Goal: Task Accomplishment & Management: Manage account settings

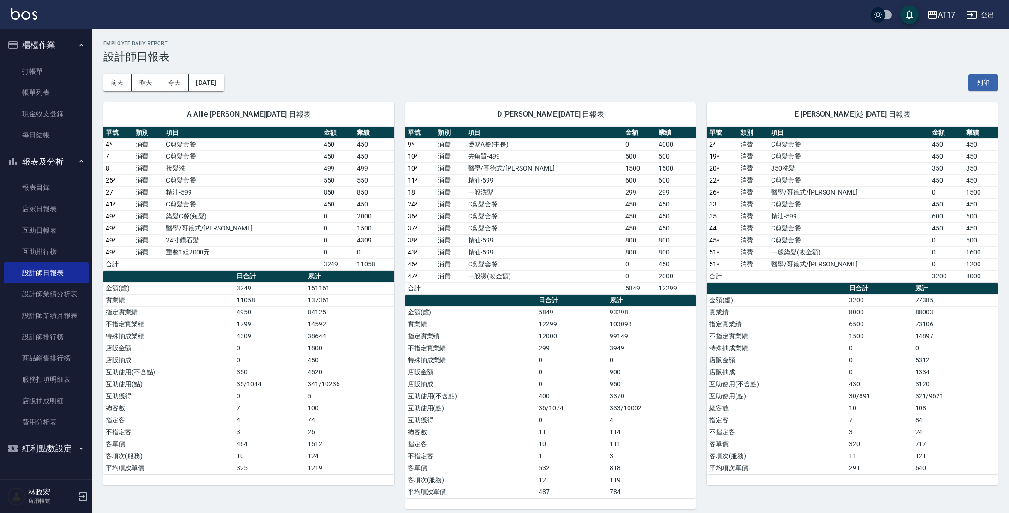
scroll to position [398, 0]
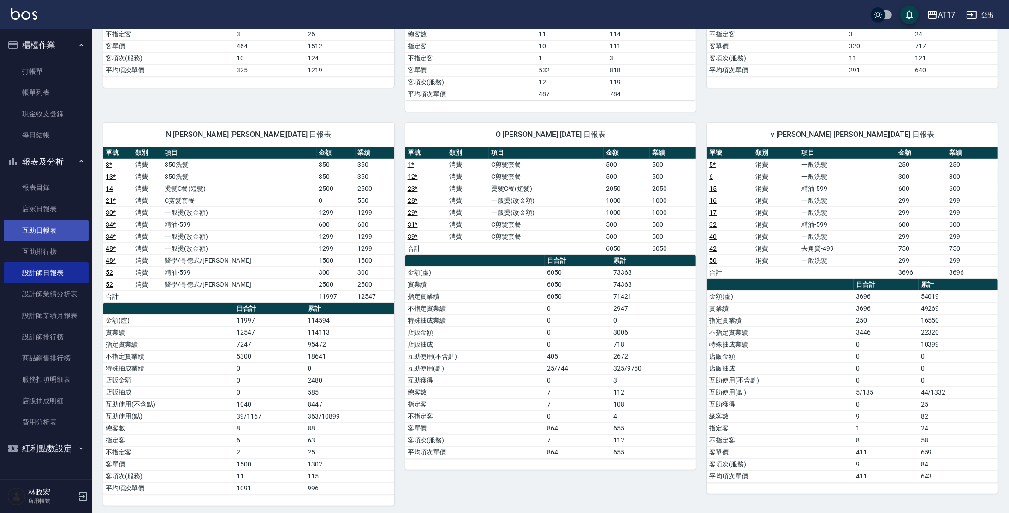
click at [48, 223] on link "互助日報表" at bounding box center [46, 230] width 85 height 21
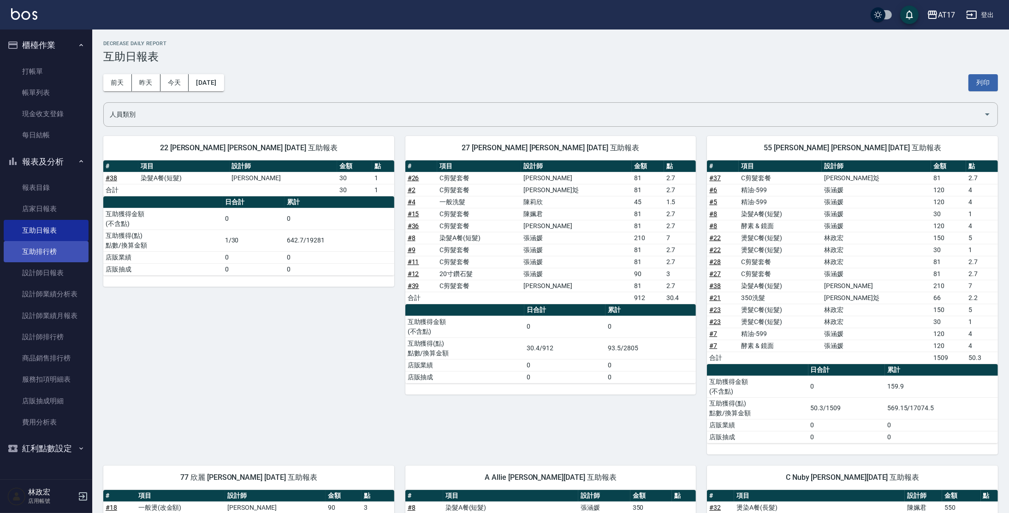
click at [45, 256] on link "互助排行榜" at bounding box center [46, 251] width 85 height 21
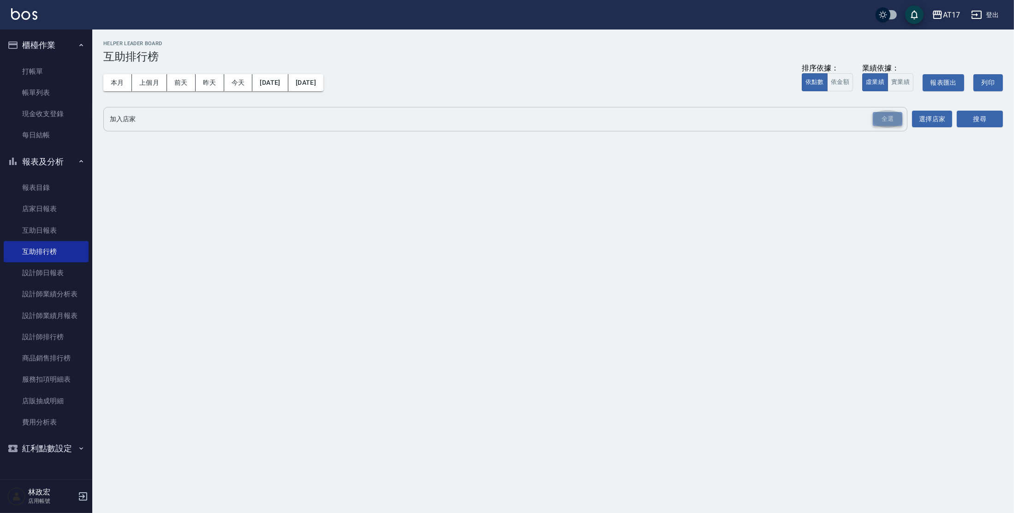
click at [894, 123] on div "全選" at bounding box center [888, 119] width 30 height 14
click at [979, 119] on button "搜尋" at bounding box center [980, 119] width 46 height 17
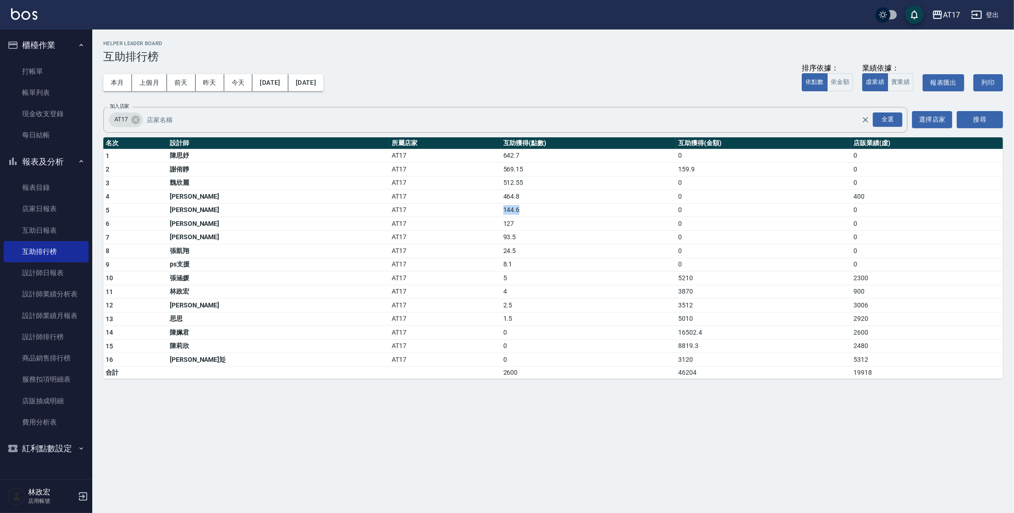
drag, startPoint x: 424, startPoint y: 206, endPoint x: 435, endPoint y: 210, distance: 12.3
click at [435, 210] on tr "5 林湘淳 AT17 144.6 0 0" at bounding box center [552, 210] width 899 height 14
drag, startPoint x: 620, startPoint y: 169, endPoint x: 642, endPoint y: 170, distance: 21.7
click at [676, 171] on td "159.9" at bounding box center [763, 170] width 175 height 14
click at [62, 234] on link "互助日報表" at bounding box center [46, 230] width 85 height 21
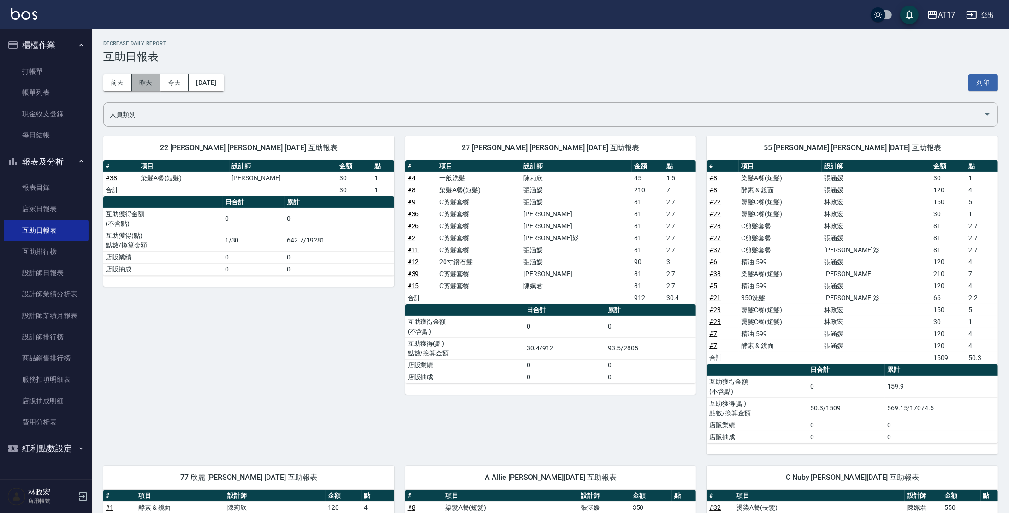
click at [146, 80] on button "昨天" at bounding box center [146, 82] width 29 height 17
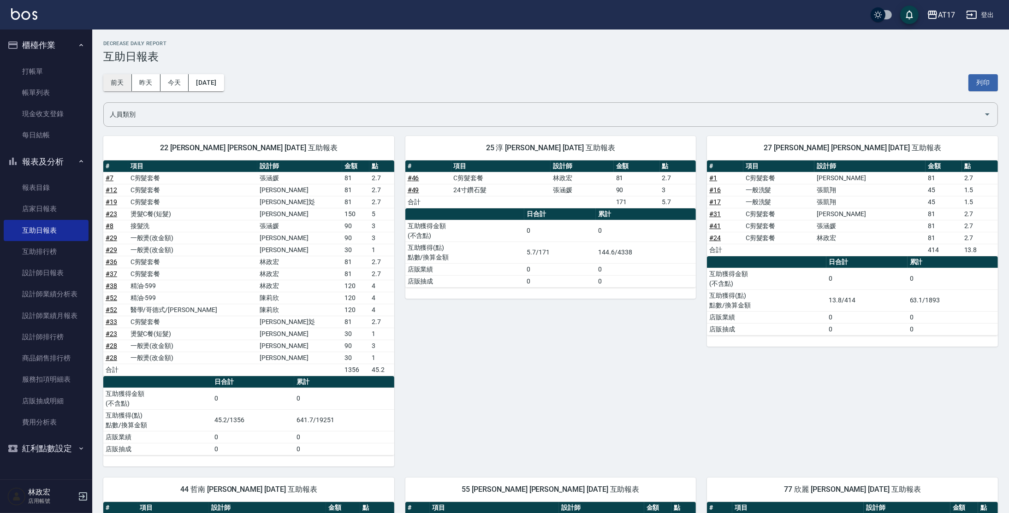
click at [111, 78] on button "前天" at bounding box center [117, 82] width 29 height 17
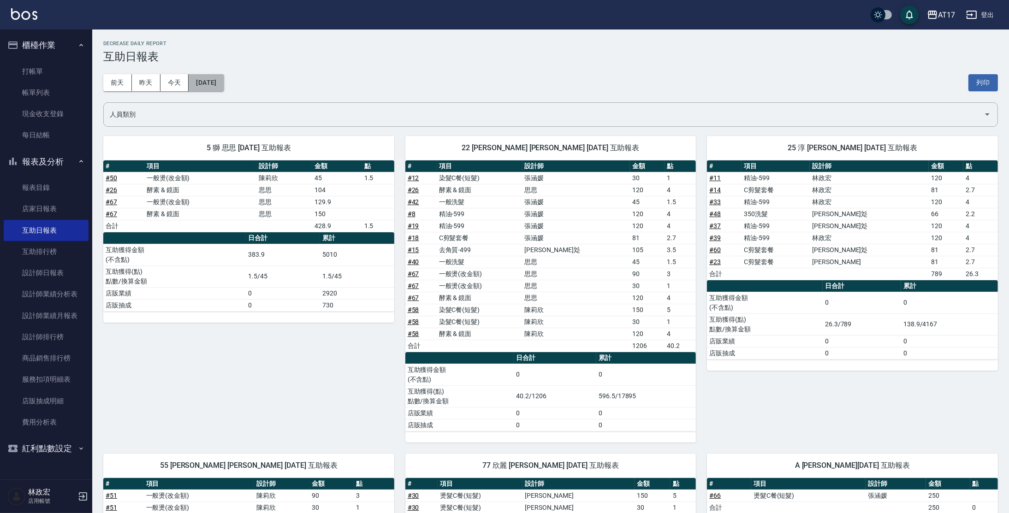
click at [211, 86] on button "[DATE]" at bounding box center [206, 82] width 35 height 17
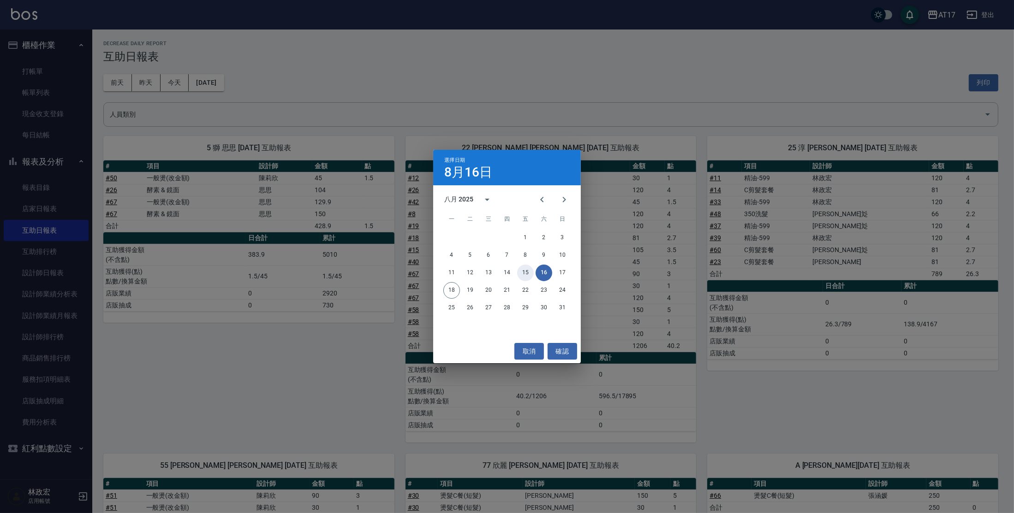
click at [522, 279] on button "15" at bounding box center [525, 273] width 17 height 17
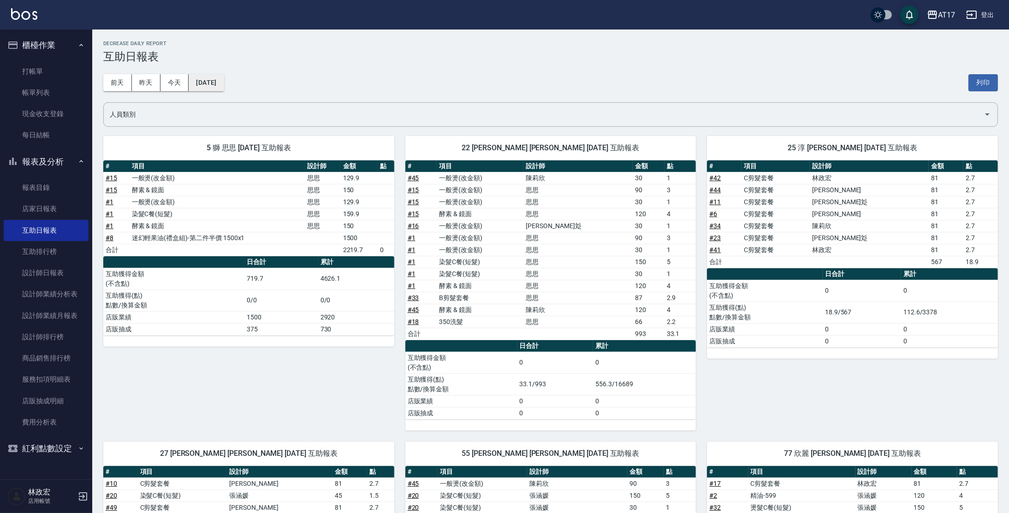
click at [224, 85] on button "[DATE]" at bounding box center [206, 82] width 35 height 17
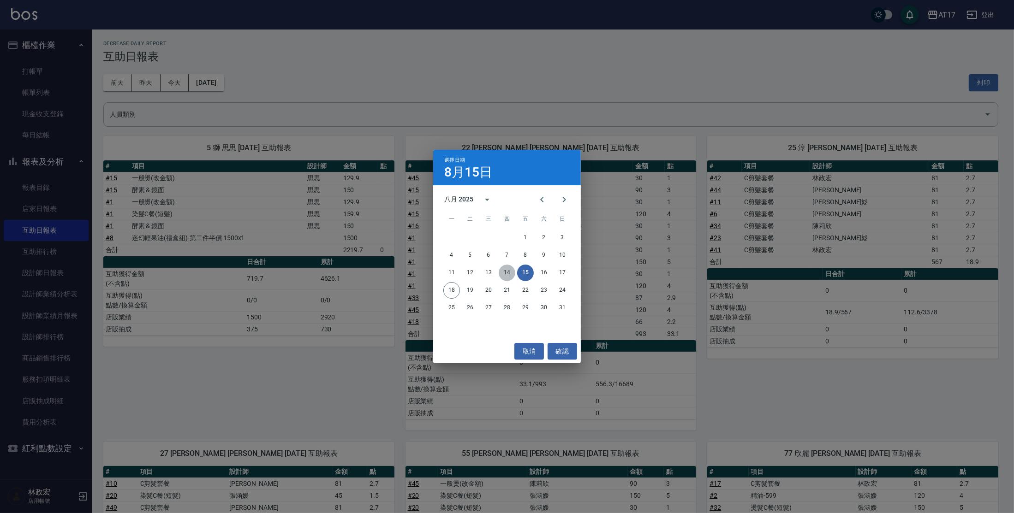
click at [505, 270] on button "14" at bounding box center [507, 273] width 17 height 17
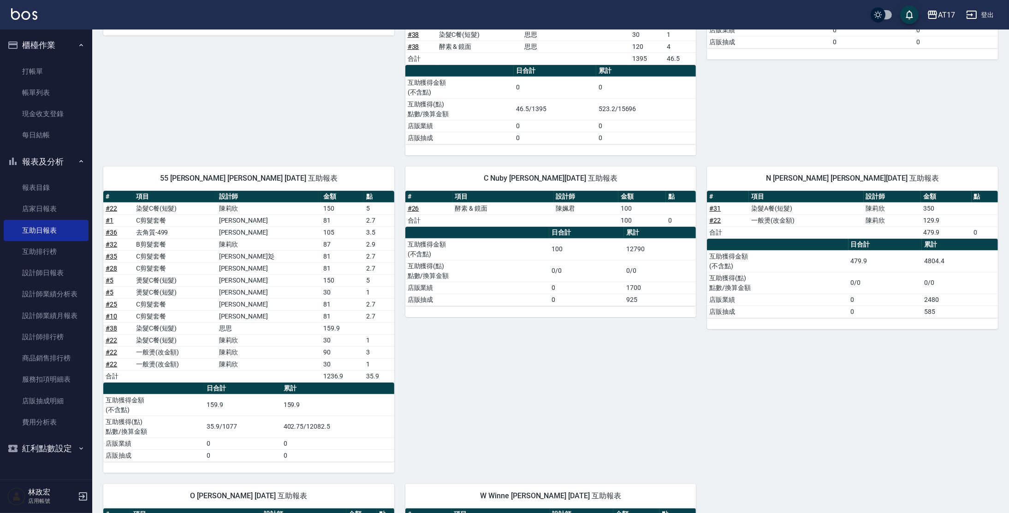
scroll to position [302, 0]
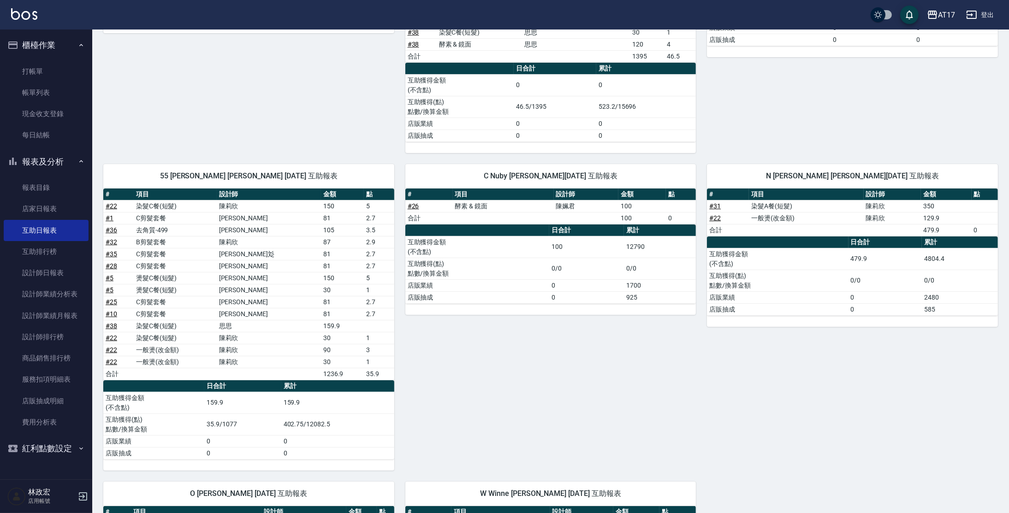
click at [321, 322] on td "159.9" at bounding box center [342, 326] width 43 height 12
drag, startPoint x: 297, startPoint y: 324, endPoint x: 343, endPoint y: 326, distance: 45.7
click at [336, 326] on tr "# 38 染髮C餐(短髮) 思思 159.9" at bounding box center [248, 326] width 291 height 12
click at [36, 272] on link "設計師日報表" at bounding box center [46, 272] width 85 height 21
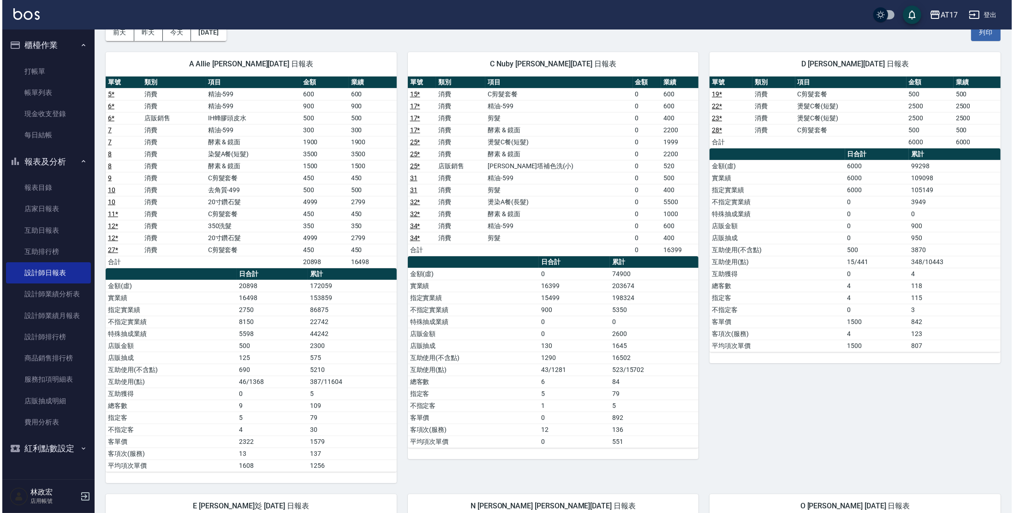
scroll to position [33, 0]
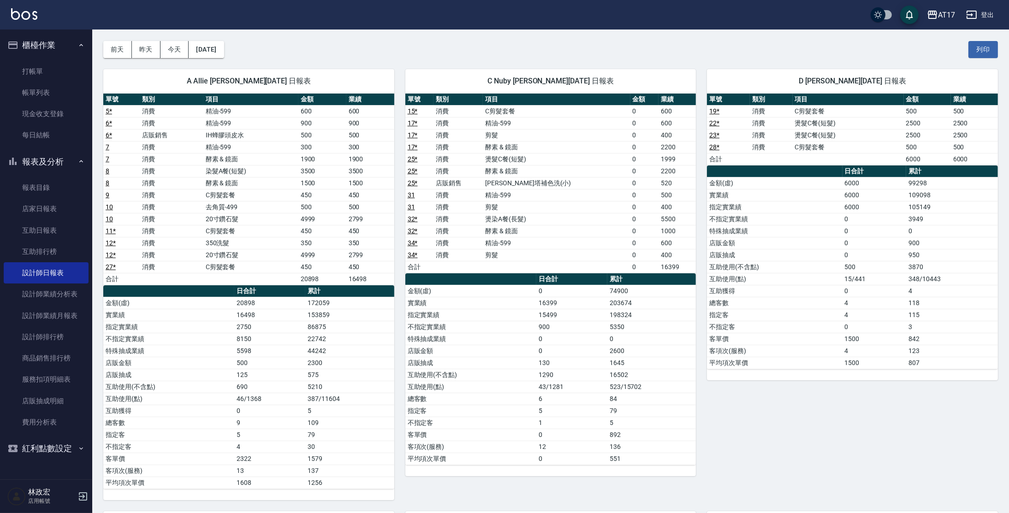
click at [226, 36] on div "前天 昨天 今天 2025/08/18 列印" at bounding box center [550, 49] width 895 height 39
click at [224, 46] on button "[DATE]" at bounding box center [206, 49] width 35 height 17
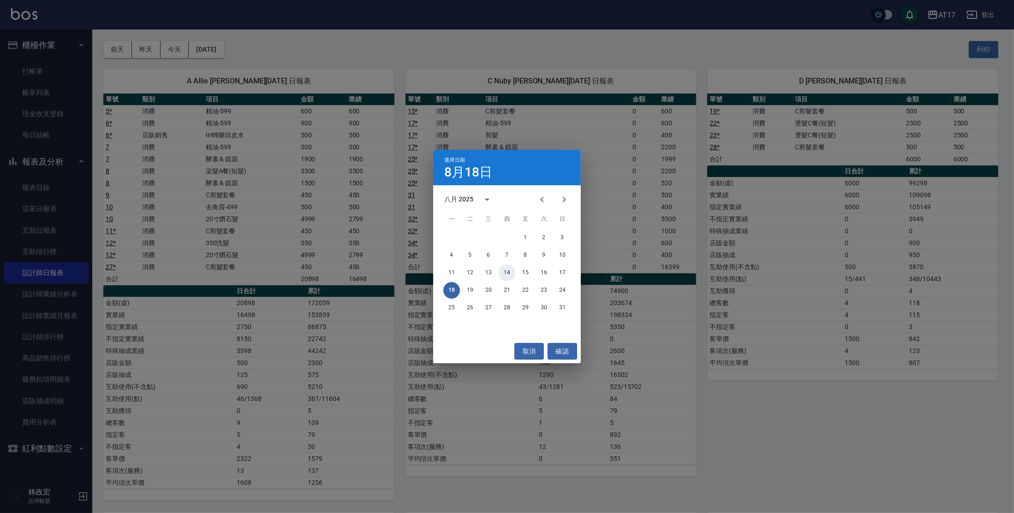
click at [510, 273] on button "14" at bounding box center [507, 273] width 17 height 17
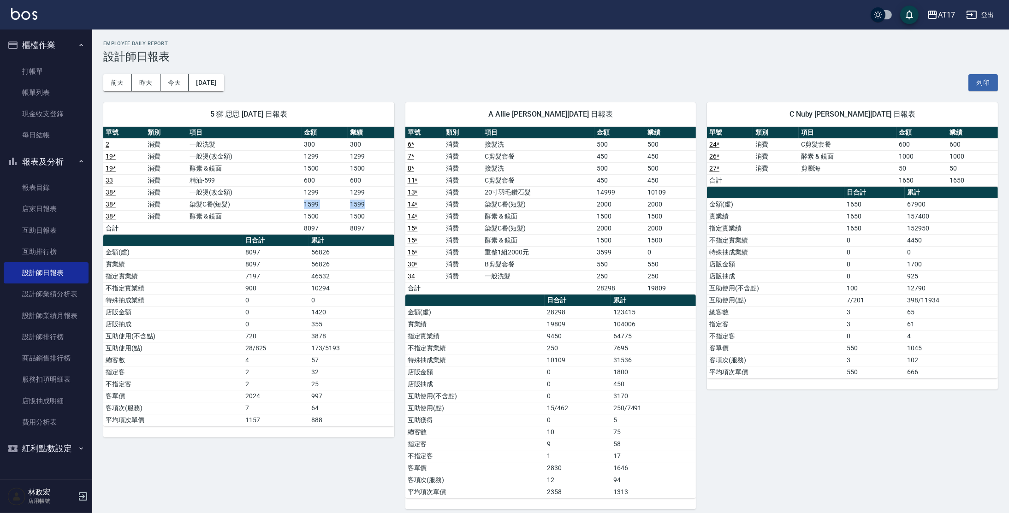
drag, startPoint x: 239, startPoint y: 205, endPoint x: 372, endPoint y: 204, distance: 132.8
click at [372, 204] on tr "38 * 消費 染髮C餐(短髮) 1599 1599" at bounding box center [248, 204] width 291 height 12
click at [37, 233] on link "互助日報表" at bounding box center [46, 230] width 85 height 21
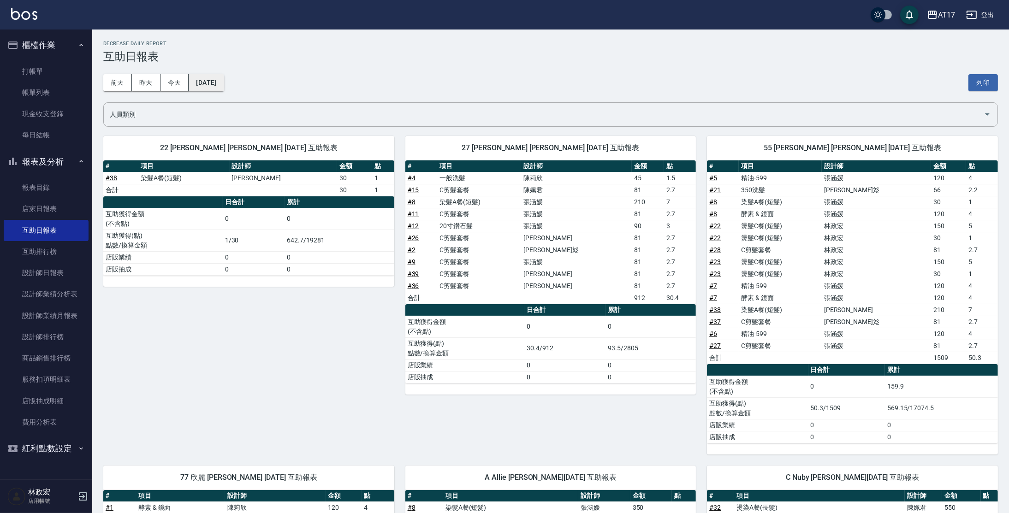
click at [212, 79] on button "[DATE]" at bounding box center [206, 82] width 35 height 17
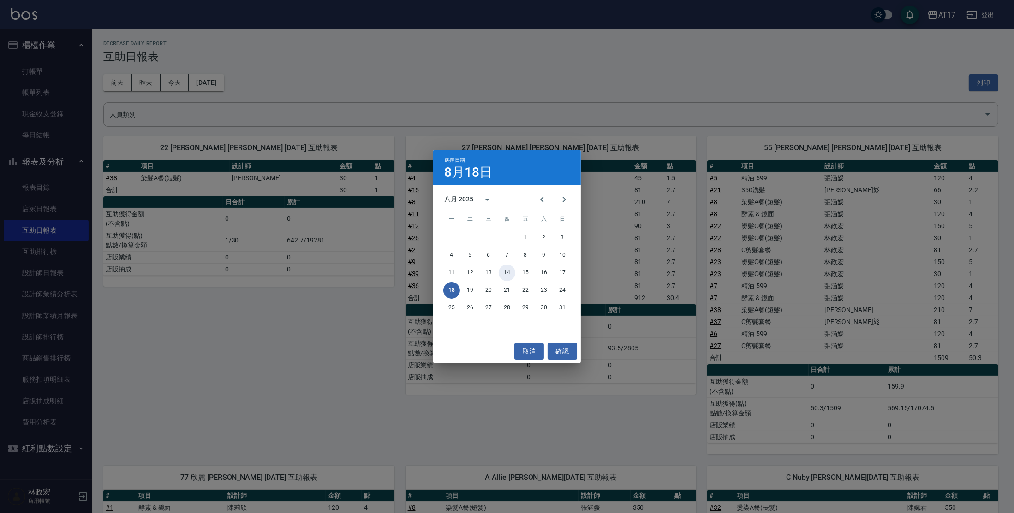
click at [510, 274] on button "14" at bounding box center [507, 273] width 17 height 17
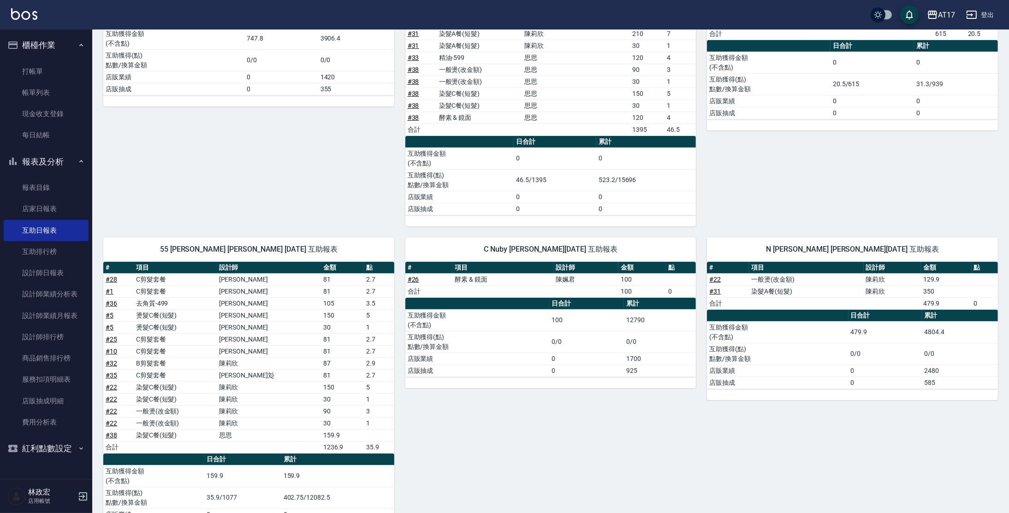
scroll to position [251, 0]
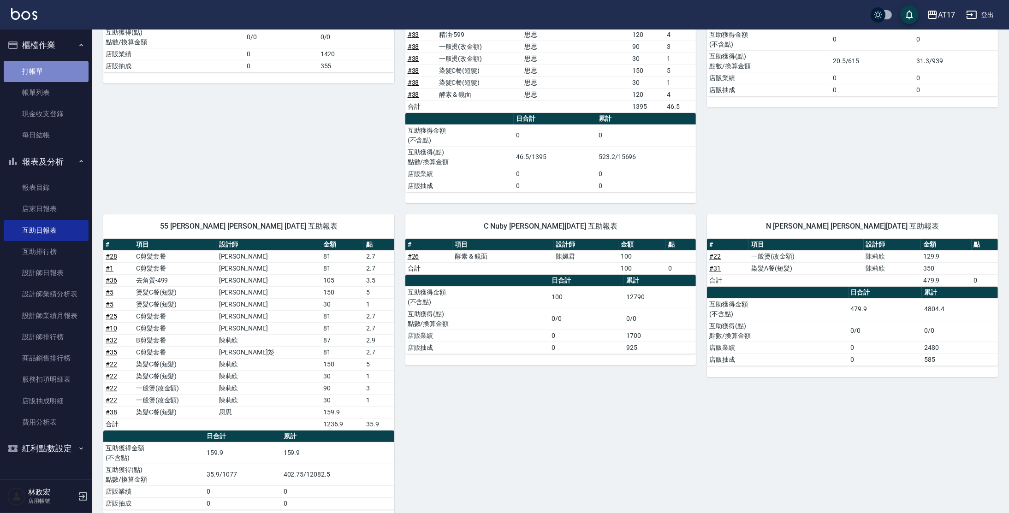
click at [38, 80] on link "打帳單" at bounding box center [46, 71] width 85 height 21
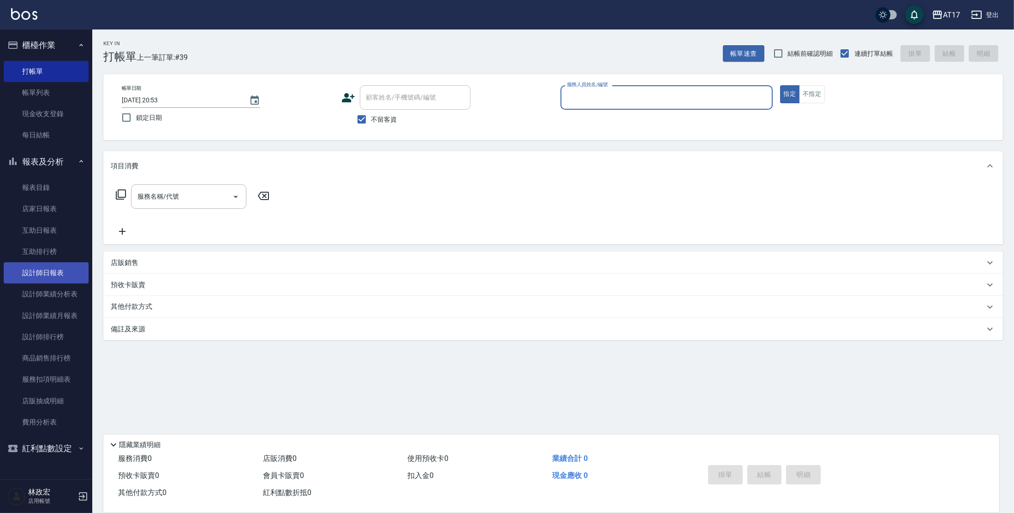
click at [63, 275] on link "設計師日報表" at bounding box center [46, 272] width 85 height 21
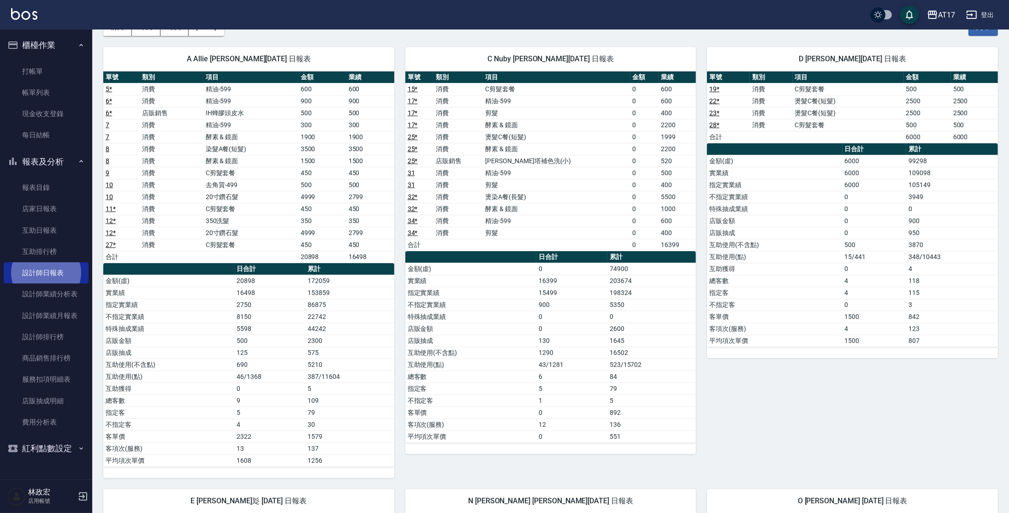
scroll to position [54, 0]
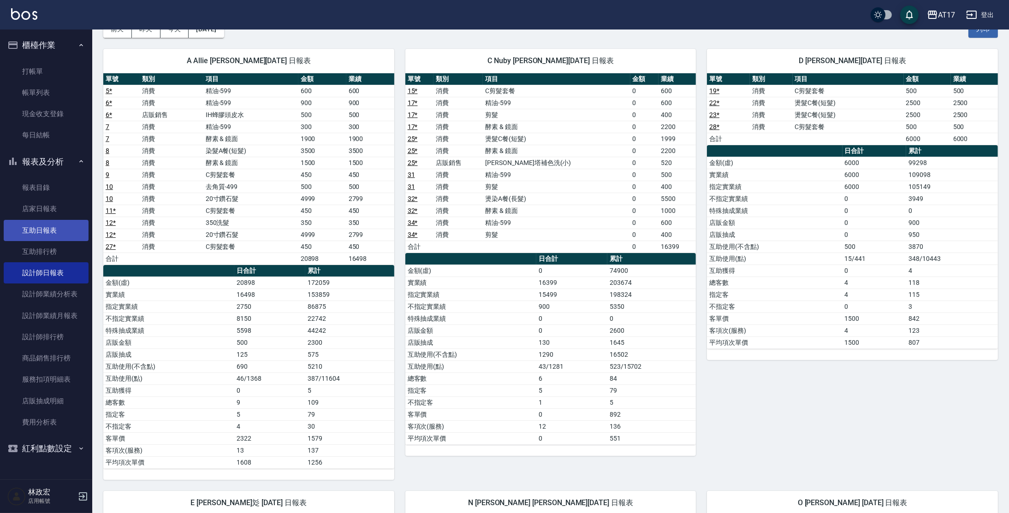
click at [39, 231] on link "互助日報表" at bounding box center [46, 230] width 85 height 21
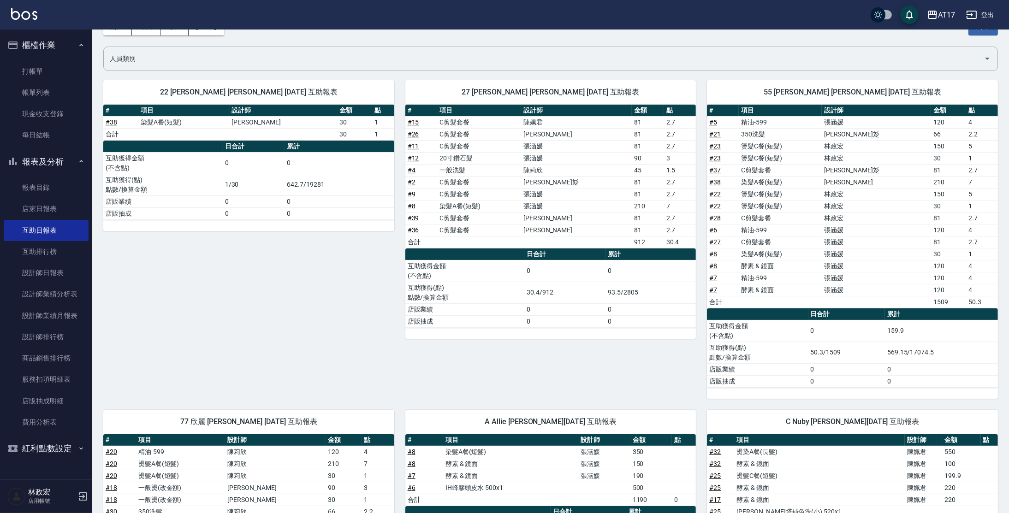
scroll to position [59, 0]
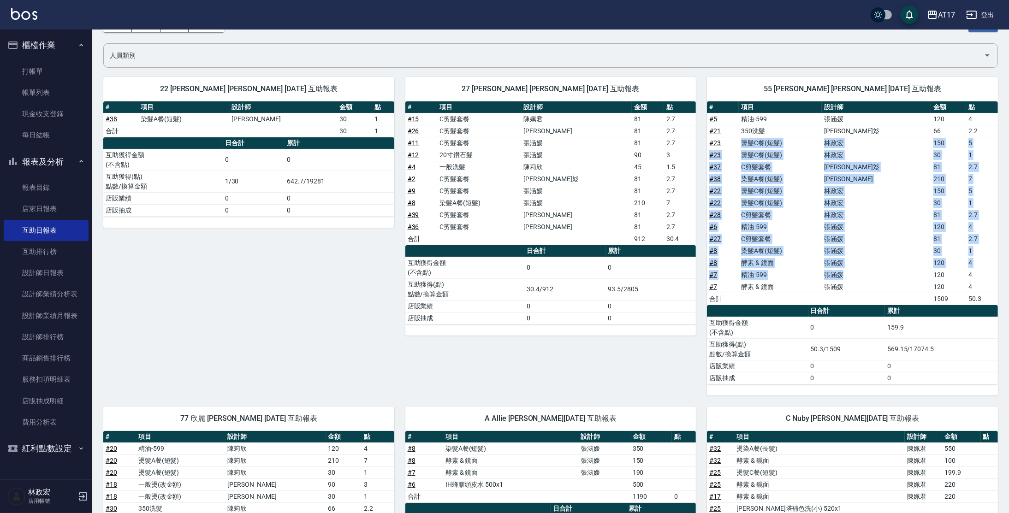
drag, startPoint x: 884, startPoint y: 169, endPoint x: 885, endPoint y: 288, distance: 119.5
click at [884, 284] on tbody "# 5 精油-599 張涵媛 120 4 # 21 350洗髮 林玟彣 66 2.2 # 23 燙髮C餐(短髮) 林政宏 150 5 # 23 燙髮C餐(短髮…" at bounding box center [852, 209] width 291 height 192
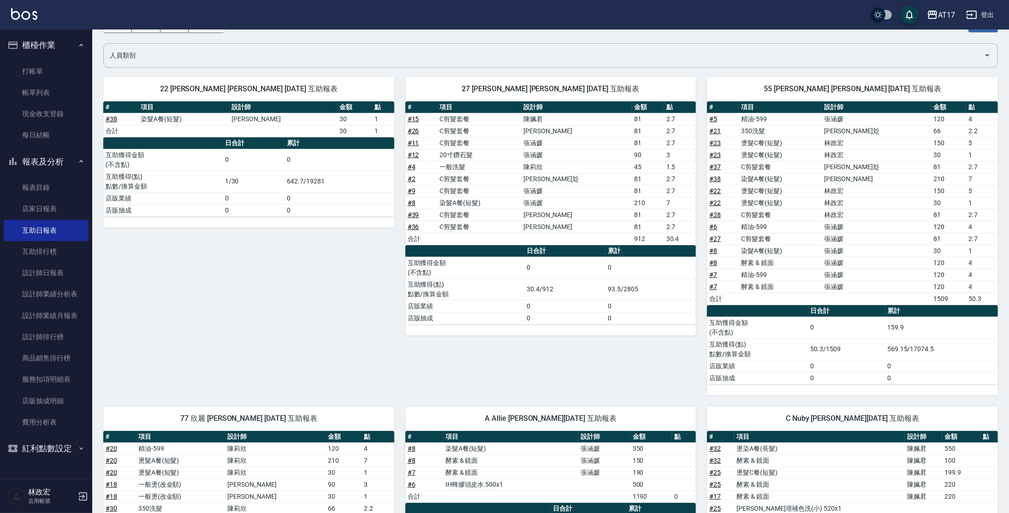
click at [886, 291] on td "張涵媛" at bounding box center [876, 287] width 109 height 12
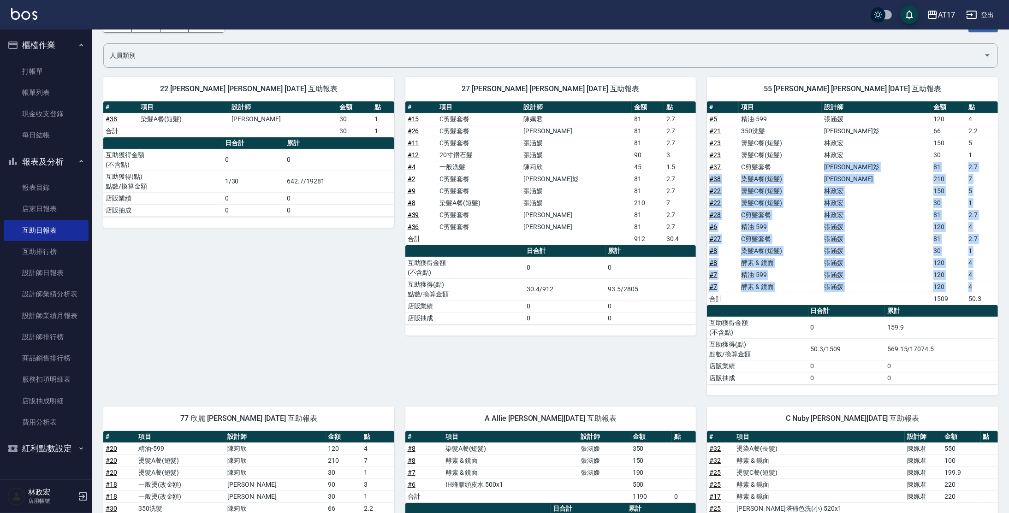
drag, startPoint x: 970, startPoint y: 282, endPoint x: 844, endPoint y: 157, distance: 178.1
click at [844, 157] on tbody "# 5 精油-599 張涵媛 120 4 # 21 350洗髮 林玟彣 66 2.2 # 23 燙髮C餐(短髮) 林政宏 150 5 # 23 燙髮C餐(短髮…" at bounding box center [852, 209] width 291 height 192
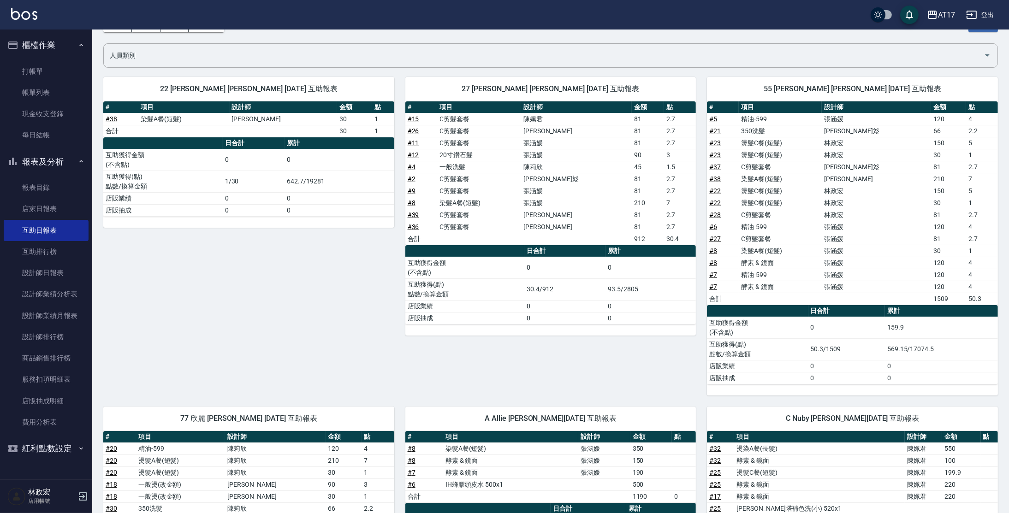
click at [822, 130] on td "350洗髮" at bounding box center [780, 131] width 83 height 12
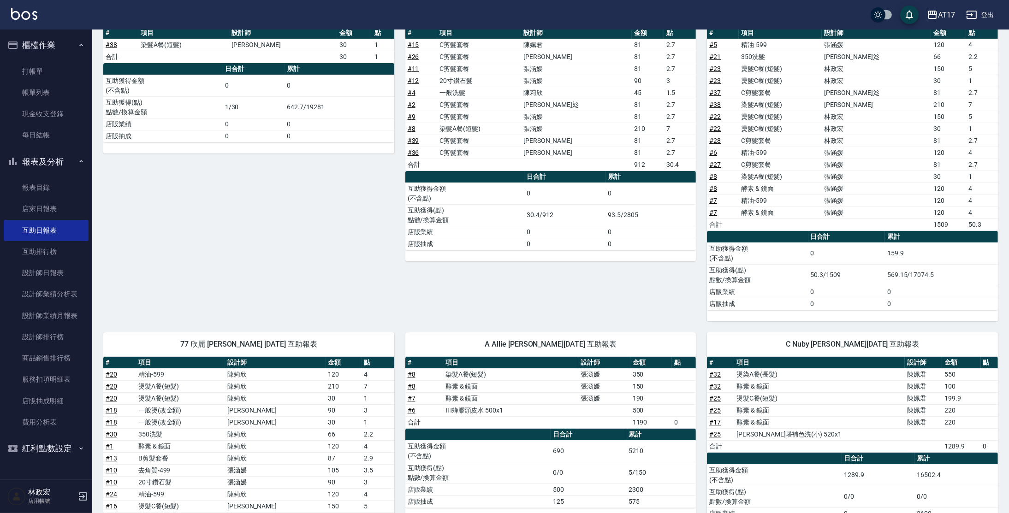
scroll to position [131, 0]
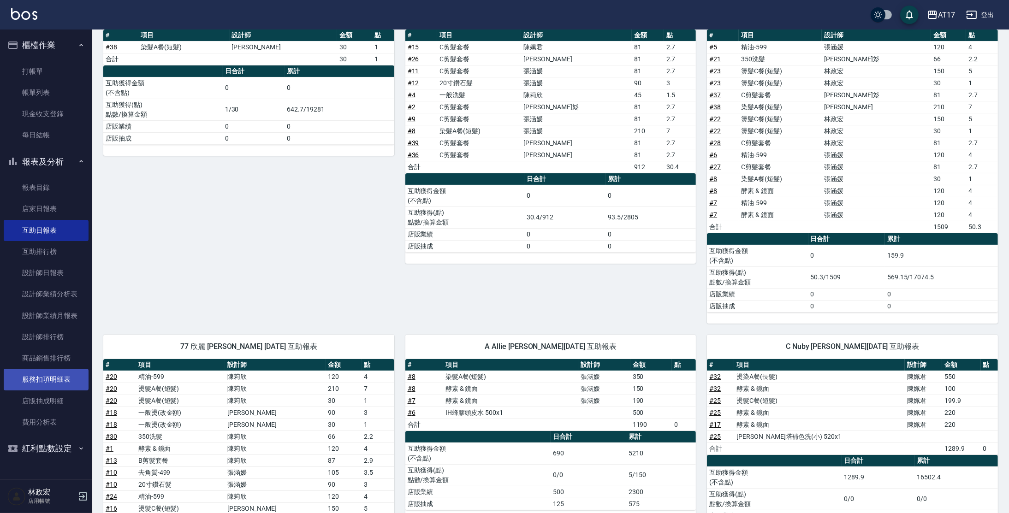
drag, startPoint x: 54, startPoint y: 378, endPoint x: 54, endPoint y: 372, distance: 5.6
click at [54, 378] on link "服務扣項明細表" at bounding box center [46, 379] width 85 height 21
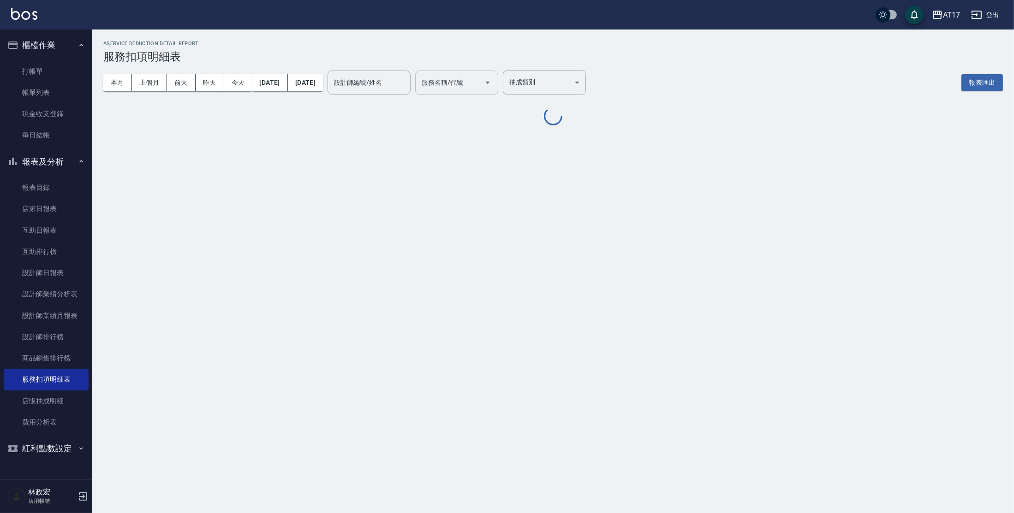
click at [480, 88] on input "服務名稱/代號" at bounding box center [449, 83] width 61 height 16
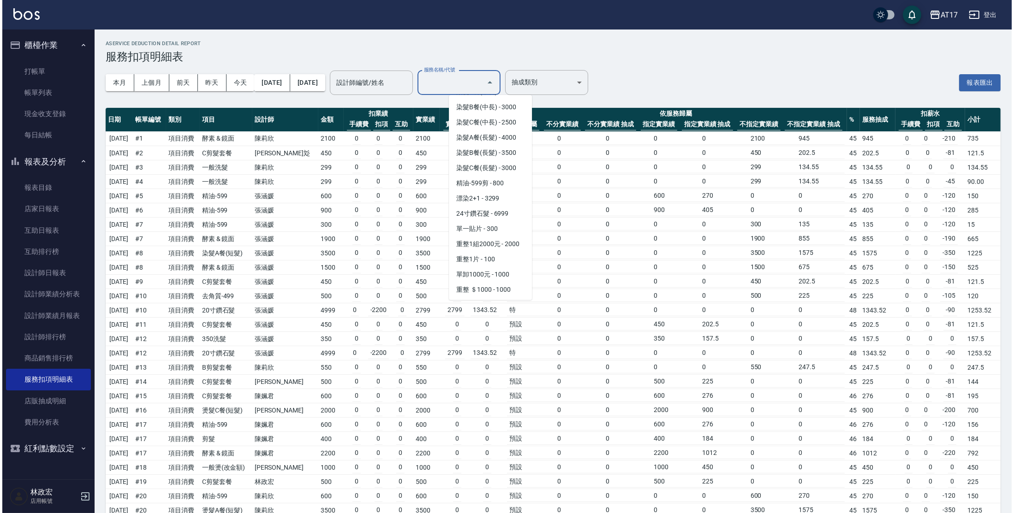
scroll to position [930, 0]
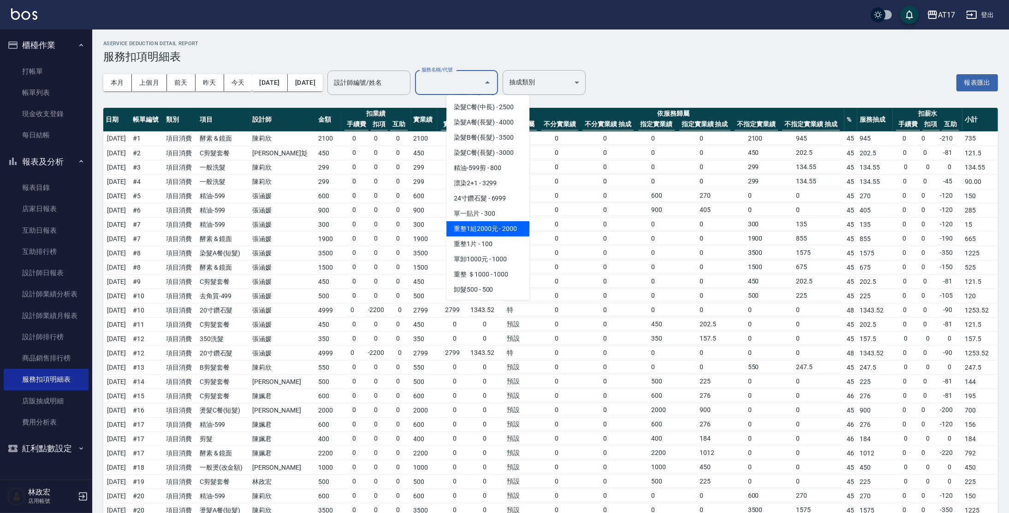
click at [503, 237] on span "重整1組2000元 - 2000" at bounding box center [487, 228] width 83 height 15
type input "重整1組2000元(7006)"
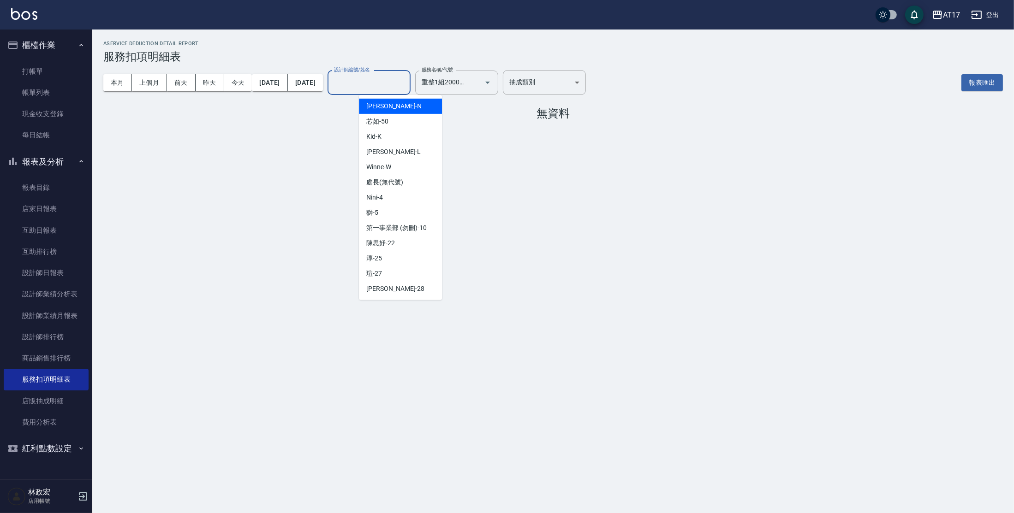
click at [382, 85] on input "設計師編號/姓名" at bounding box center [369, 83] width 75 height 16
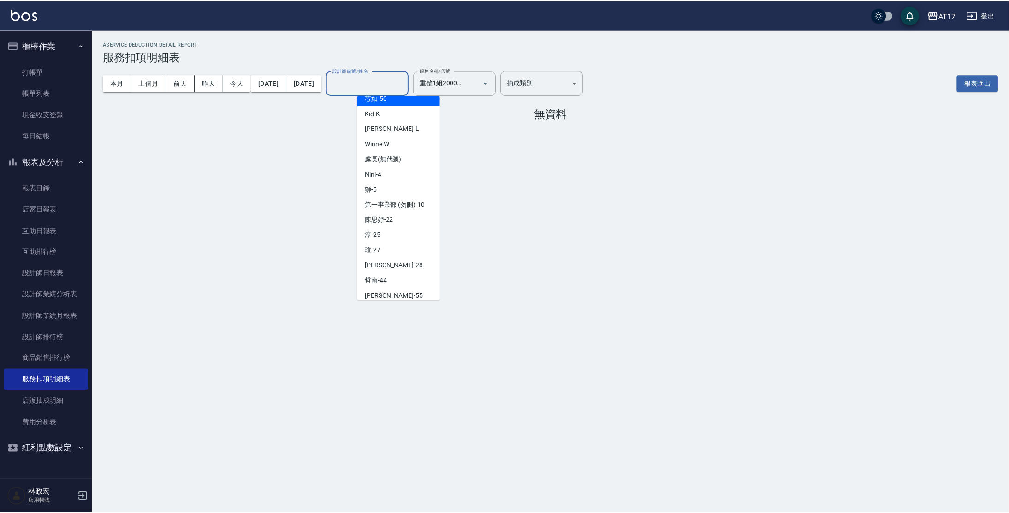
scroll to position [197, 0]
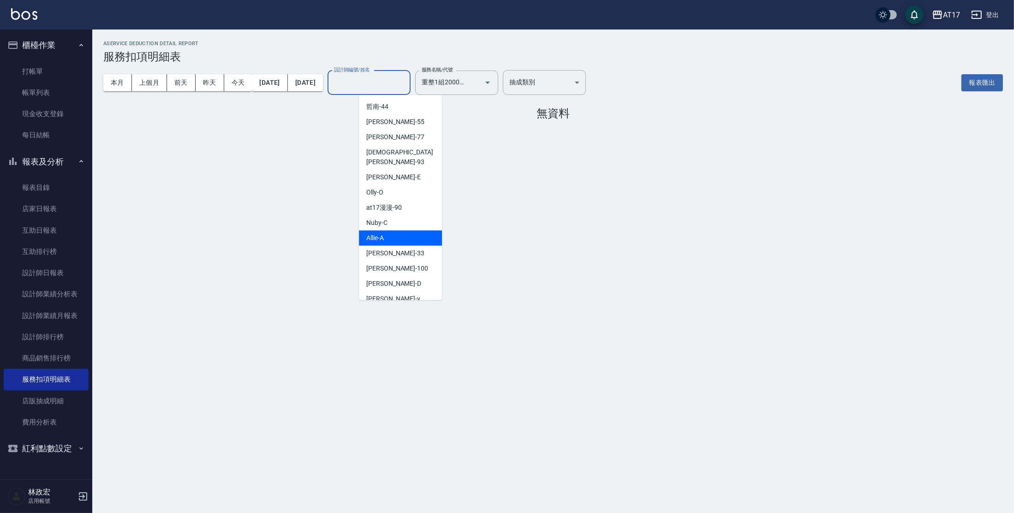
click at [387, 231] on div "Allie -A" at bounding box center [400, 238] width 83 height 15
type input "Allie-A"
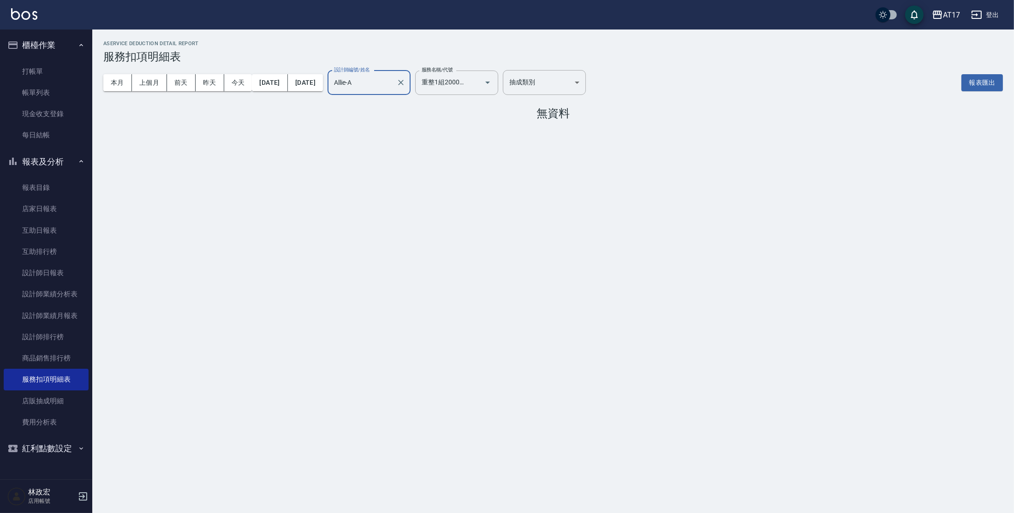
drag, startPoint x: 127, startPoint y: 82, endPoint x: 150, endPoint y: 97, distance: 27.6
click at [126, 82] on button "本月" at bounding box center [117, 82] width 29 height 17
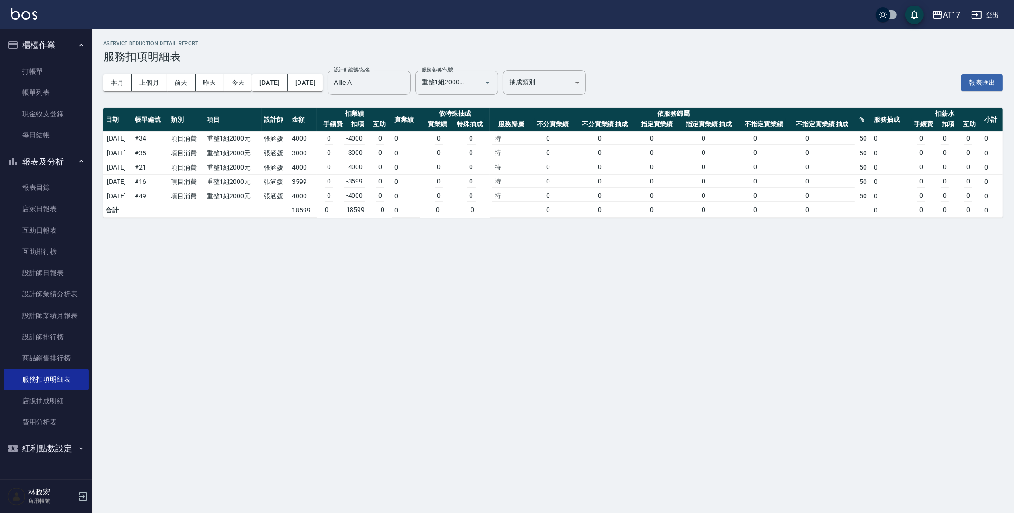
click at [189, 256] on div "AService Deduction Detail Report 服務扣項明細表 本月 上個月 前天 昨天 今天 2025/08/01 2025/08/31 …" at bounding box center [507, 256] width 1014 height 513
click at [43, 239] on link "互助日報表" at bounding box center [46, 230] width 85 height 21
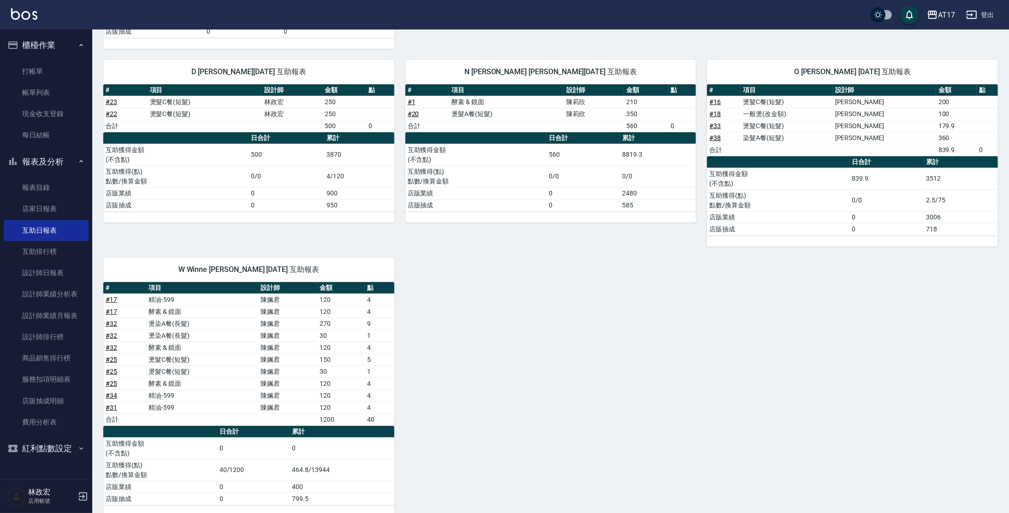
scroll to position [757, 0]
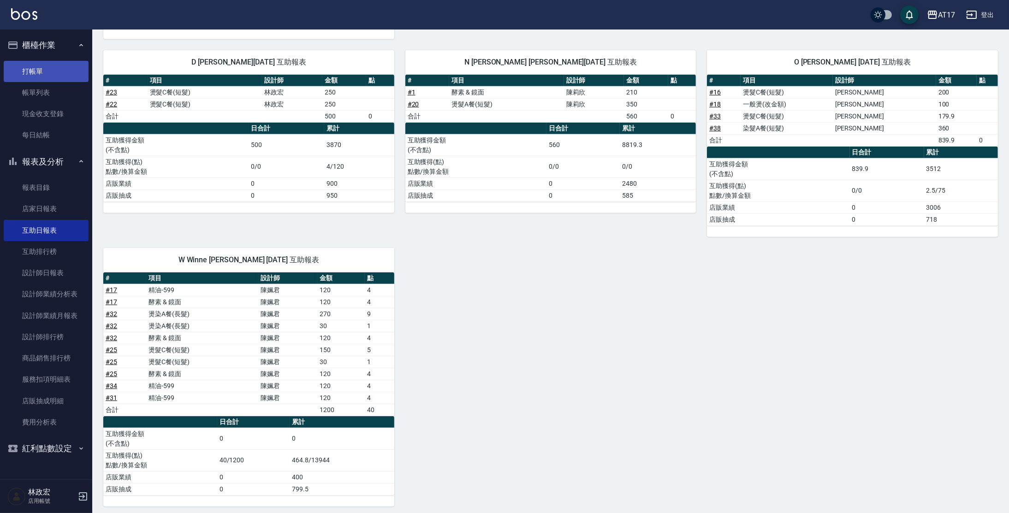
click at [30, 78] on link "打帳單" at bounding box center [46, 71] width 85 height 21
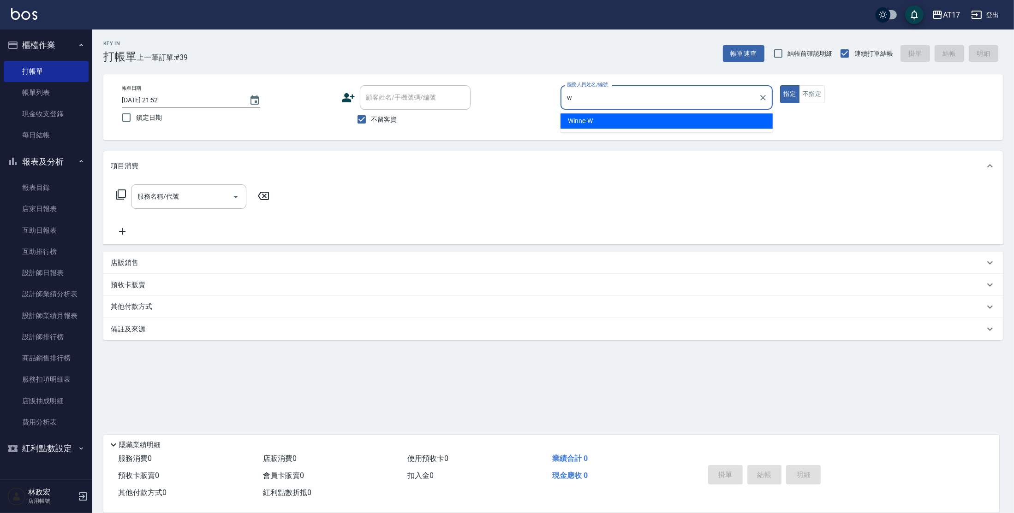
type input "Winne-W"
type button "true"
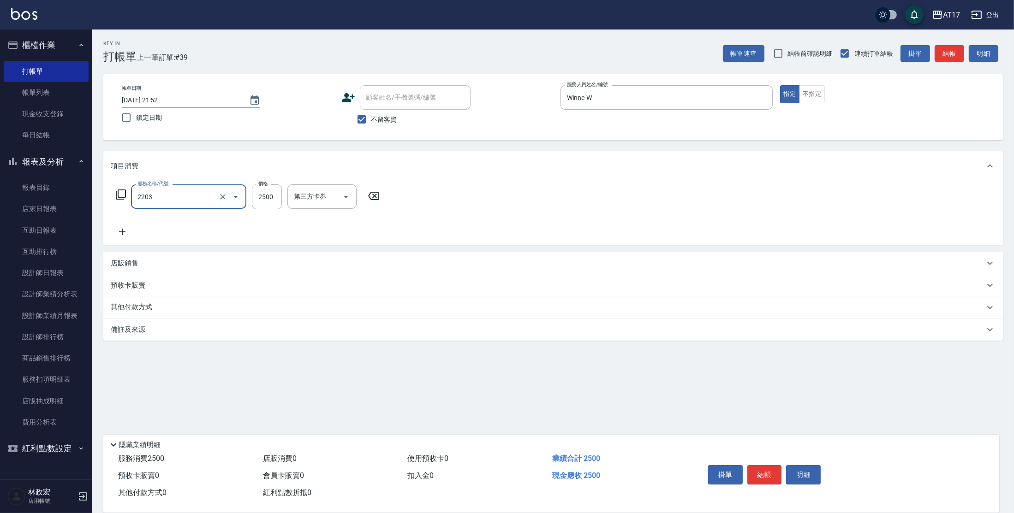
type input "燙髮C餐(短髮)(2203)"
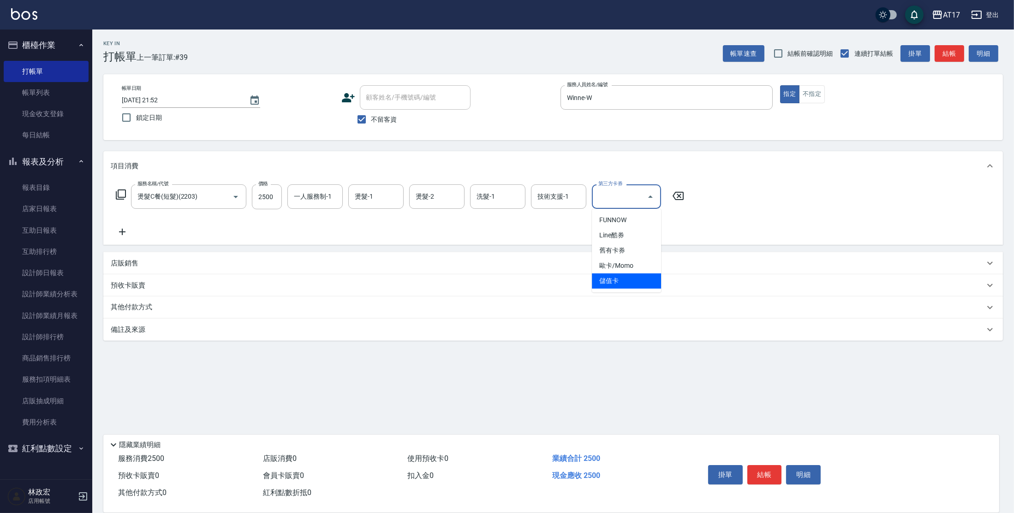
type input "儲值卡"
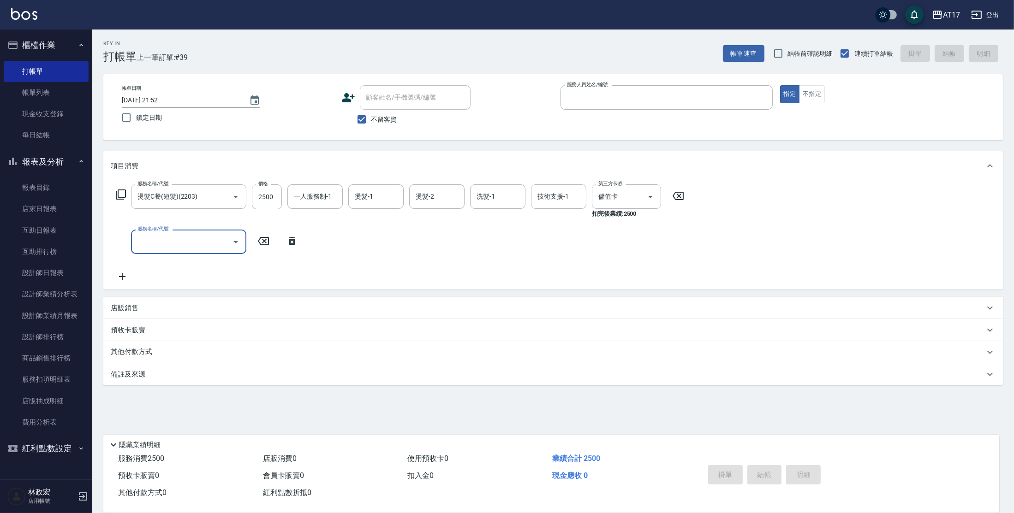
type input "2025/08/18 21:54"
type input "a"
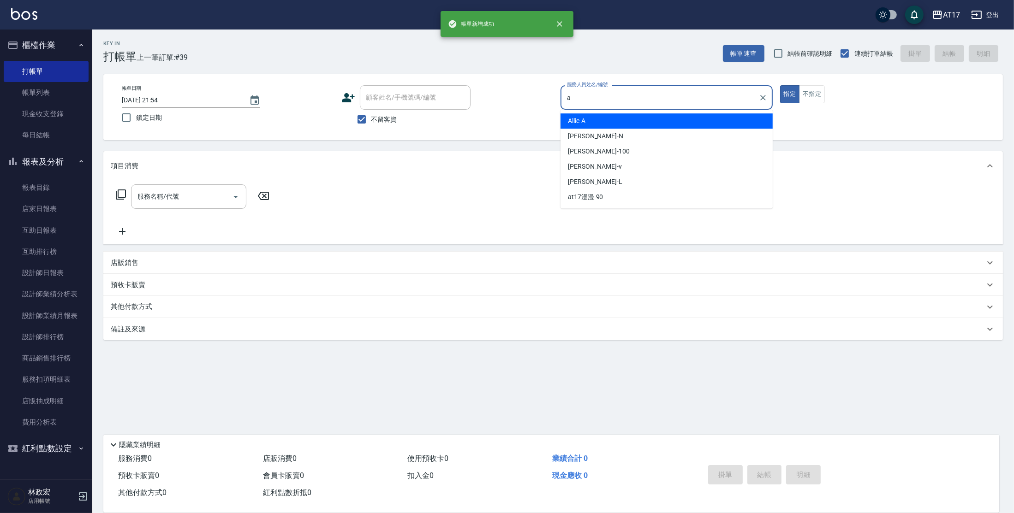
type input "Allie-A"
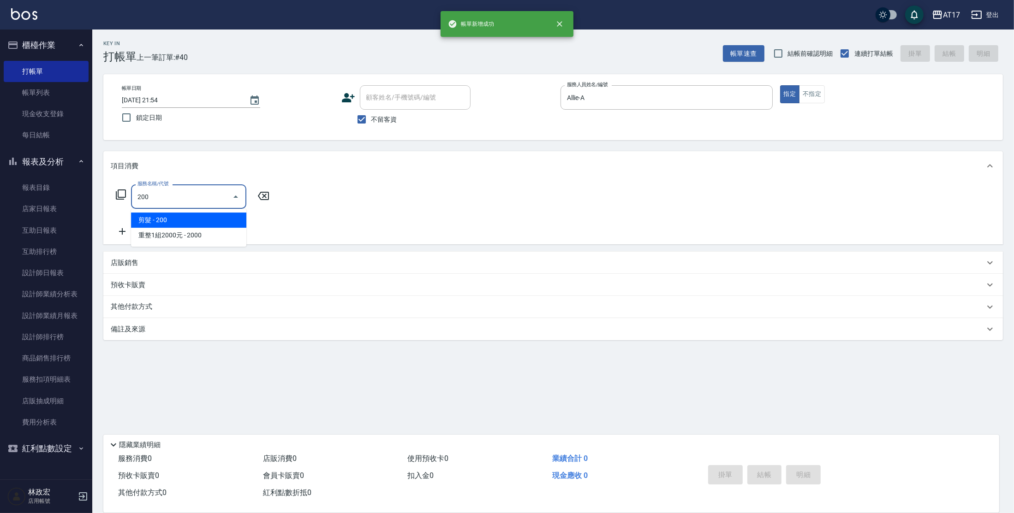
type input "剪髮(200)"
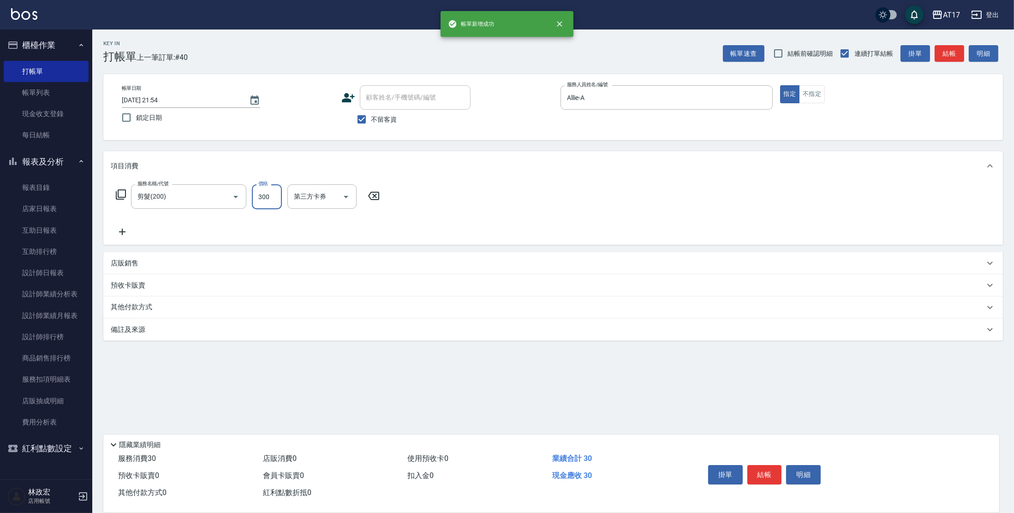
type input "300"
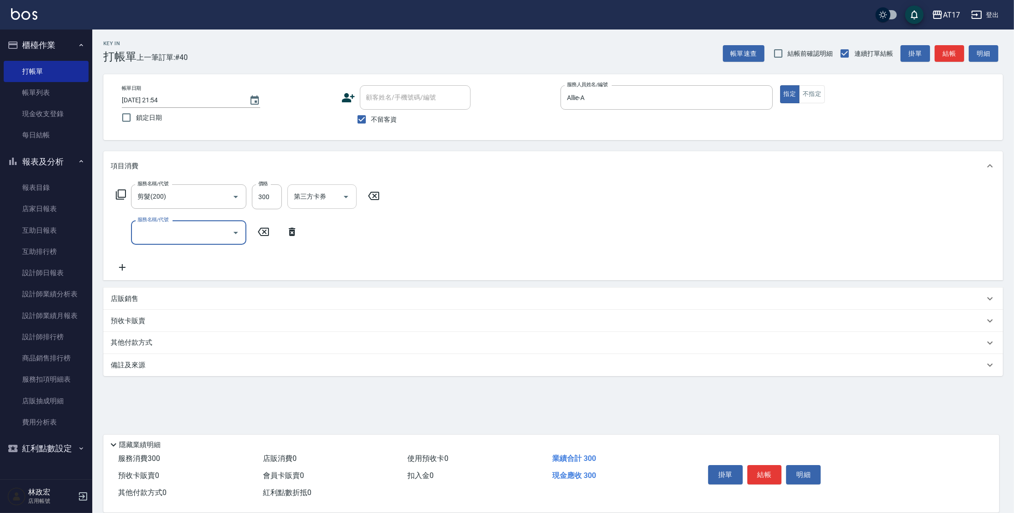
click at [311, 201] on div "第三方卡券 第三方卡券" at bounding box center [321, 196] width 69 height 24
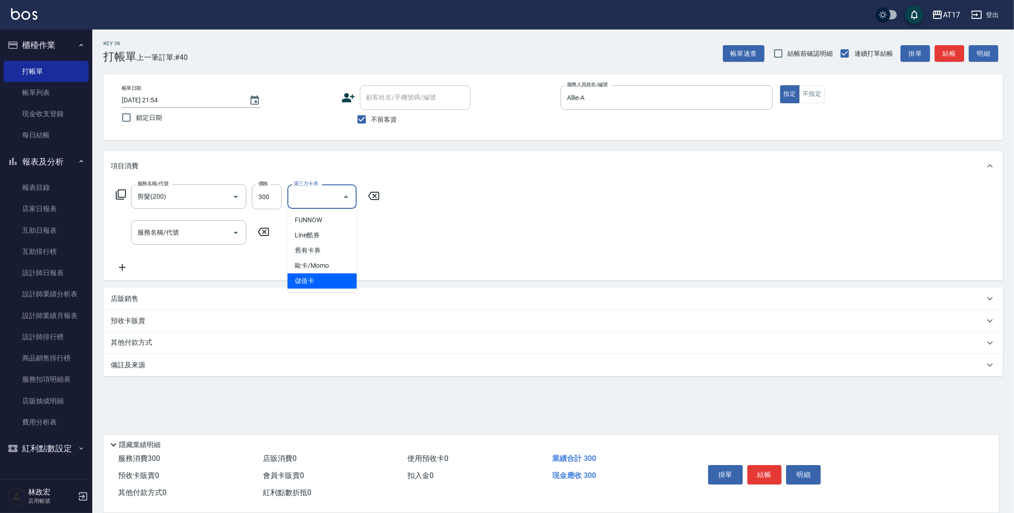
type input "儲值卡"
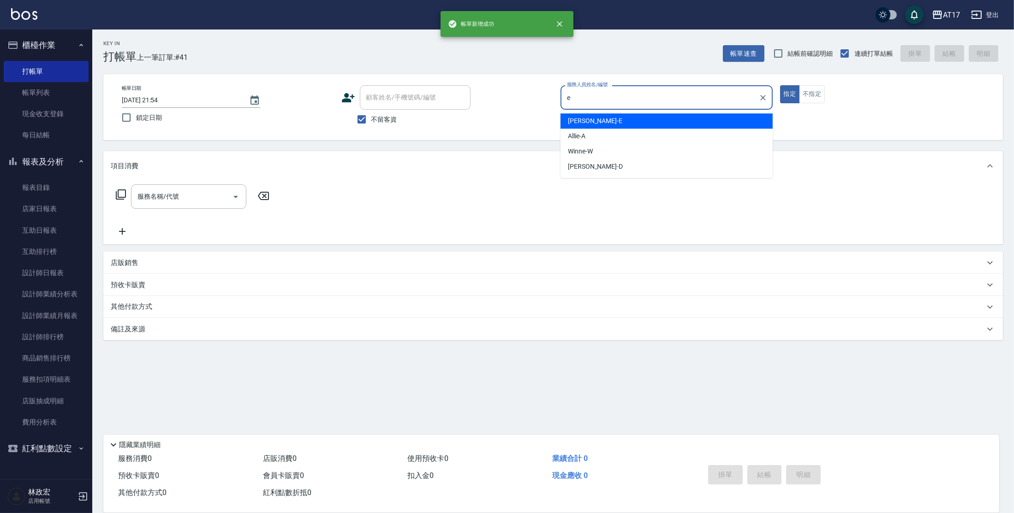
type input "Kelly-E"
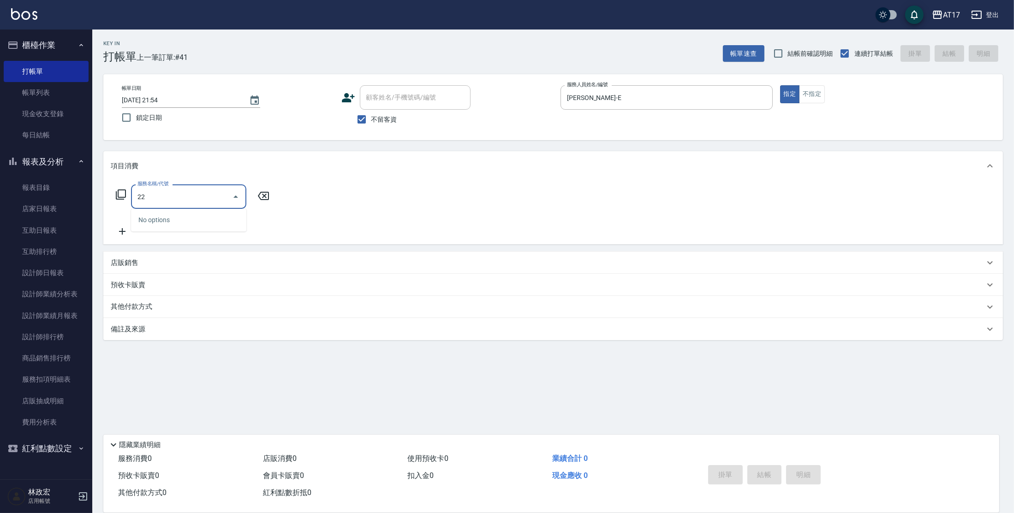
type input "2"
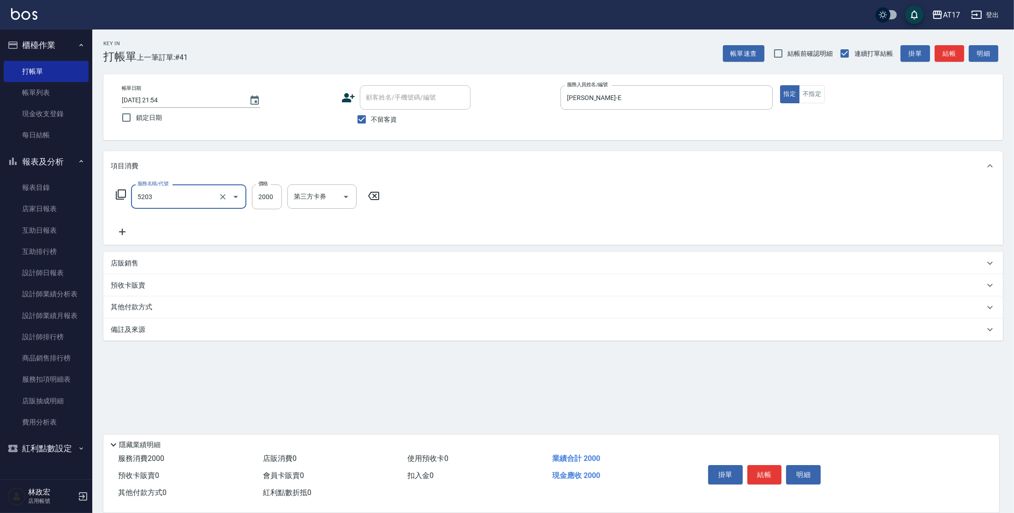
type input "染髮C餐(短髮)(5203)"
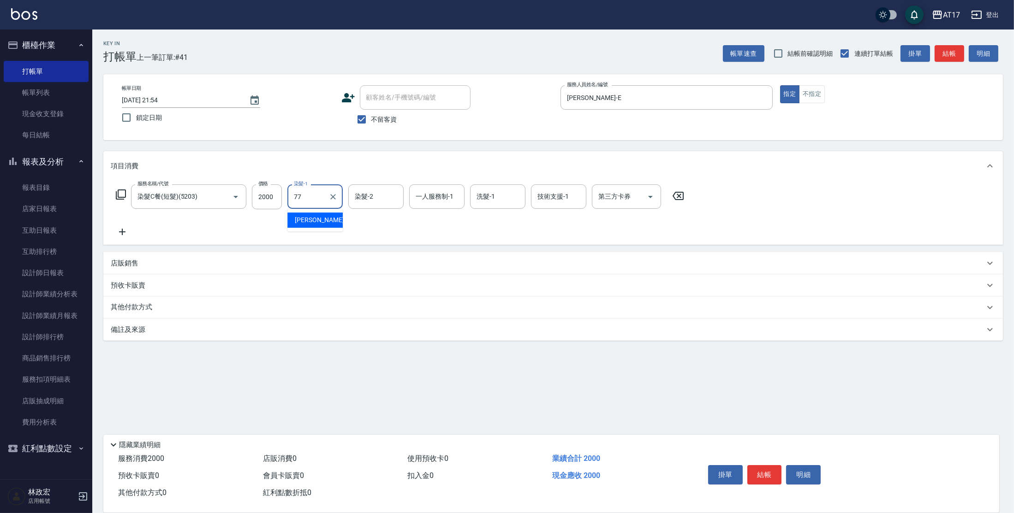
type input "欣麗-77"
type input "Kelly-E"
type input "欣麗-77"
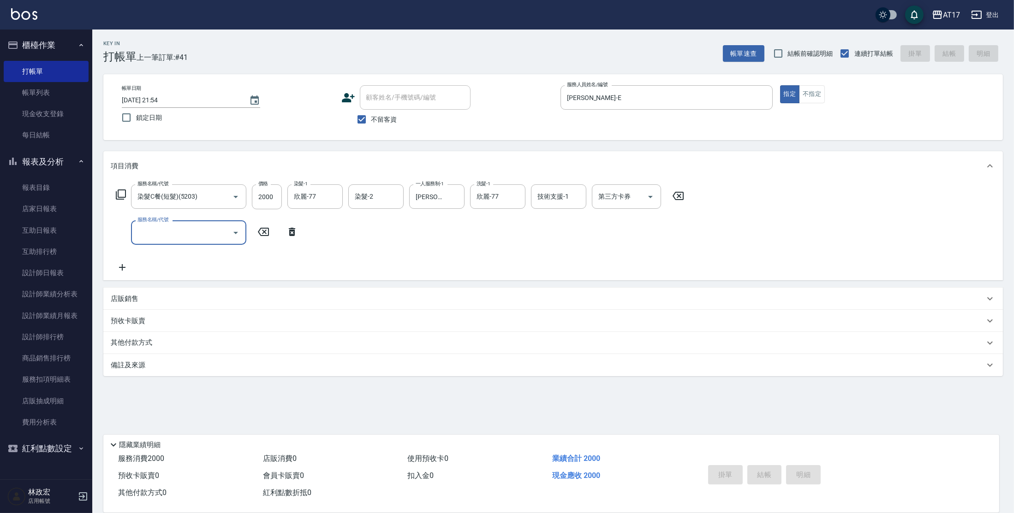
type input "2025/08/18 21:55"
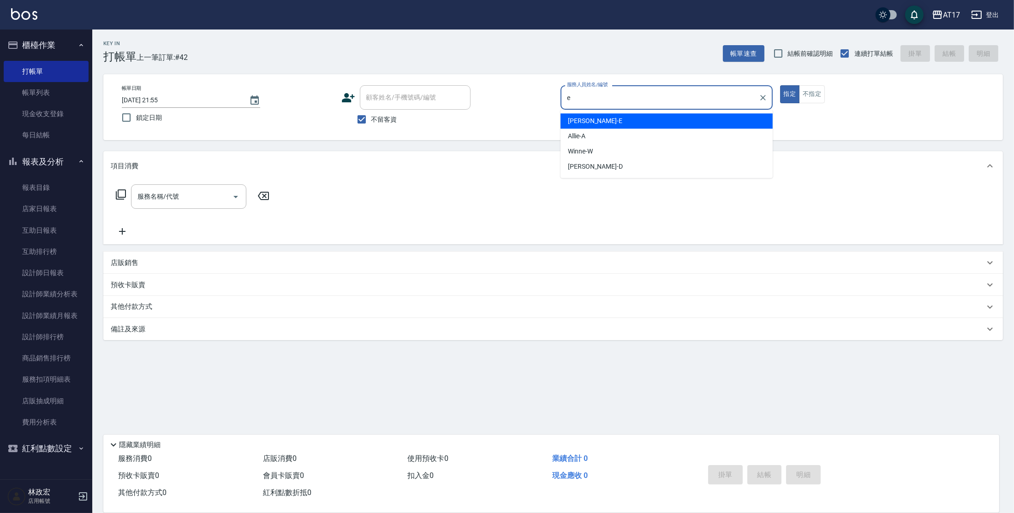
type input "Kelly-E"
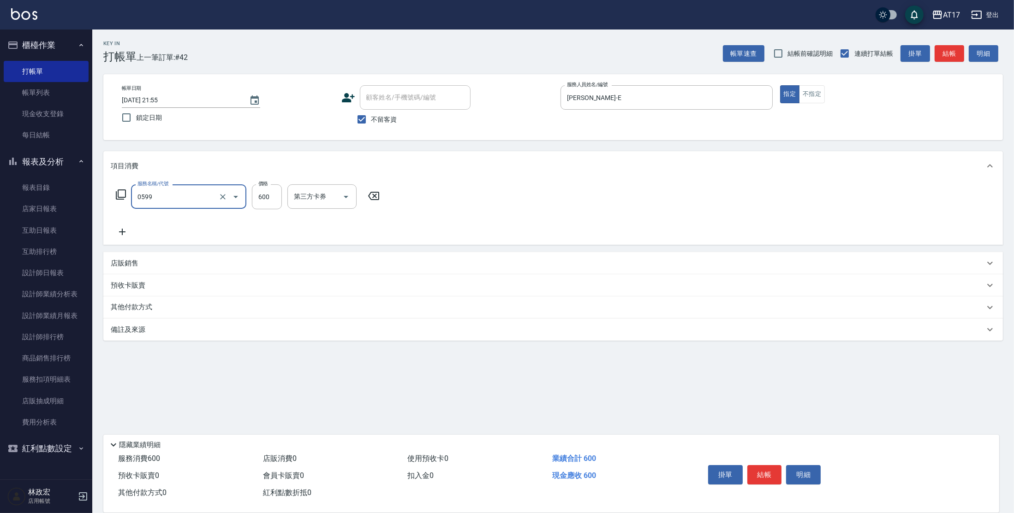
type input "精油-599(0599)"
type input "欣麗-77"
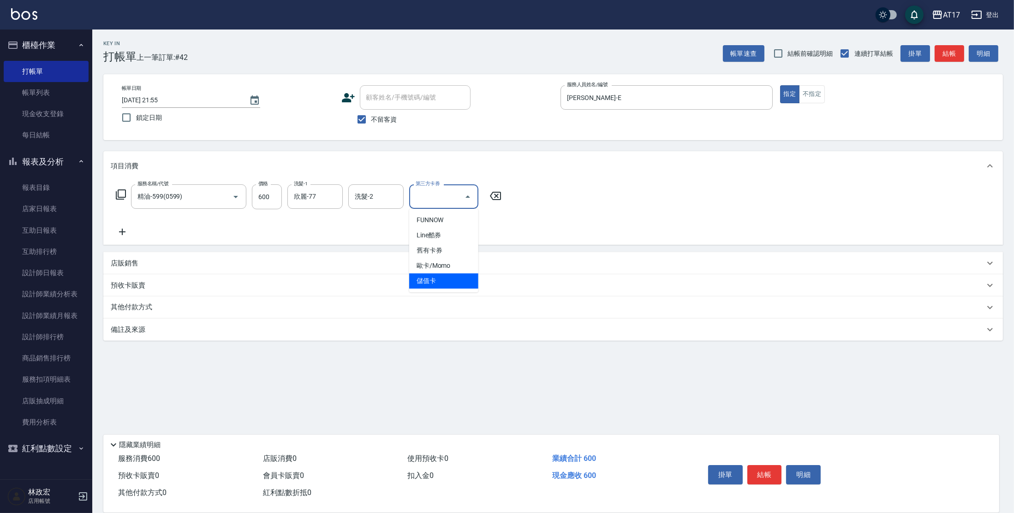
type input "儲值卡"
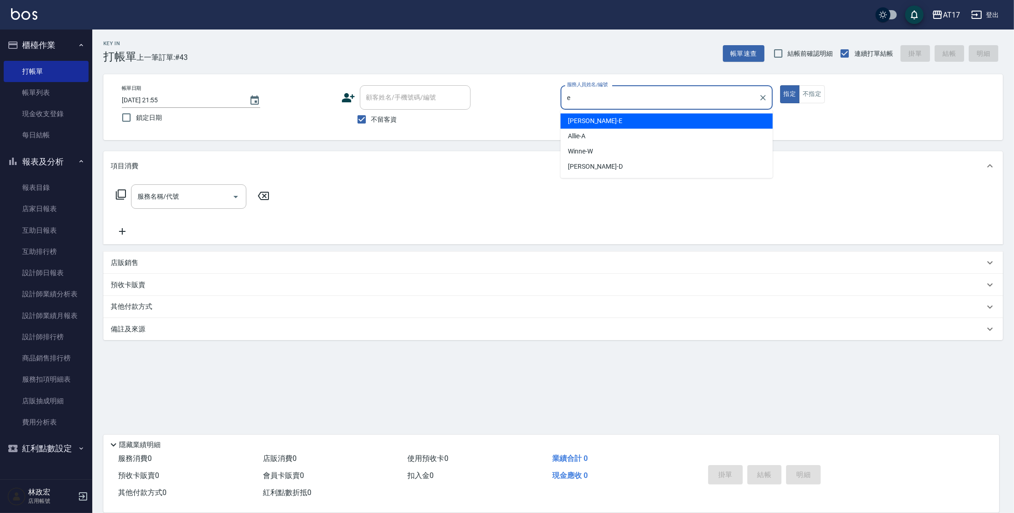
type input "Kelly-E"
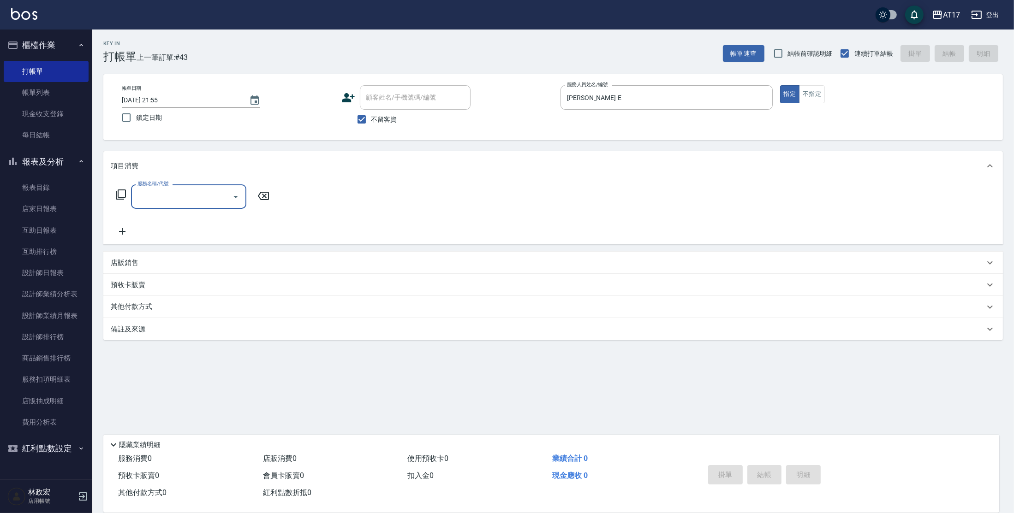
type input "1"
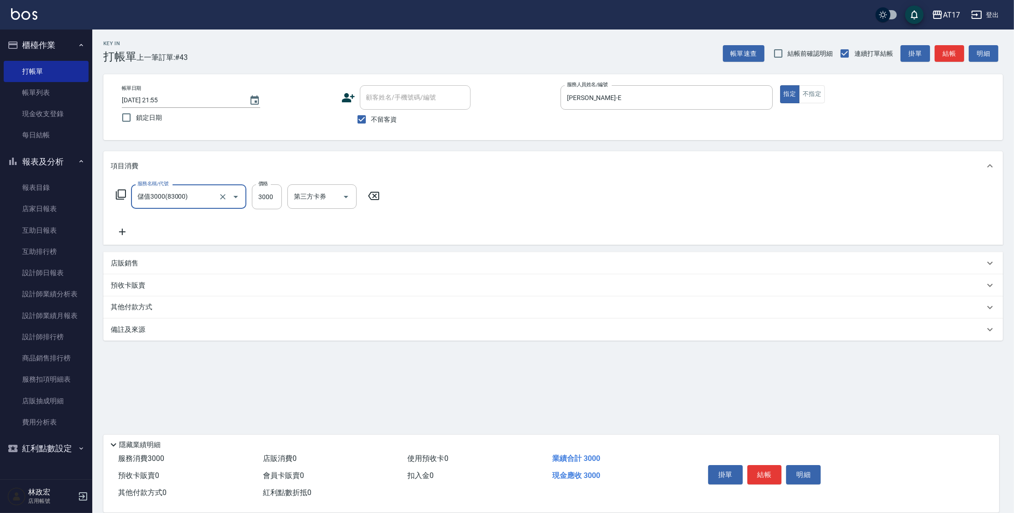
type input "儲值3000(83000)"
click at [280, 199] on input "3000" at bounding box center [267, 196] width 30 height 25
type input "1000"
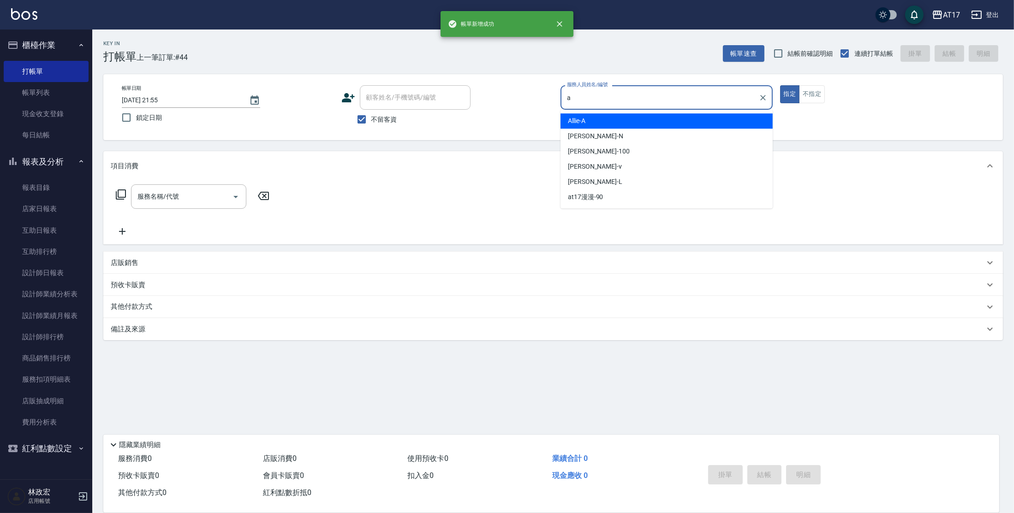
type input "Allie-A"
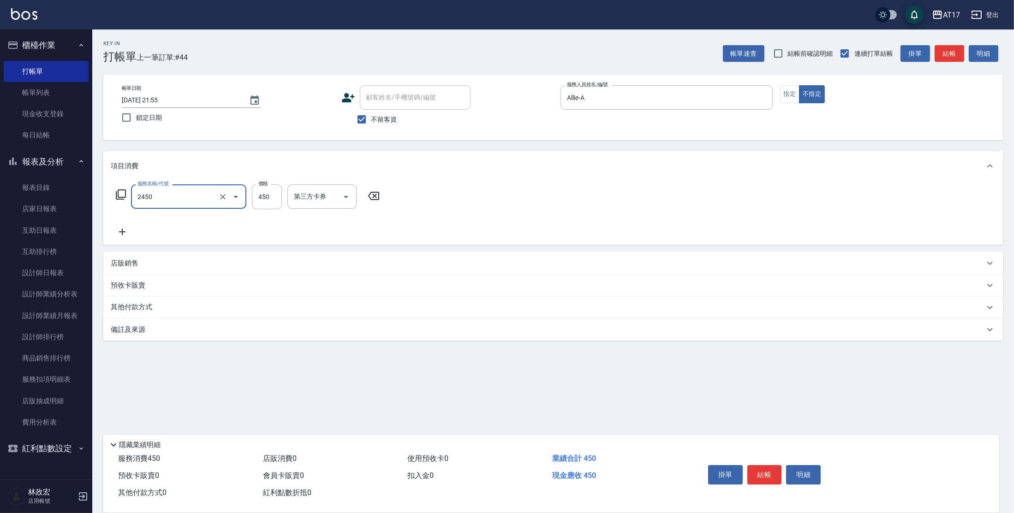
type input "C剪髮套餐(2450)"
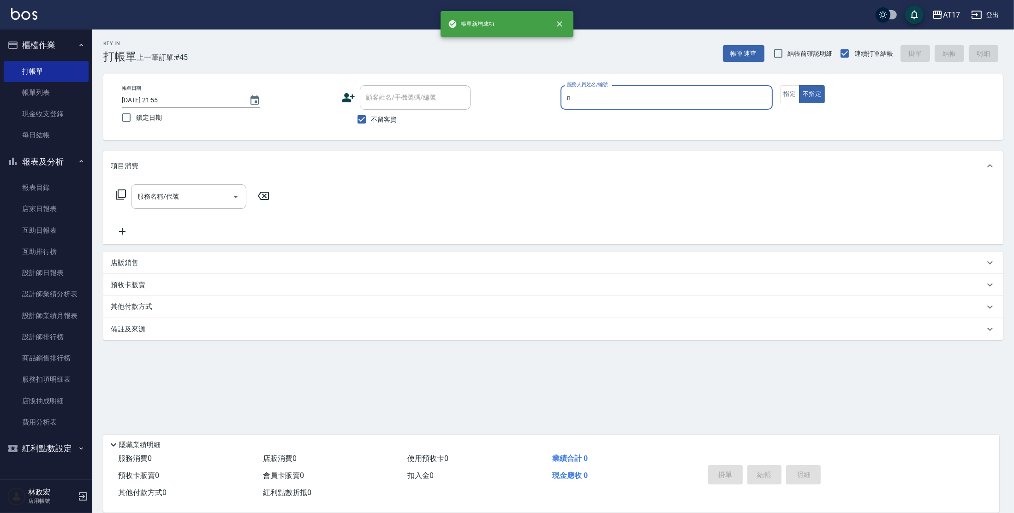
type input "Nina-N"
type button "false"
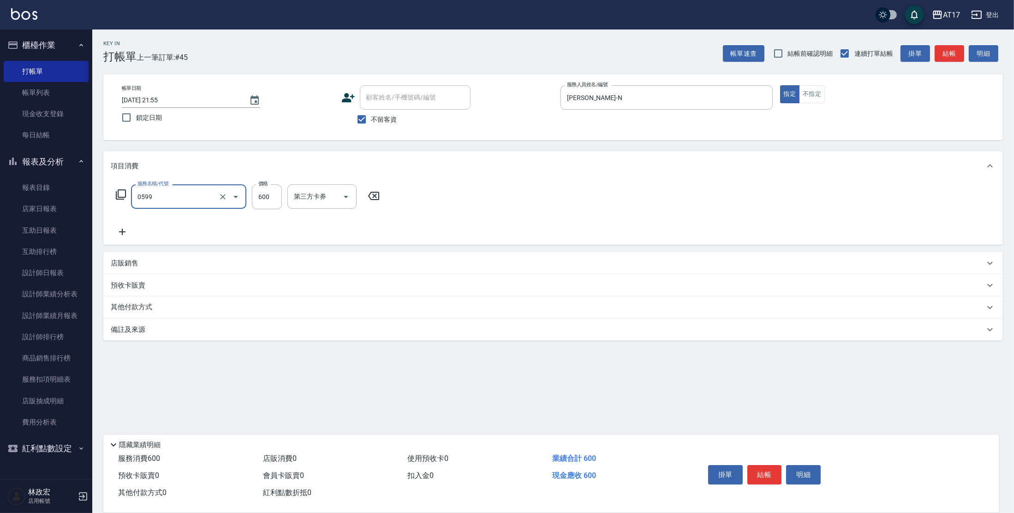
type input "精油-599(0599)"
type input "欣麗-77"
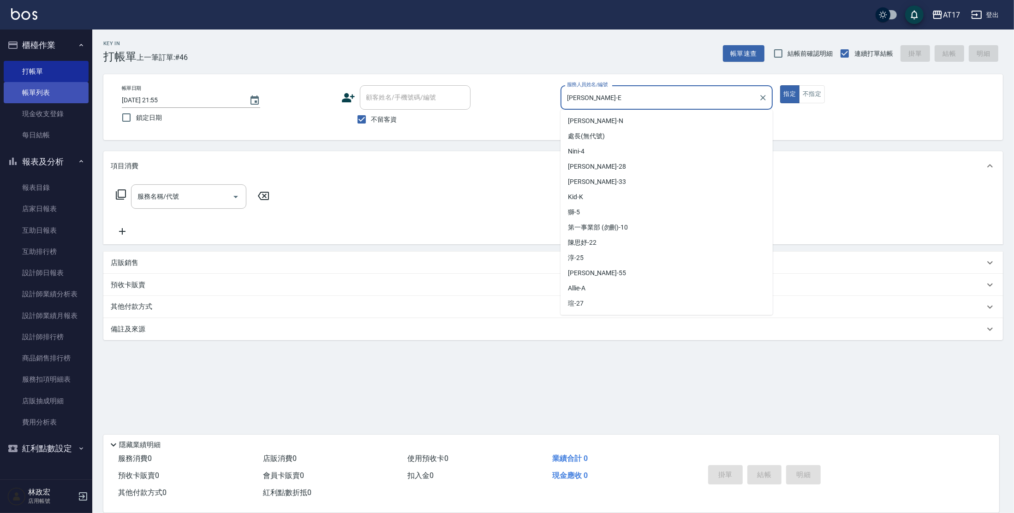
scroll to position [42, 0]
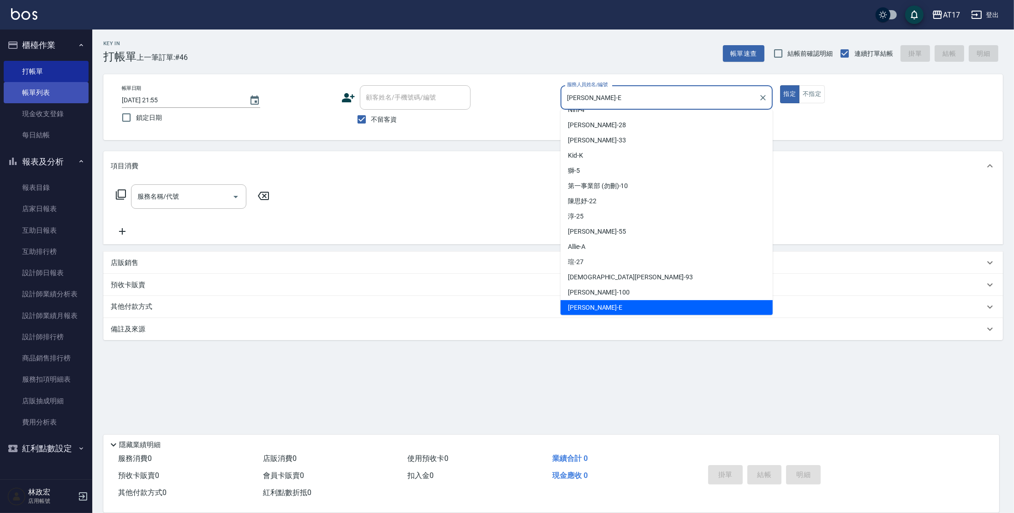
drag, startPoint x: 612, startPoint y: 94, endPoint x: 15, endPoint y: 86, distance: 597.8
click at [26, 90] on div "AT17 登出 櫃檯作業 打帳單 帳單列表 現金收支登錄 每日結帳 報表及分析 報表目錄 店家日報表 互助日報表 互助排行榜 設計師日報表 設計師業績分析表 …" at bounding box center [507, 256] width 1014 height 513
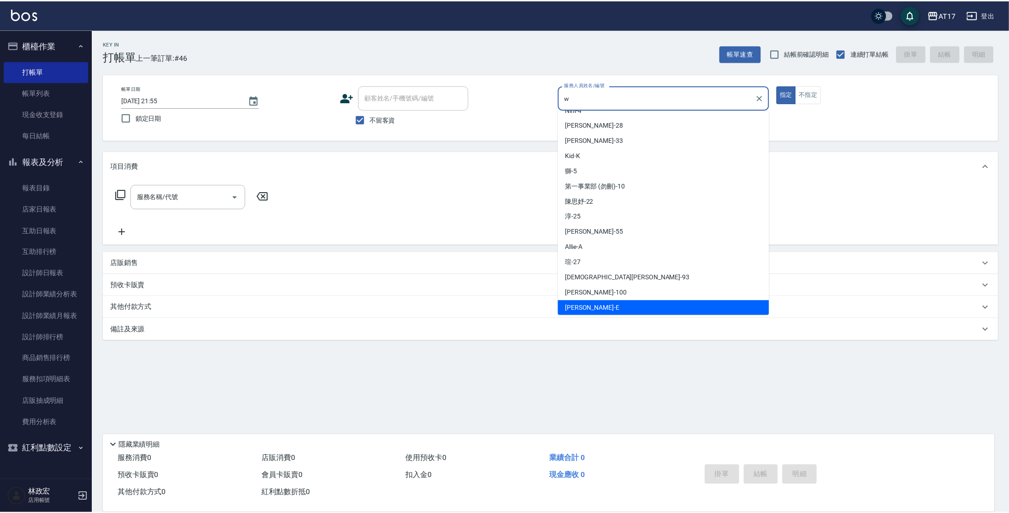
scroll to position [0, 0]
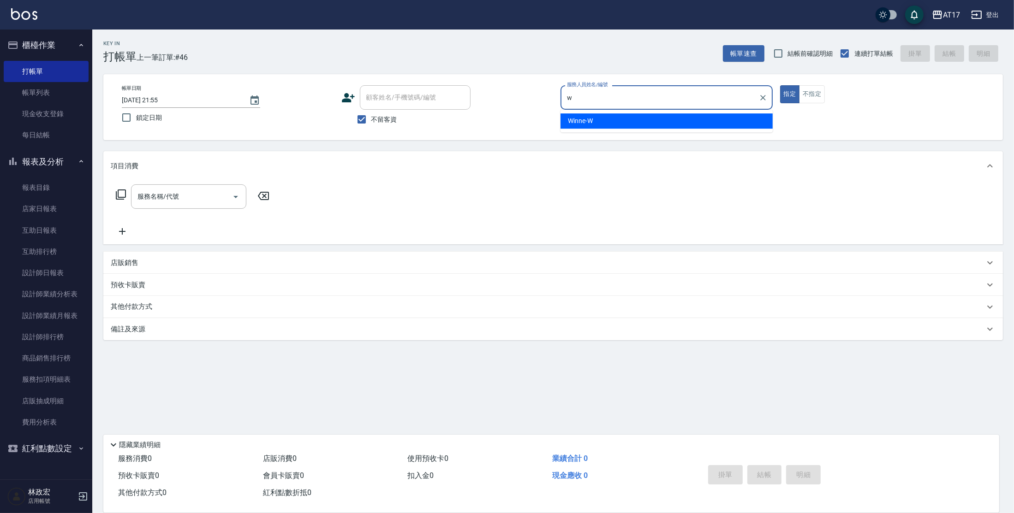
type input "Winne-W"
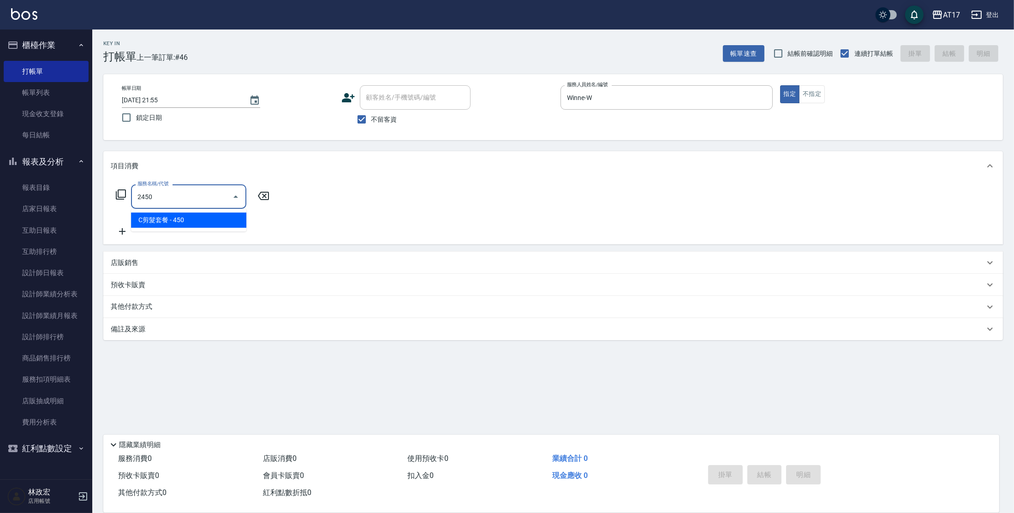
type input "C剪髮套餐(2450)"
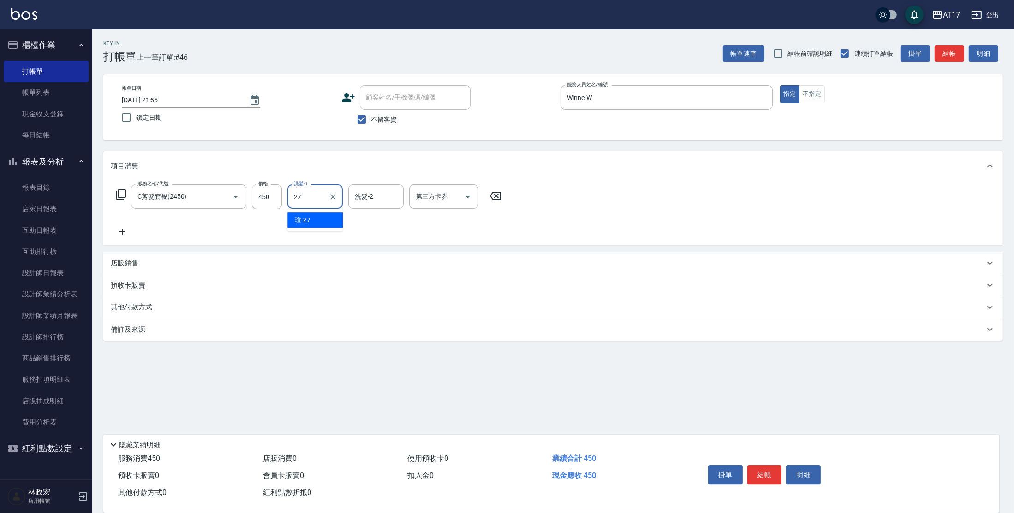
type input "瑄-27"
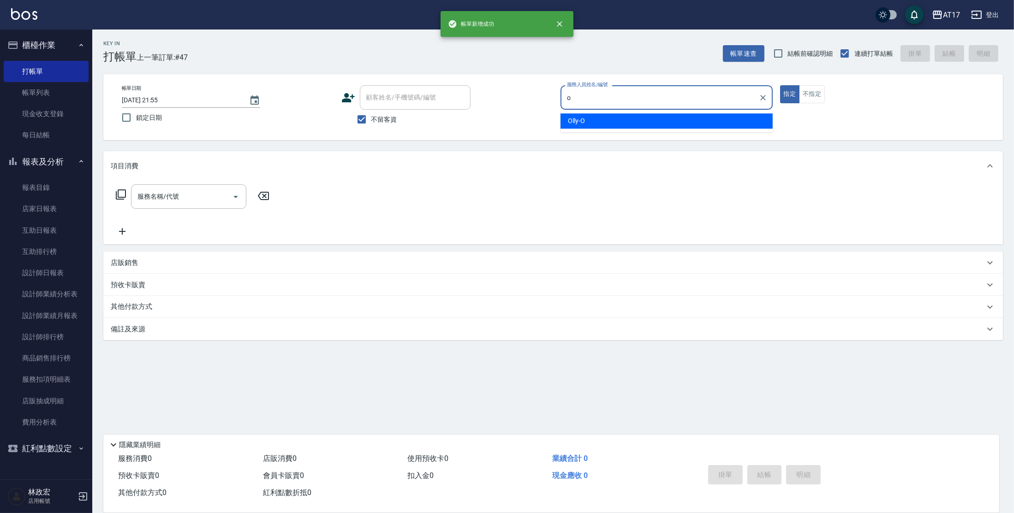
type input "Olly-O"
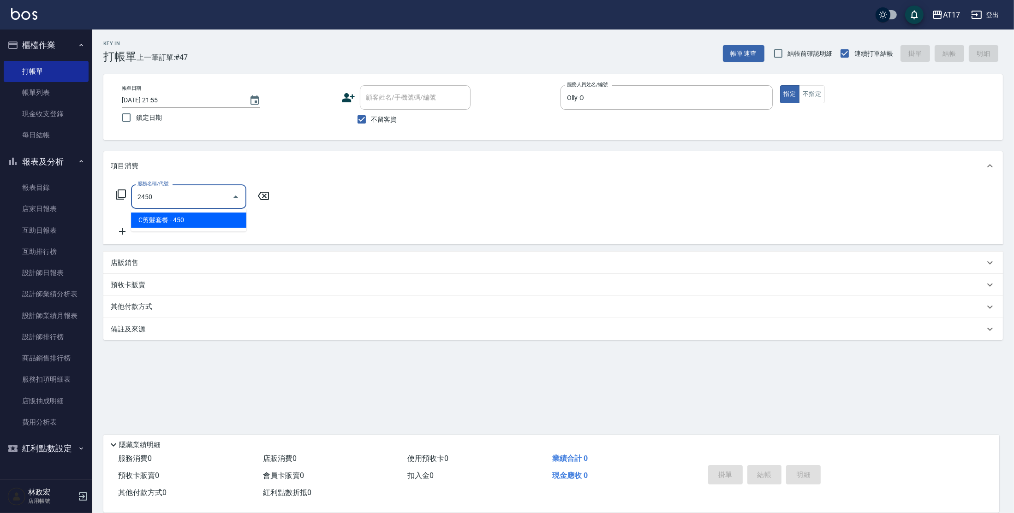
type input "C剪髮套餐(2450)"
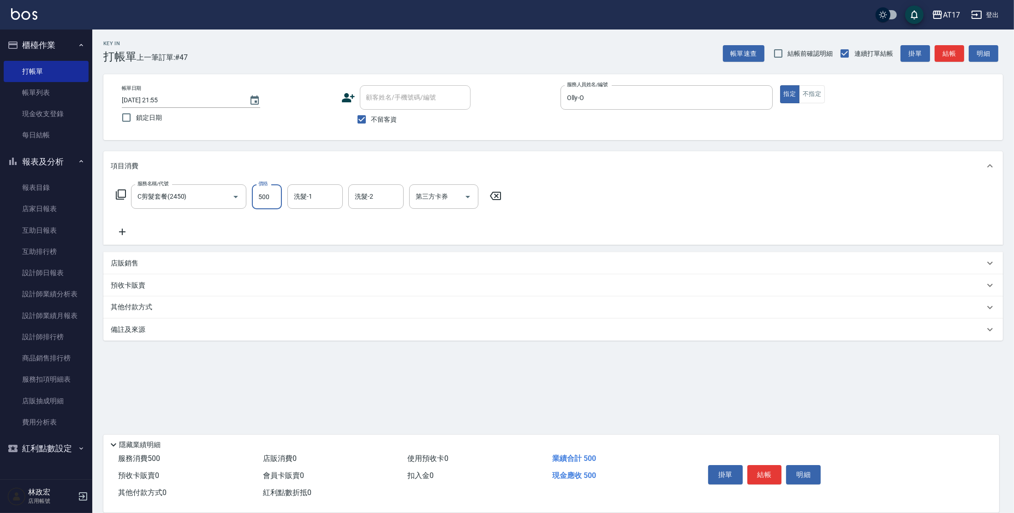
type input "500"
type input "雪莉-55"
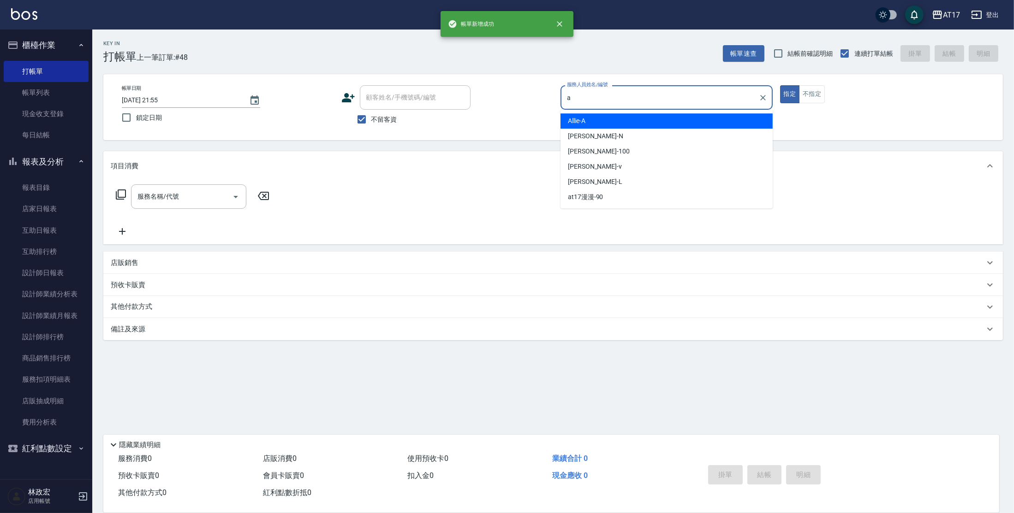
type input "Allie-A"
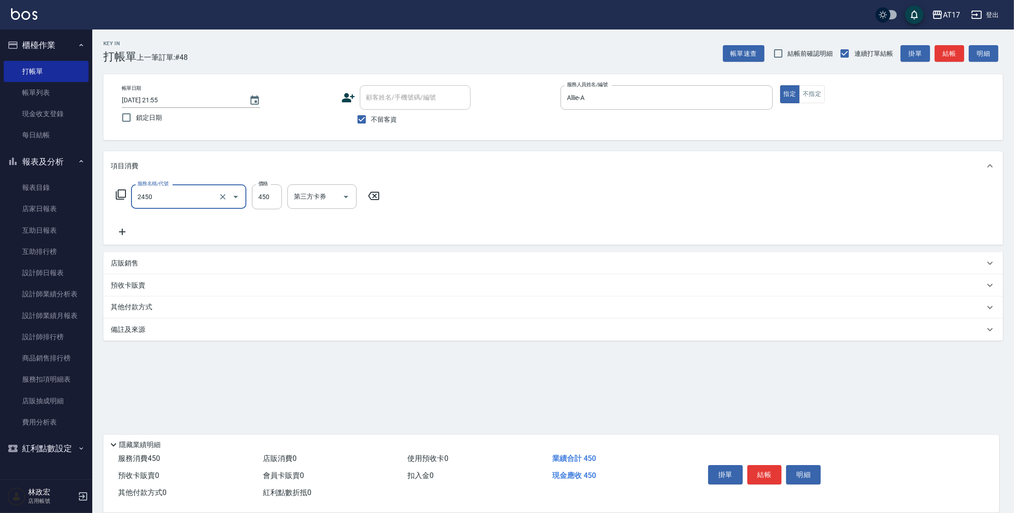
type input "C剪髮套餐(2450)"
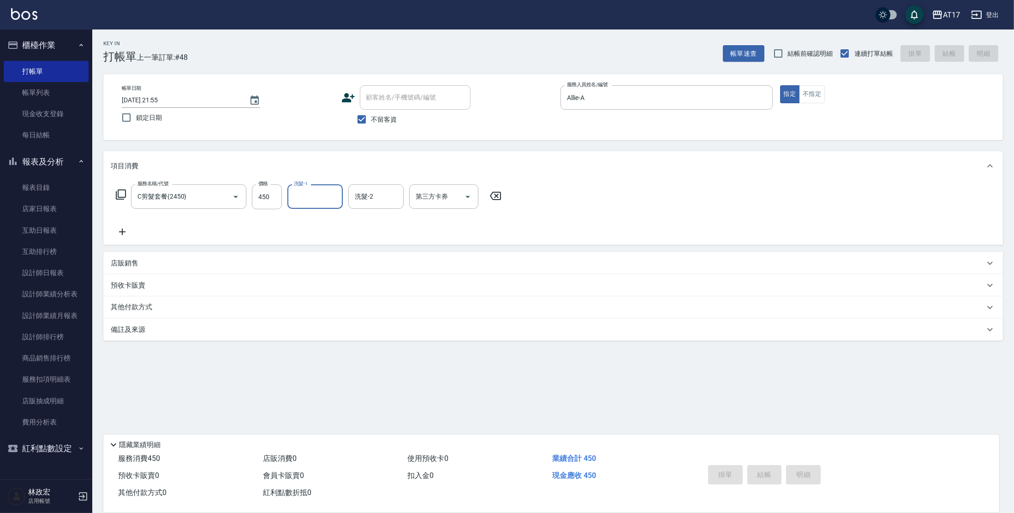
type input "2025/08/18 21:56"
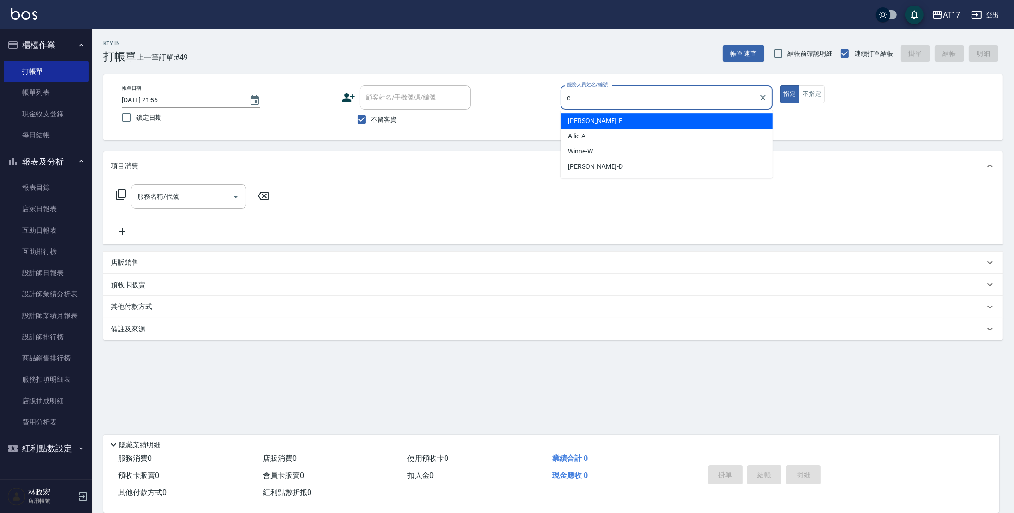
type input "Kelly-E"
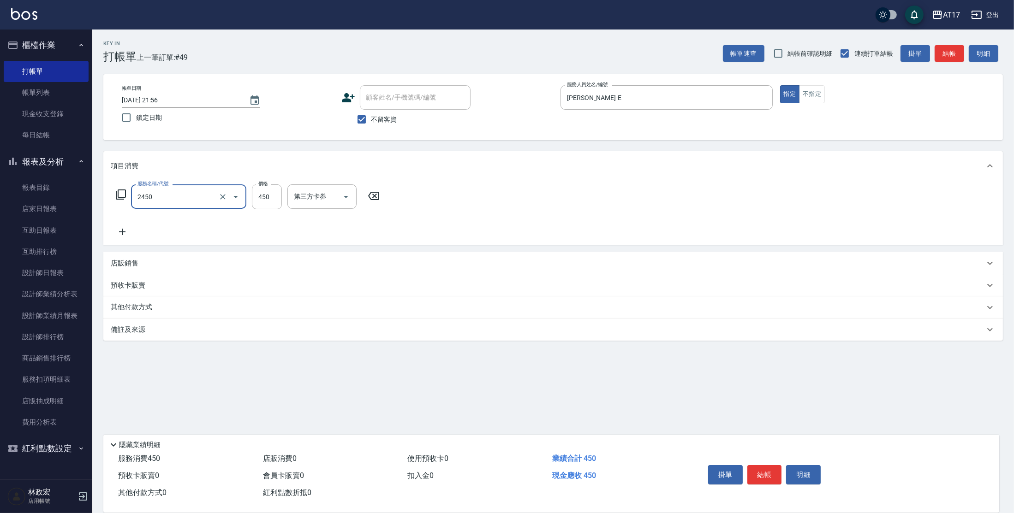
type input "C剪髮套餐(2450)"
type input "欣麗-77"
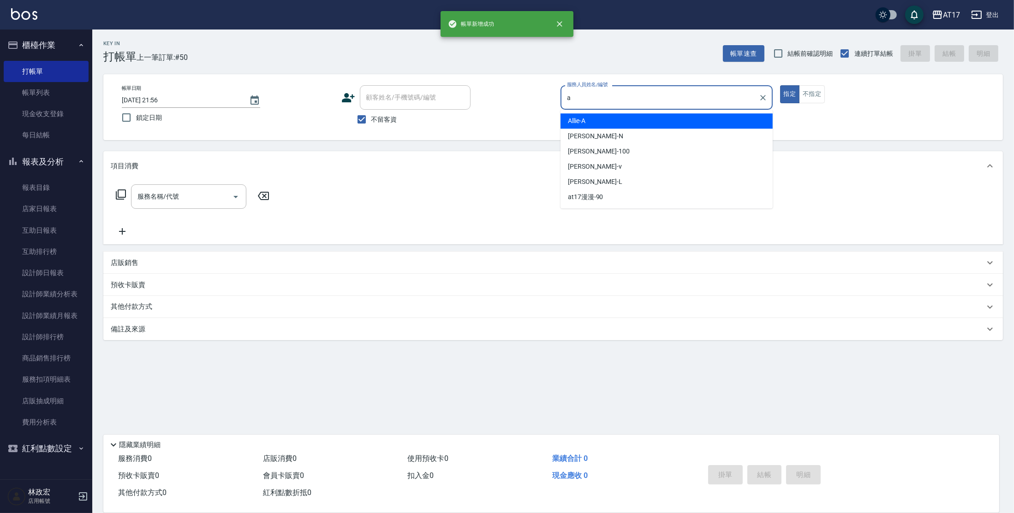
type input "Allie-A"
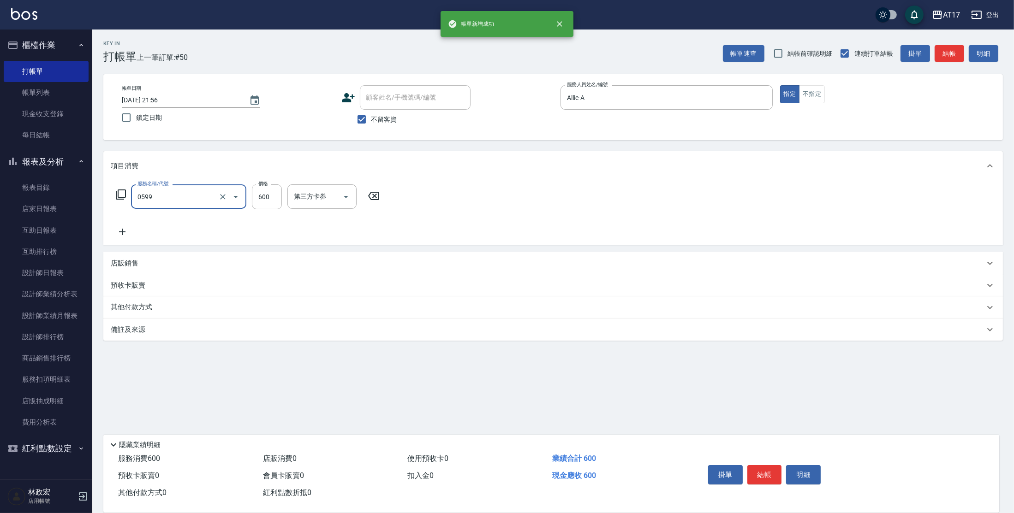
type input "精油-599(0599)"
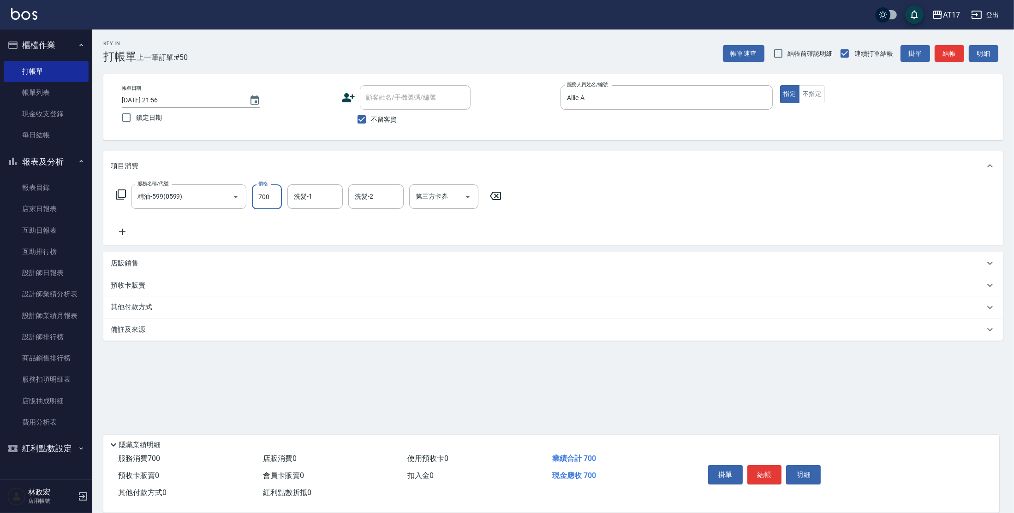
type input "700"
type input "獅-5"
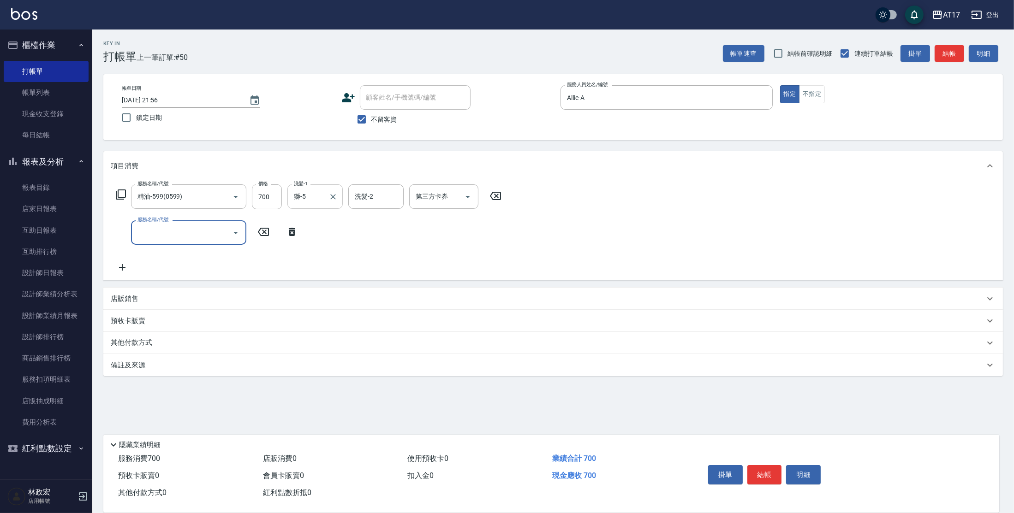
click at [339, 197] on button "Clear" at bounding box center [333, 196] width 13 height 13
type input "雪莉-55"
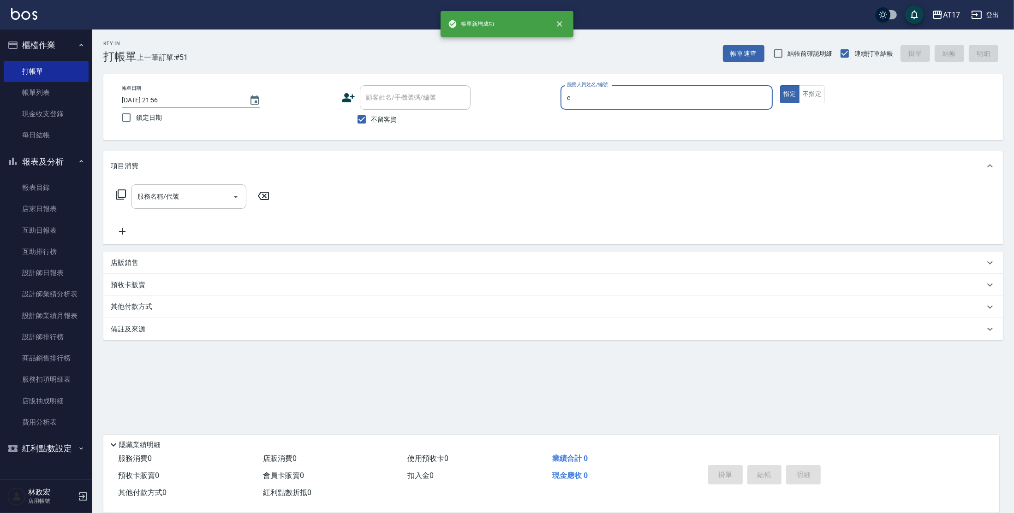
type input "Kelly-E"
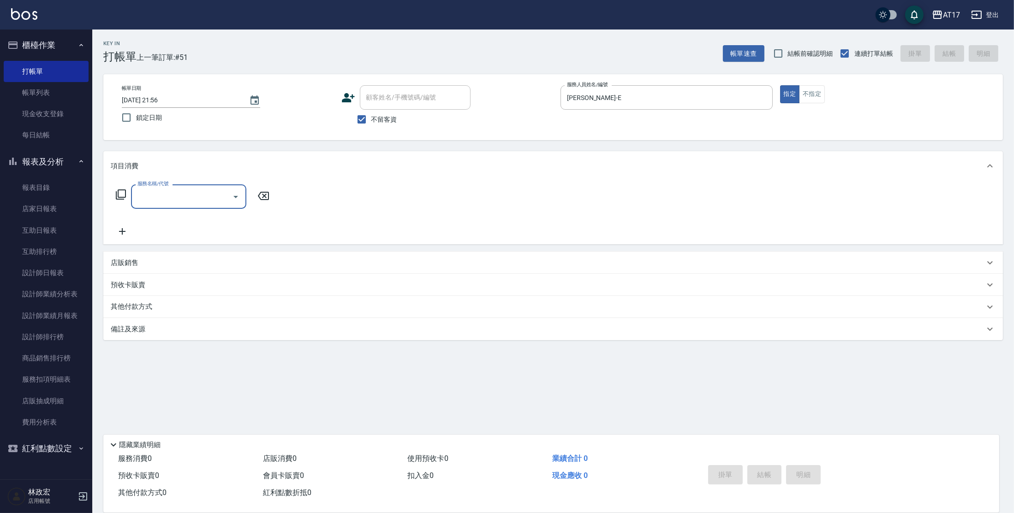
click at [119, 197] on icon at bounding box center [121, 195] width 10 height 10
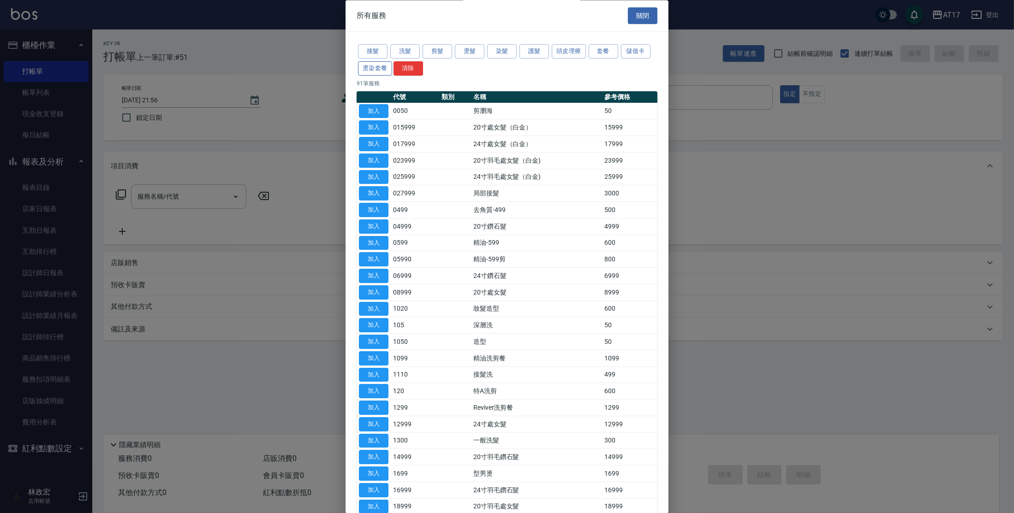
click at [379, 71] on button "燙染套餐" at bounding box center [375, 68] width 34 height 14
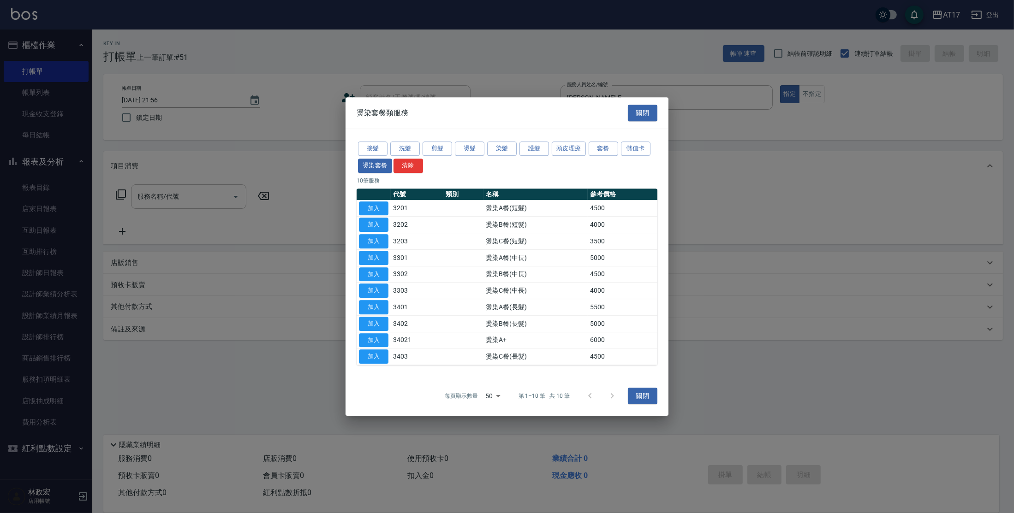
click at [380, 309] on button "加入" at bounding box center [374, 307] width 30 height 14
type input "燙染A餐(長髮)(3401)"
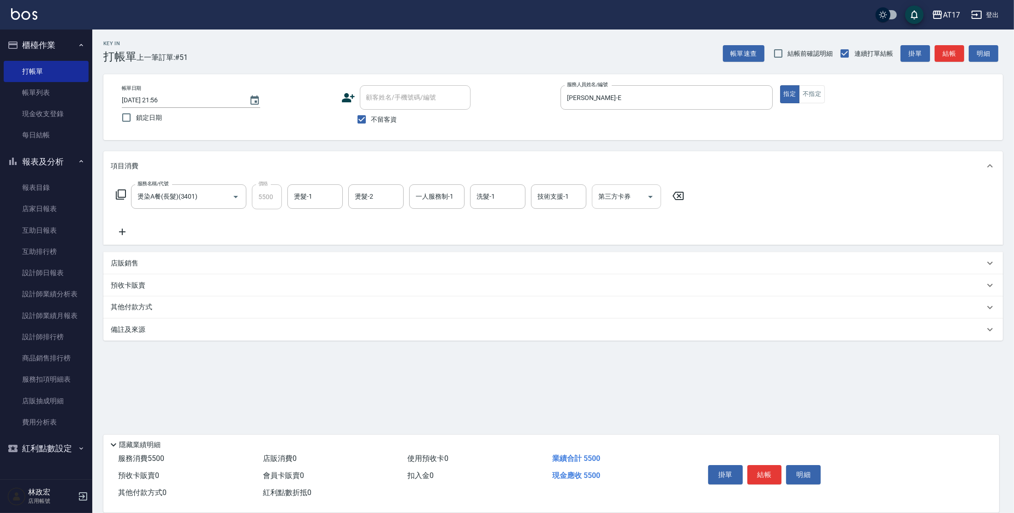
click at [607, 193] on div "第三方卡券 第三方卡券" at bounding box center [626, 196] width 69 height 24
type input "儲值卡"
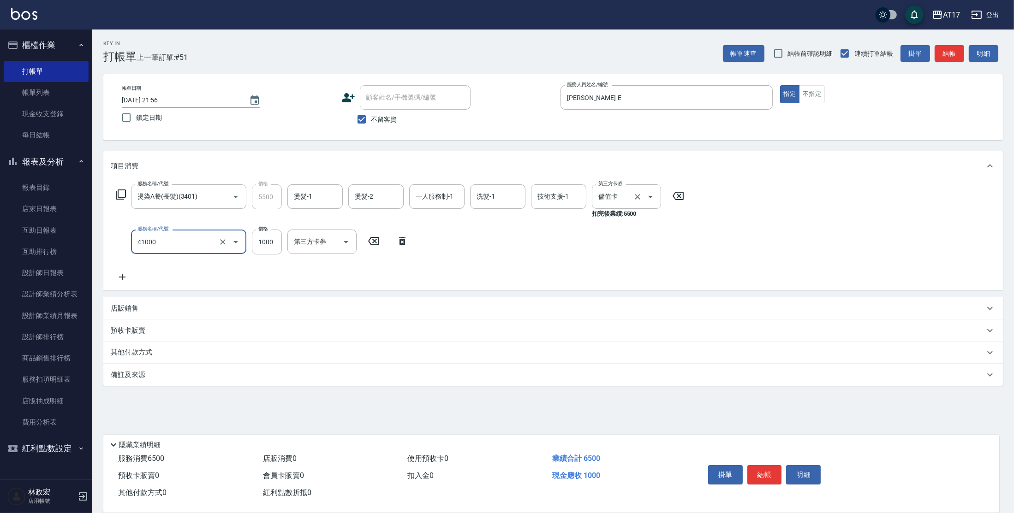
type input "酵素 & 鏡面(41000)"
type input "2000"
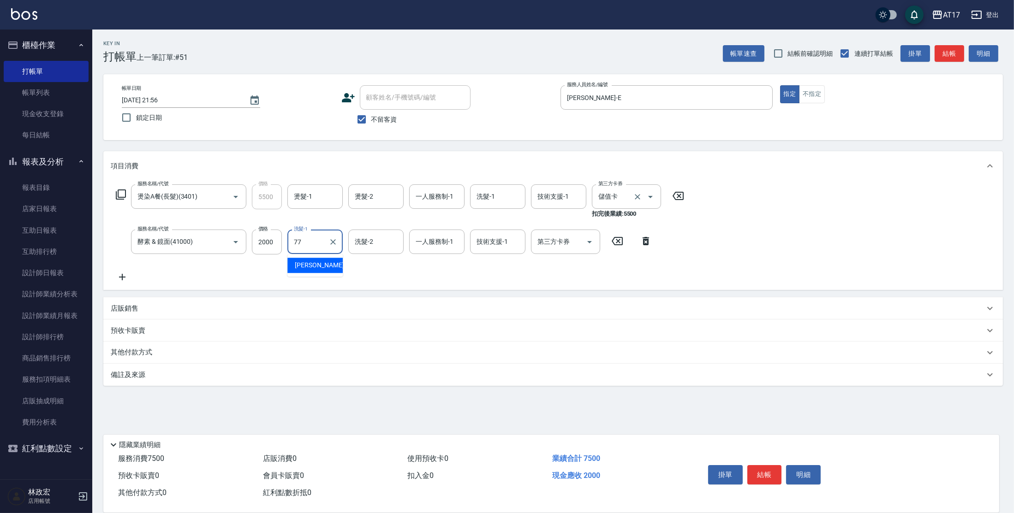
type input "欣麗-77"
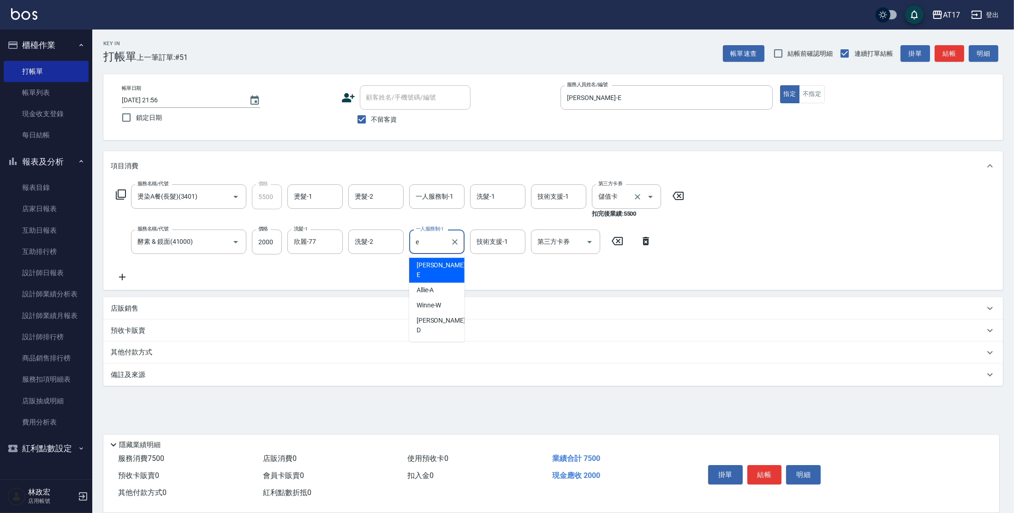
type input "Kelly-E"
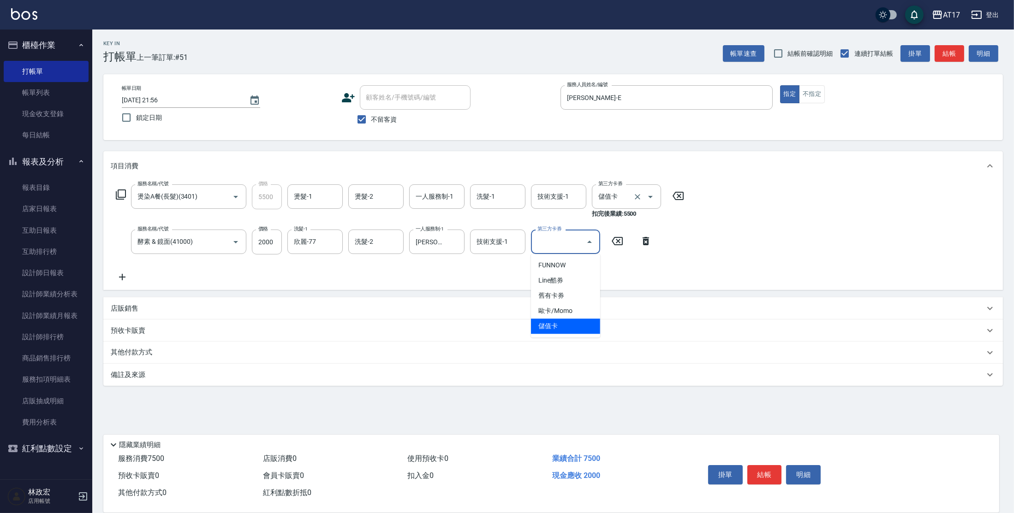
type input "儲值卡"
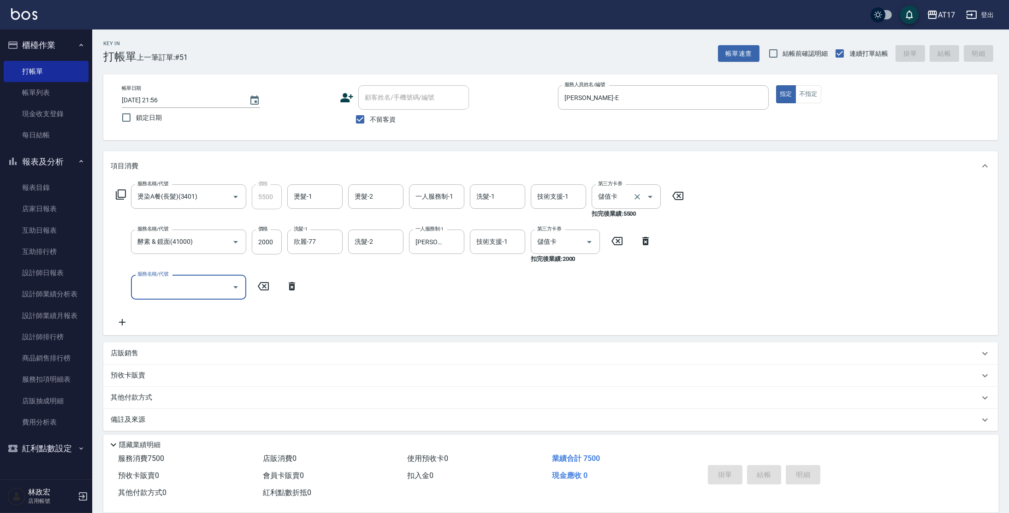
type input "2025/08/18 21:57"
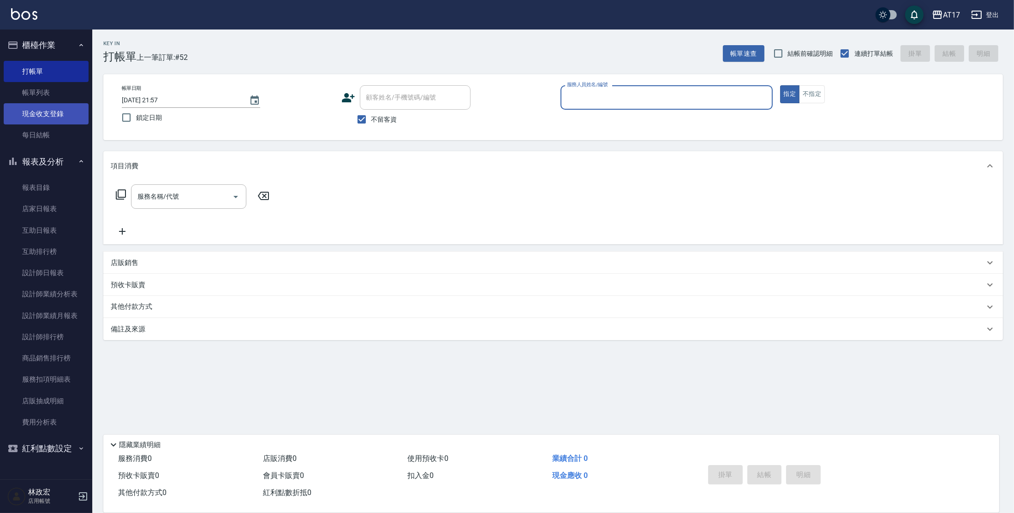
click at [50, 119] on link "現金收支登錄" at bounding box center [46, 113] width 85 height 21
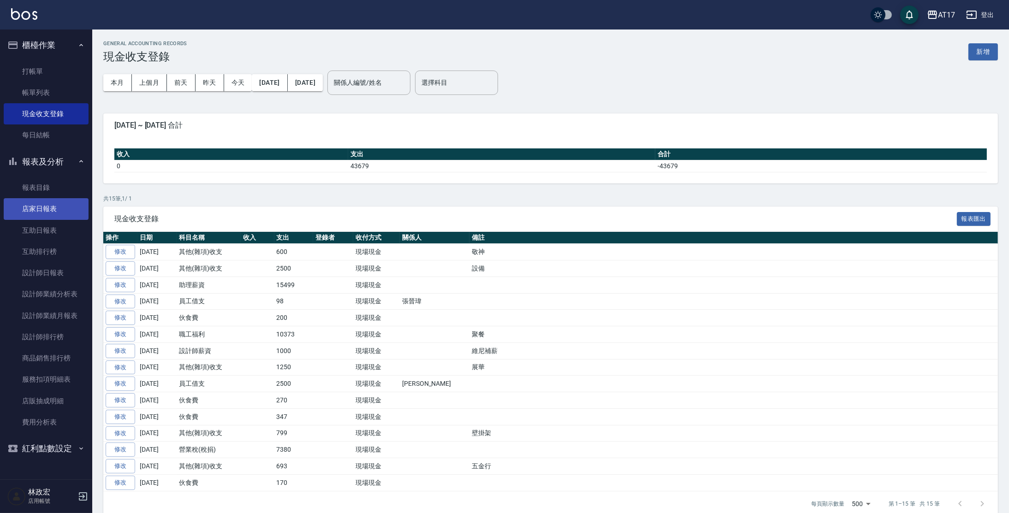
drag, startPoint x: 17, startPoint y: 140, endPoint x: 49, endPoint y: 207, distance: 74.5
click at [17, 140] on link "每日結帳" at bounding box center [46, 135] width 85 height 21
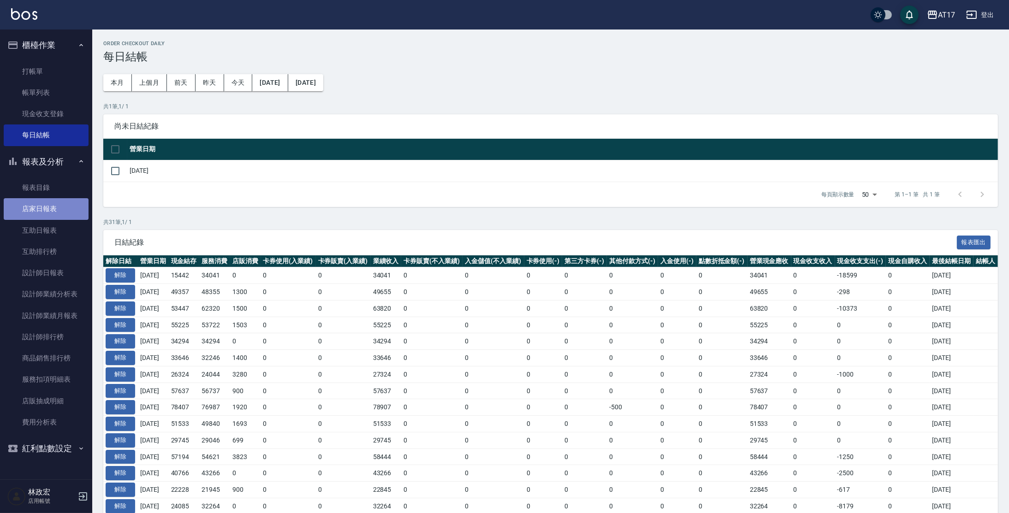
click at [49, 207] on link "店家日報表" at bounding box center [46, 208] width 85 height 21
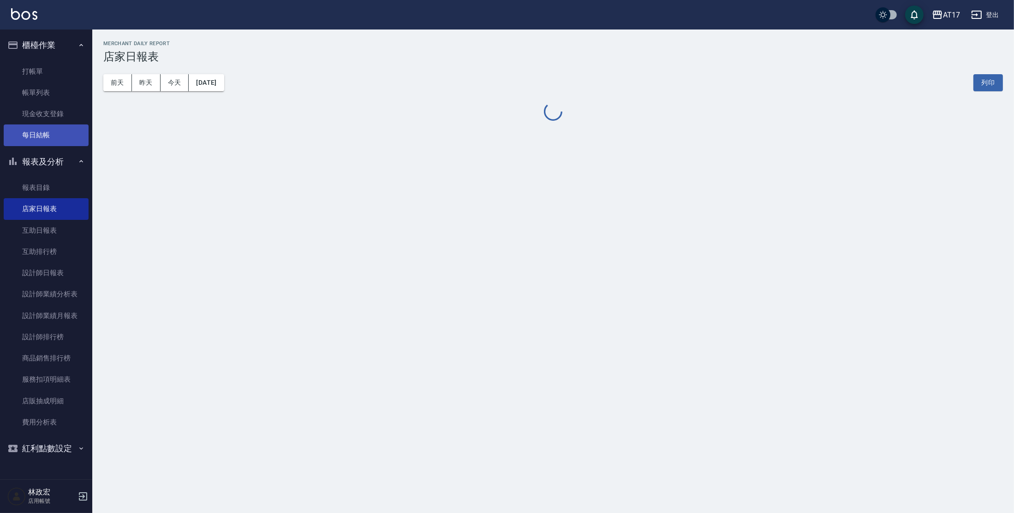
drag, startPoint x: 43, startPoint y: 134, endPoint x: 42, endPoint y: 143, distance: 9.3
click at [43, 134] on link "每日結帳" at bounding box center [46, 135] width 85 height 21
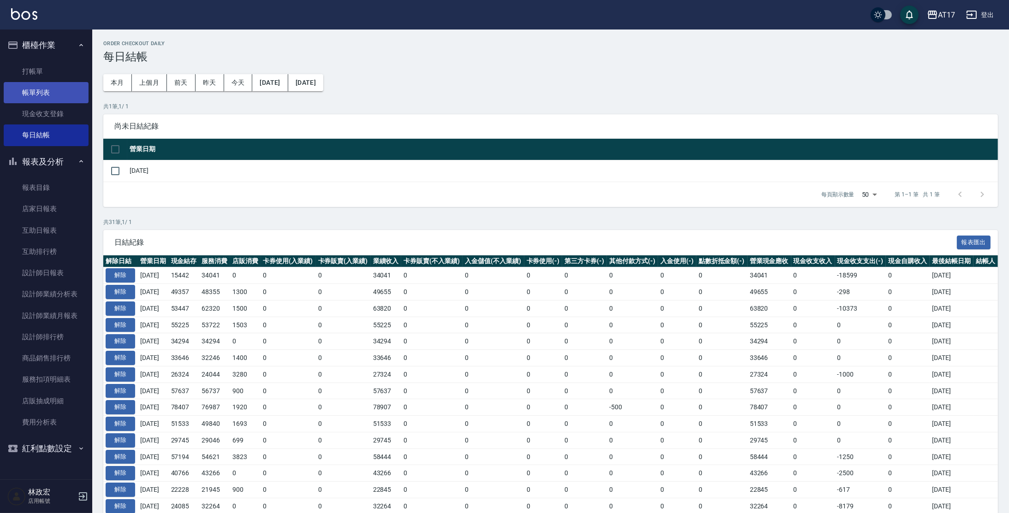
click at [46, 83] on link "帳單列表" at bounding box center [46, 92] width 85 height 21
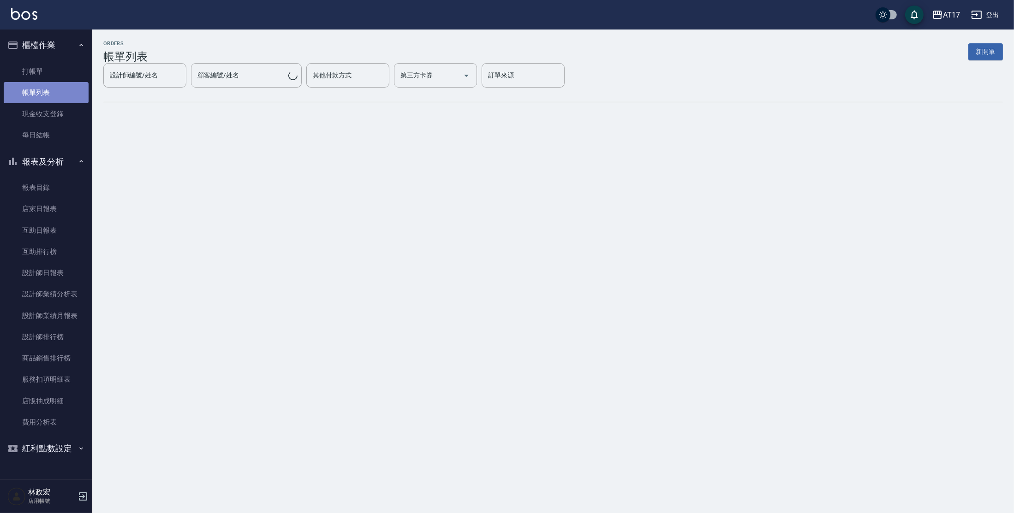
click at [55, 89] on link "帳單列表" at bounding box center [46, 92] width 85 height 21
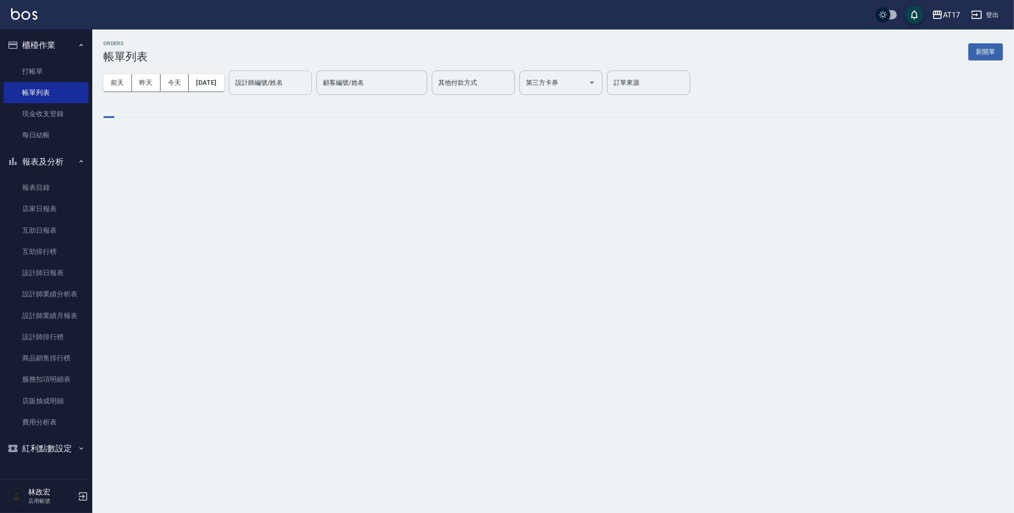
click at [297, 87] on input "設計師編號/姓名" at bounding box center [270, 83] width 75 height 16
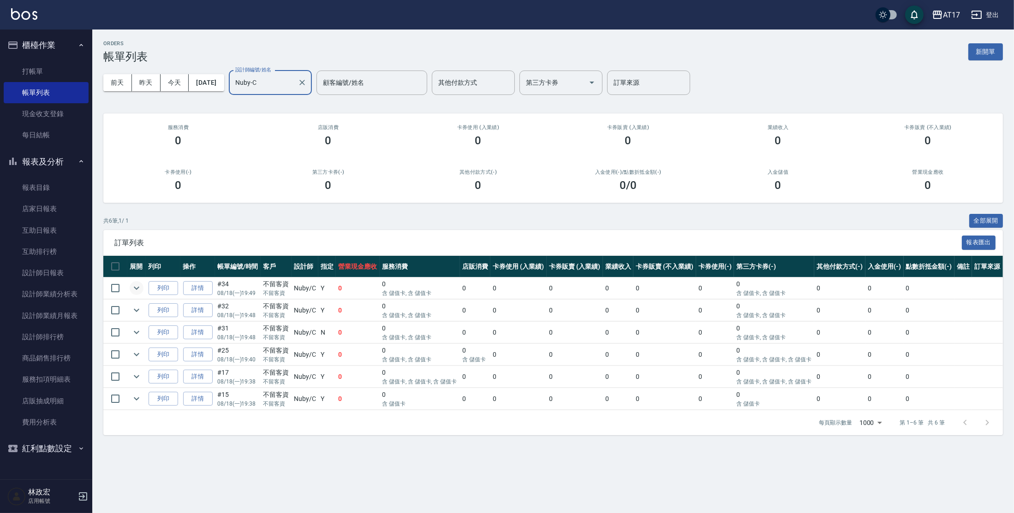
type input "Nuby-C"
click at [139, 286] on icon "expand row" at bounding box center [136, 288] width 11 height 11
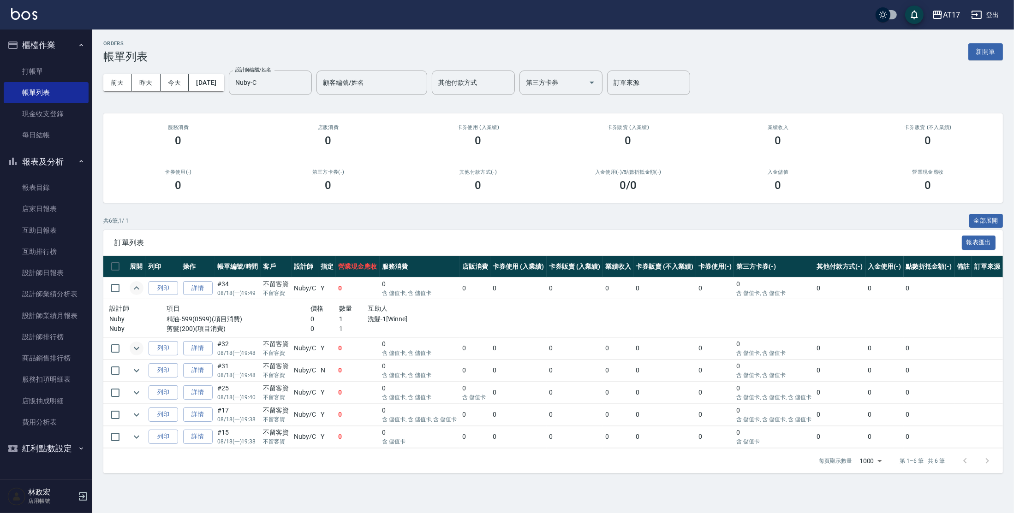
click at [139, 351] on icon "expand row" at bounding box center [136, 348] width 11 height 11
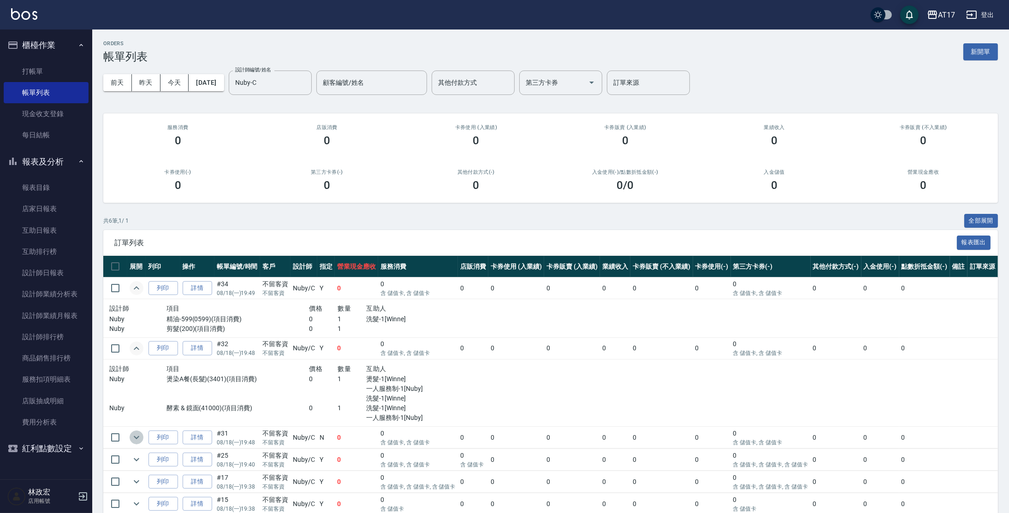
click at [134, 435] on icon "expand row" at bounding box center [136, 437] width 11 height 11
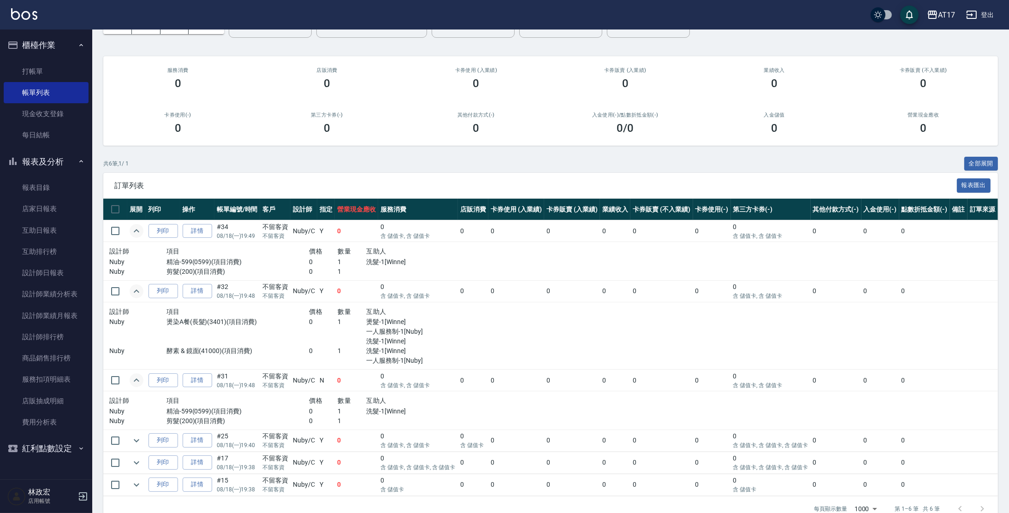
scroll to position [75, 0]
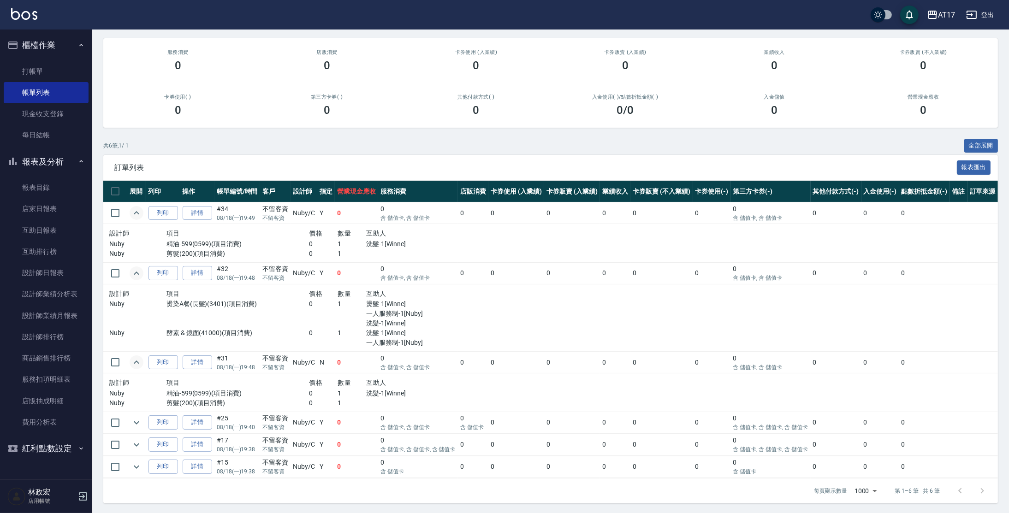
click at [125, 423] on td at bounding box center [115, 423] width 24 height 22
click at [132, 422] on icon "expand row" at bounding box center [136, 422] width 11 height 11
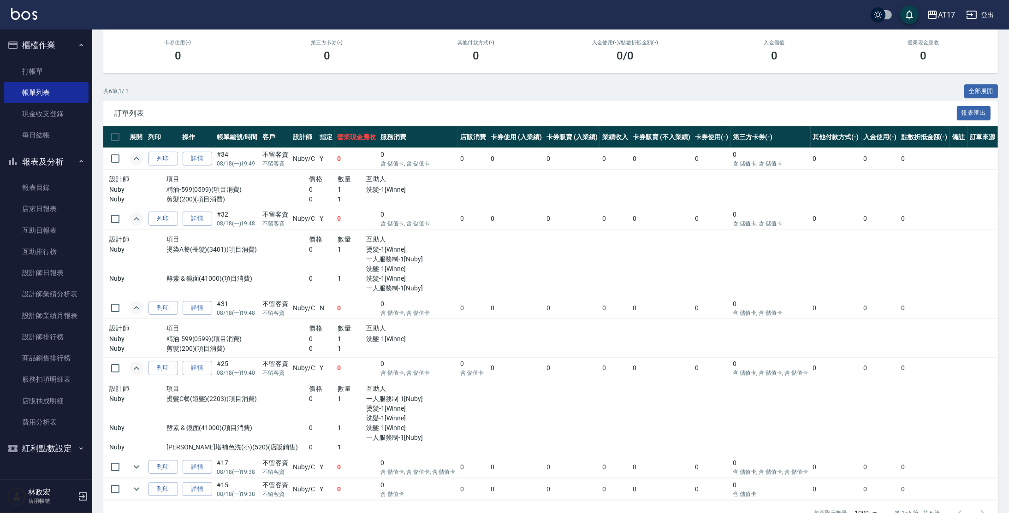
scroll to position [152, 0]
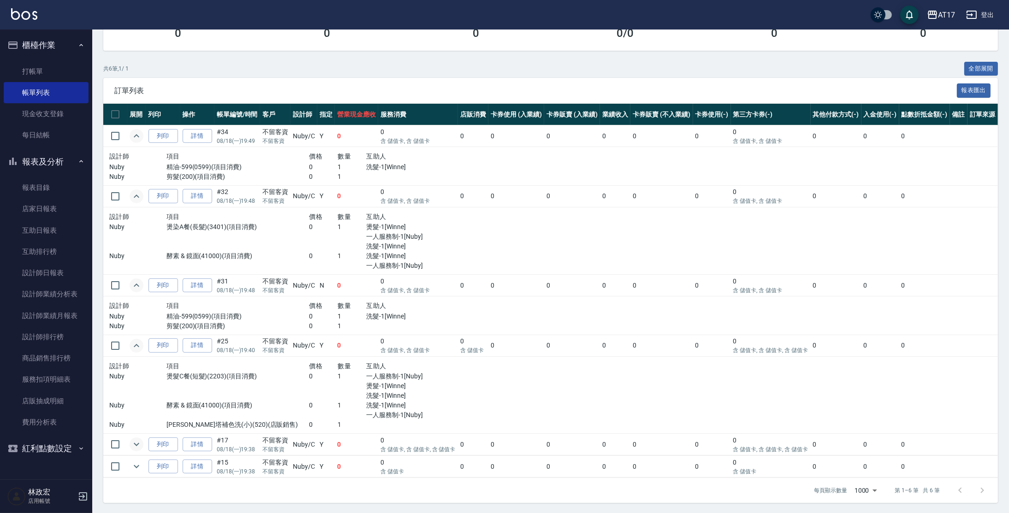
click at [137, 444] on icon "expand row" at bounding box center [137, 444] width 6 height 3
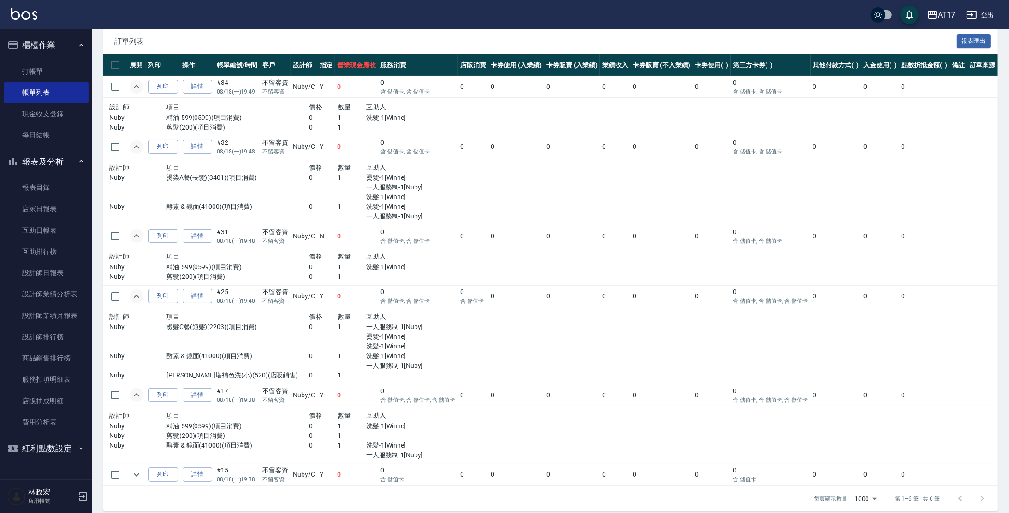
scroll to position [209, 0]
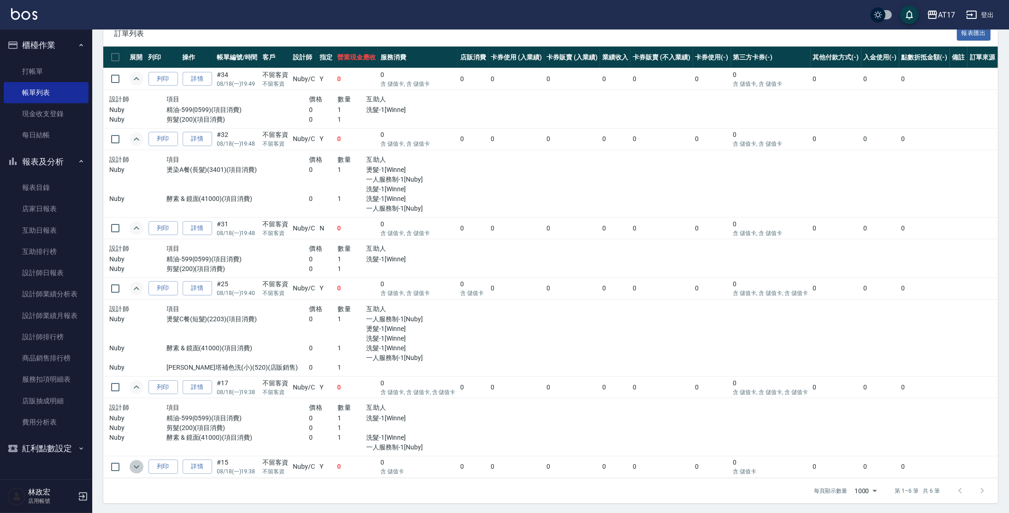
click at [140, 465] on icon "expand row" at bounding box center [136, 467] width 11 height 11
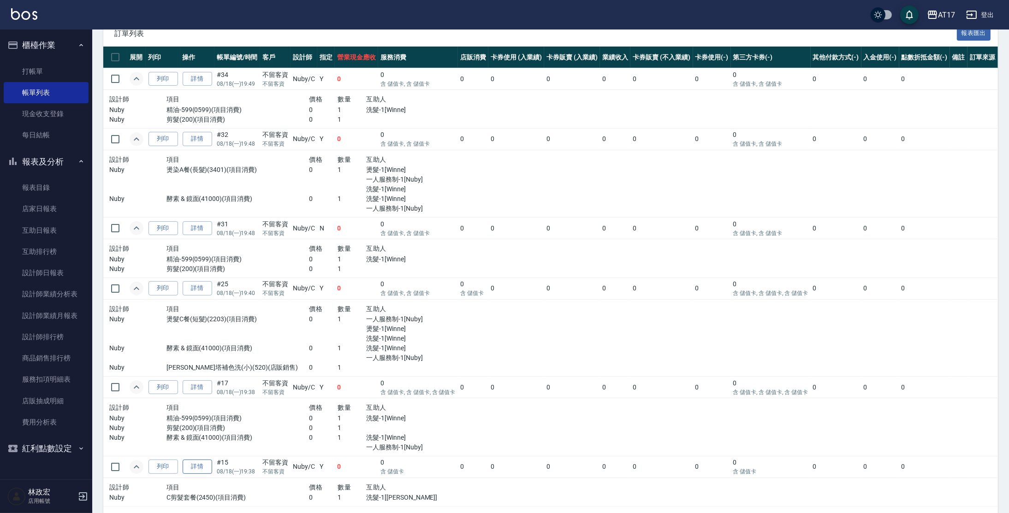
click at [203, 466] on link "詳情" at bounding box center [198, 467] width 30 height 14
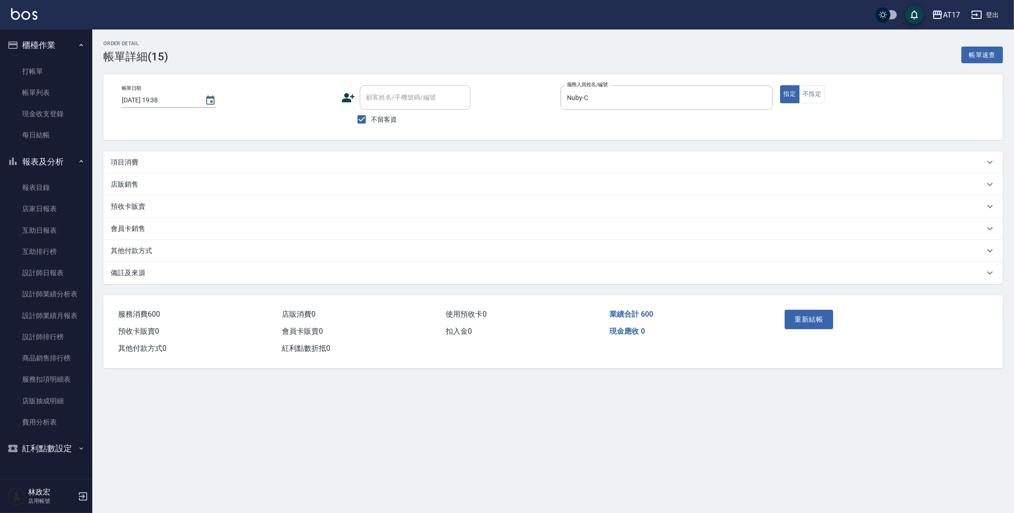
type input "2025/08/18 19:38"
checkbox input "true"
type input "Nuby-C"
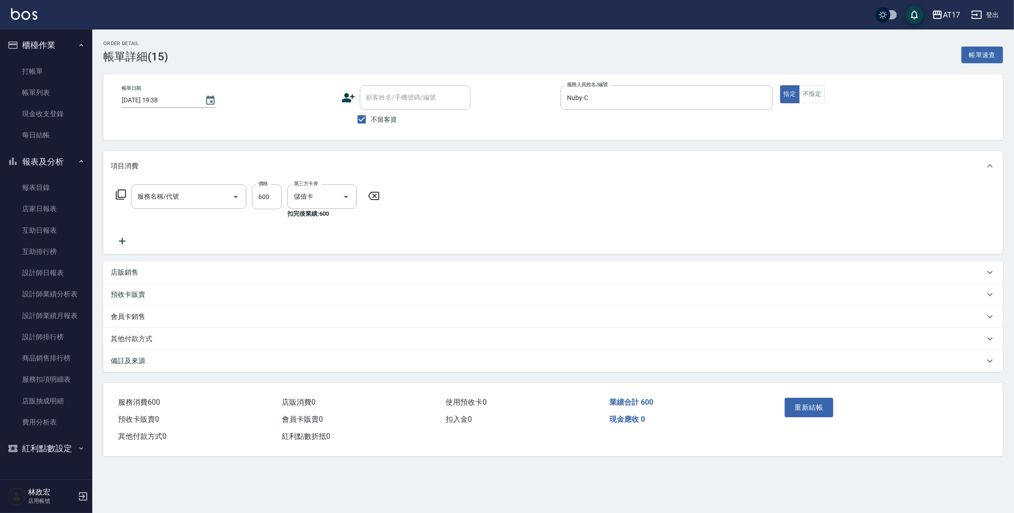
type input "C剪髮套餐(2450)"
click at [576, 197] on icon "Clear" at bounding box center [577, 197] width 6 height 6
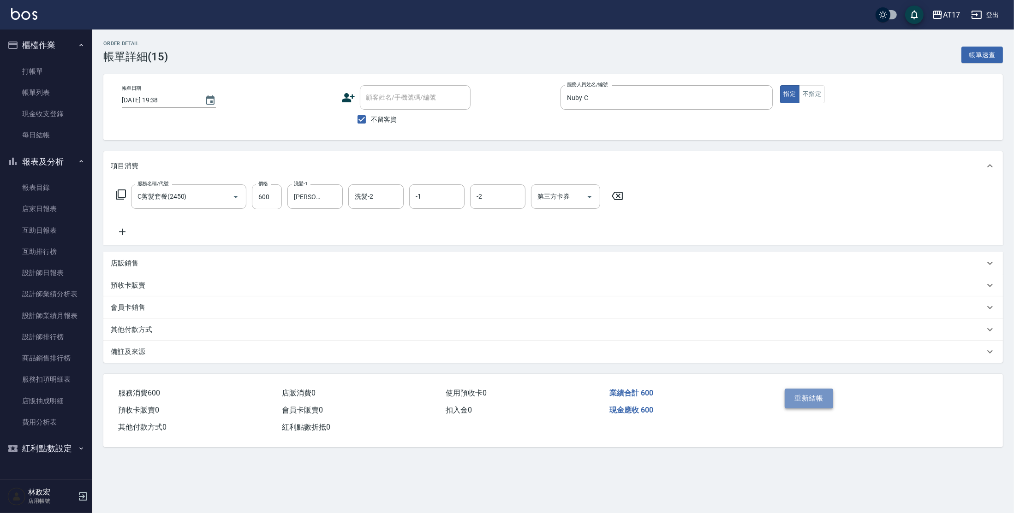
click at [808, 393] on button "重新結帳" at bounding box center [809, 398] width 49 height 19
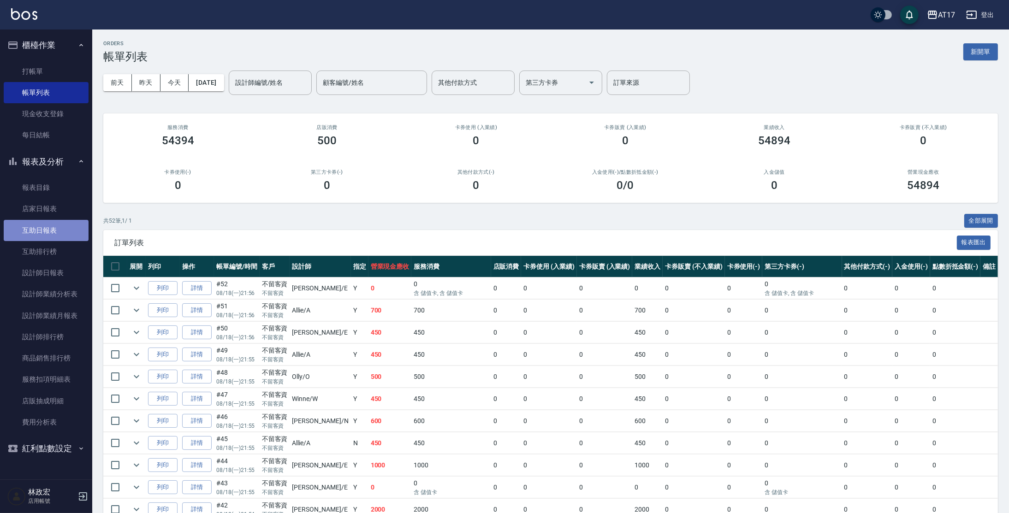
click at [55, 227] on link "互助日報表" at bounding box center [46, 230] width 85 height 21
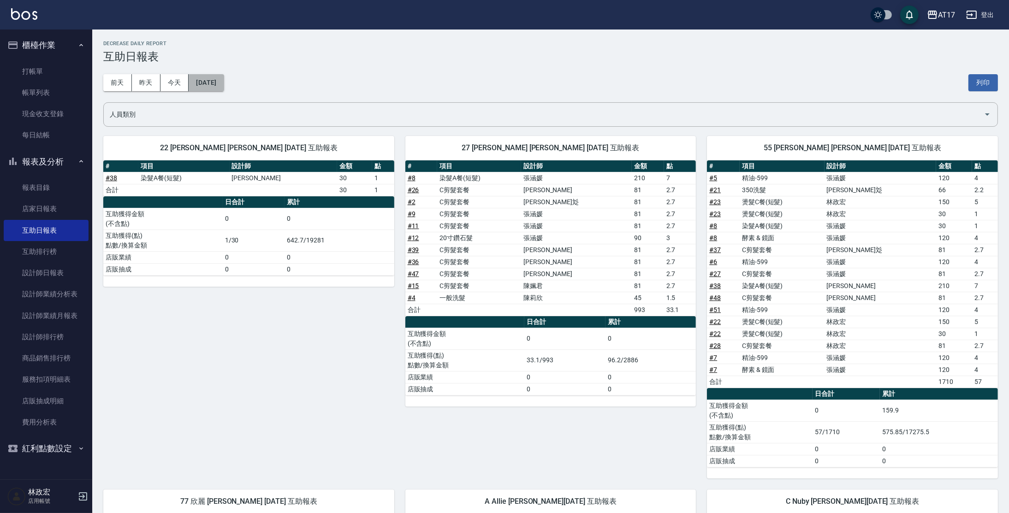
click at [207, 78] on button "[DATE]" at bounding box center [206, 82] width 35 height 17
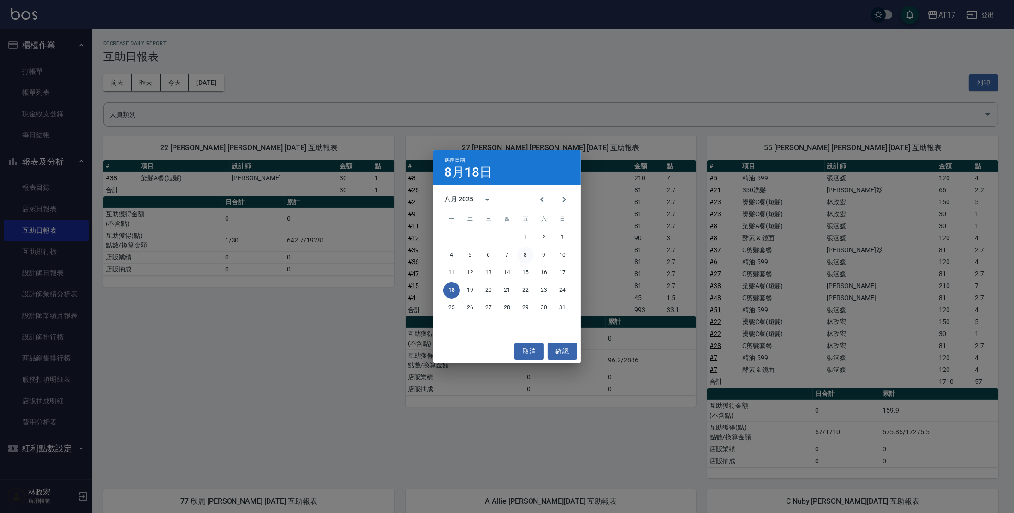
click at [527, 253] on button "8" at bounding box center [525, 255] width 17 height 17
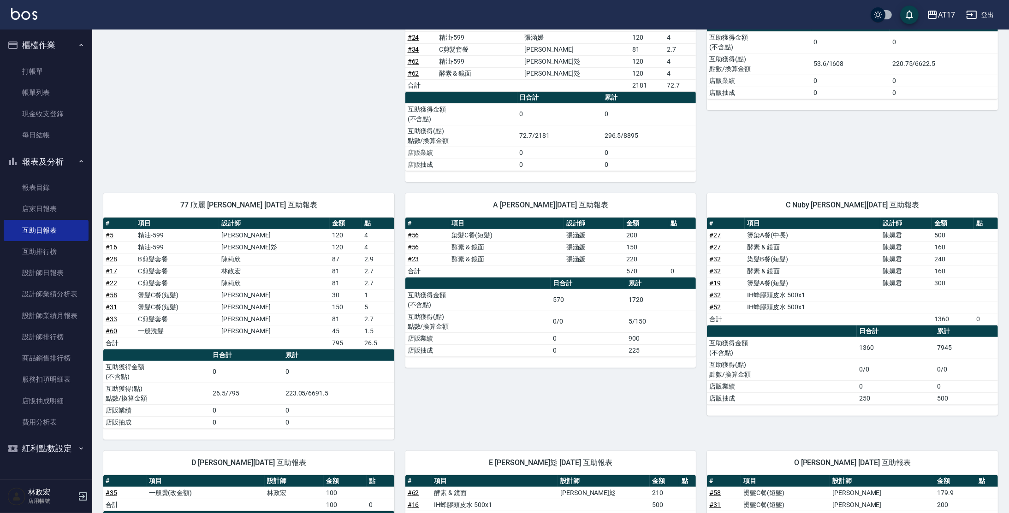
scroll to position [369, 0]
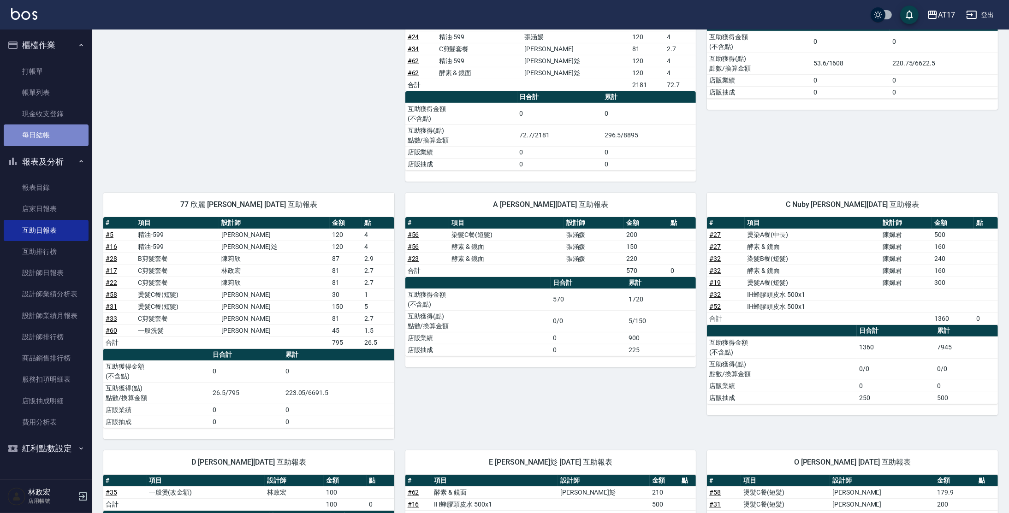
click at [45, 133] on link "每日結帳" at bounding box center [46, 135] width 85 height 21
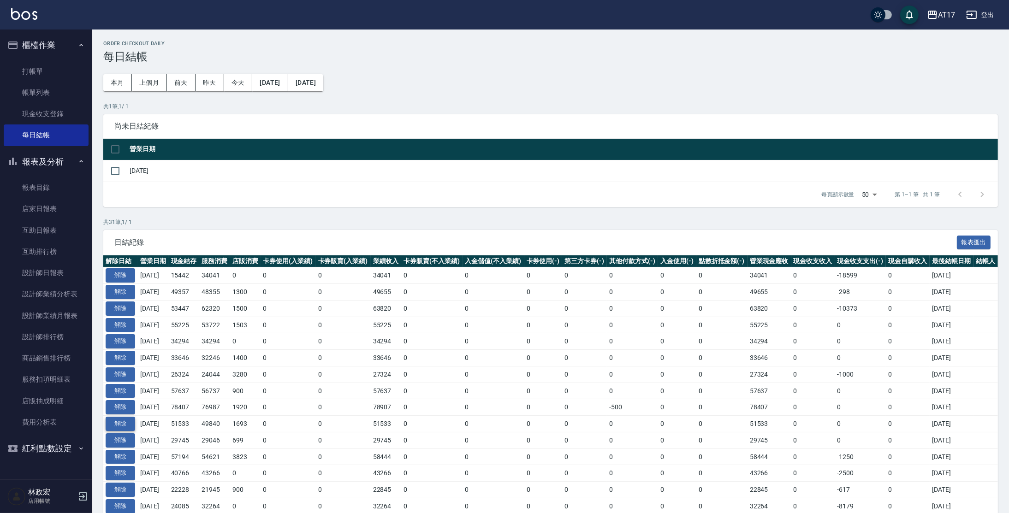
click at [129, 420] on button "解除" at bounding box center [121, 424] width 30 height 14
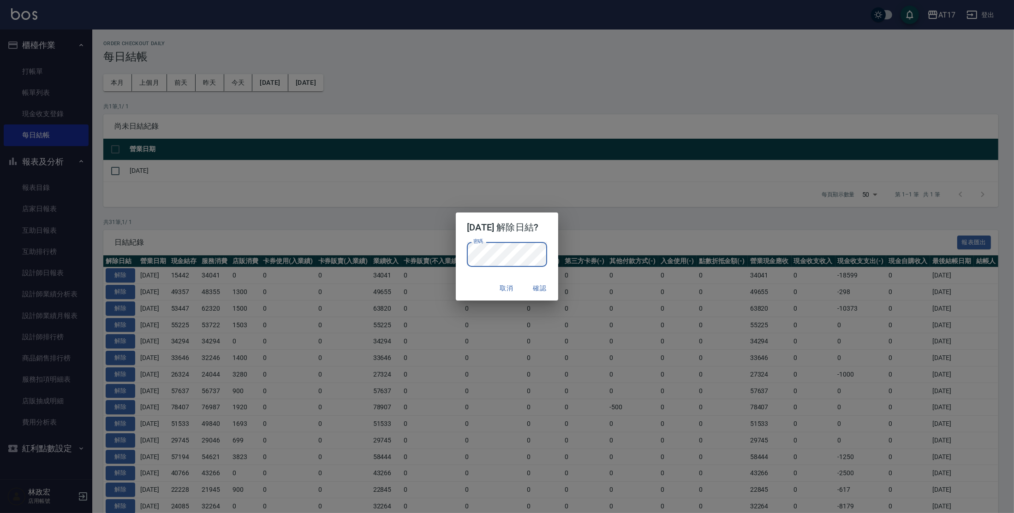
click at [554, 287] on button "確認" at bounding box center [540, 288] width 30 height 17
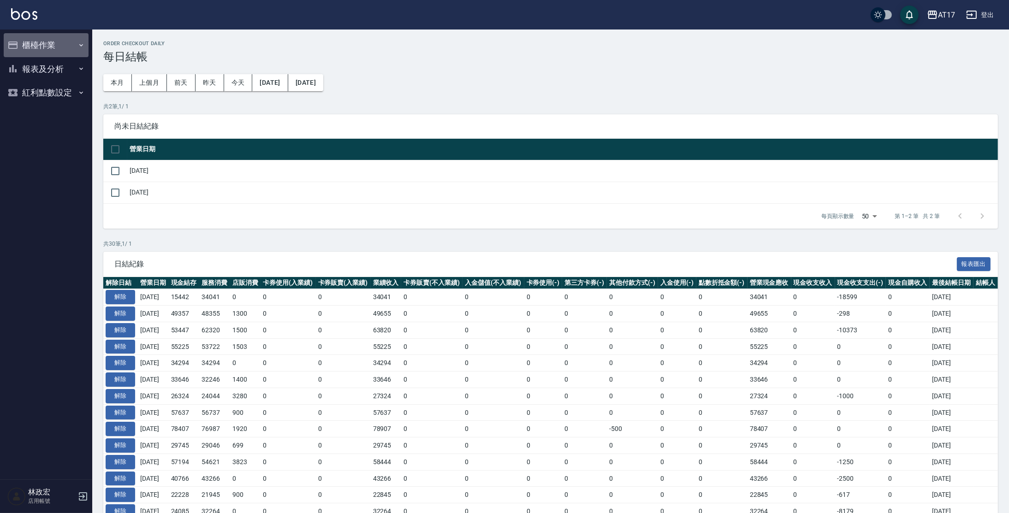
click at [41, 51] on button "櫃檯作業" at bounding box center [46, 45] width 85 height 24
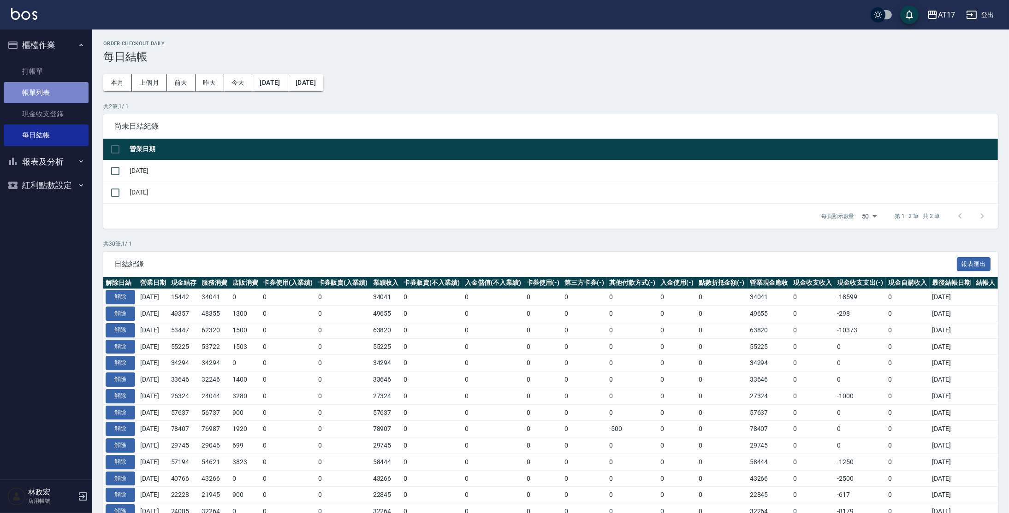
click at [45, 92] on link "帳單列表" at bounding box center [46, 92] width 85 height 21
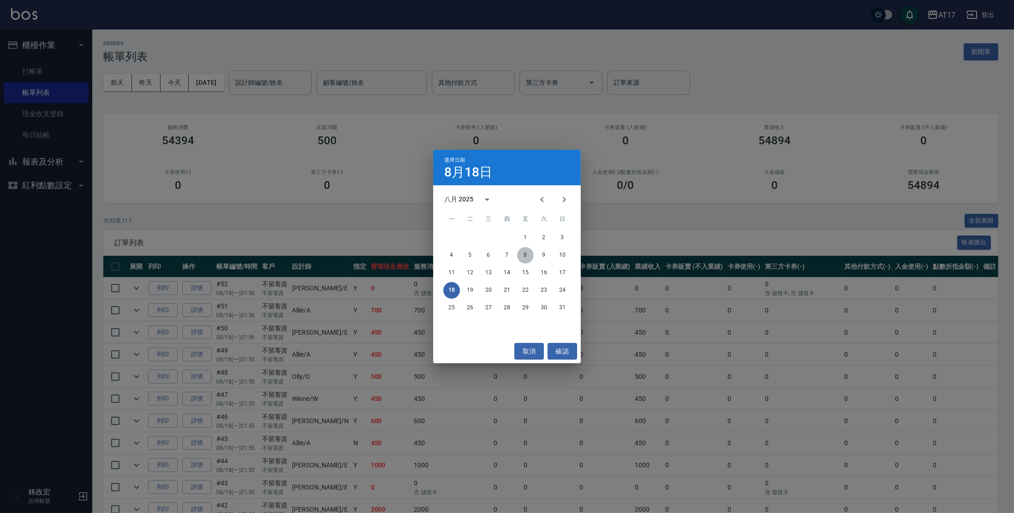
click at [526, 254] on button "8" at bounding box center [525, 255] width 17 height 17
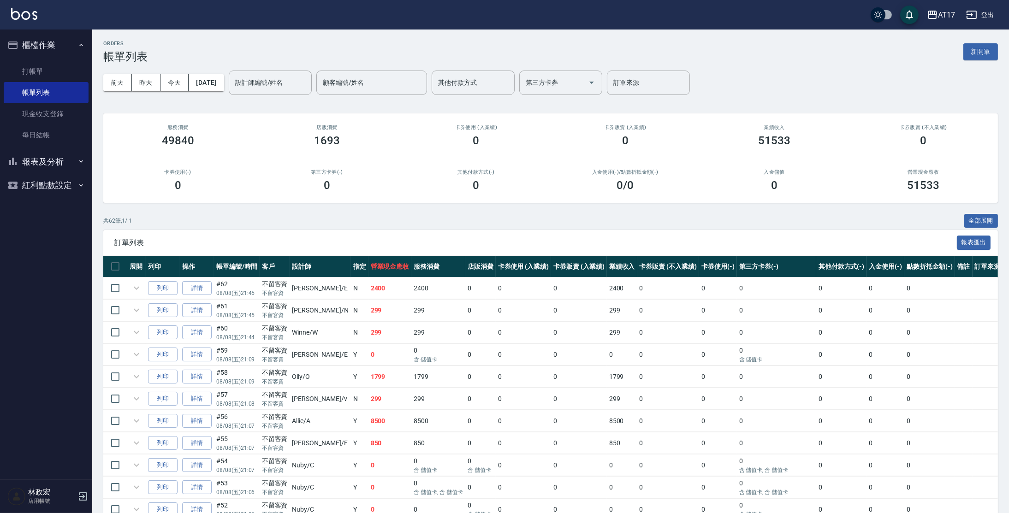
click at [290, 81] on div "設計師編號/姓名 設計師編號/姓名" at bounding box center [270, 83] width 83 height 24
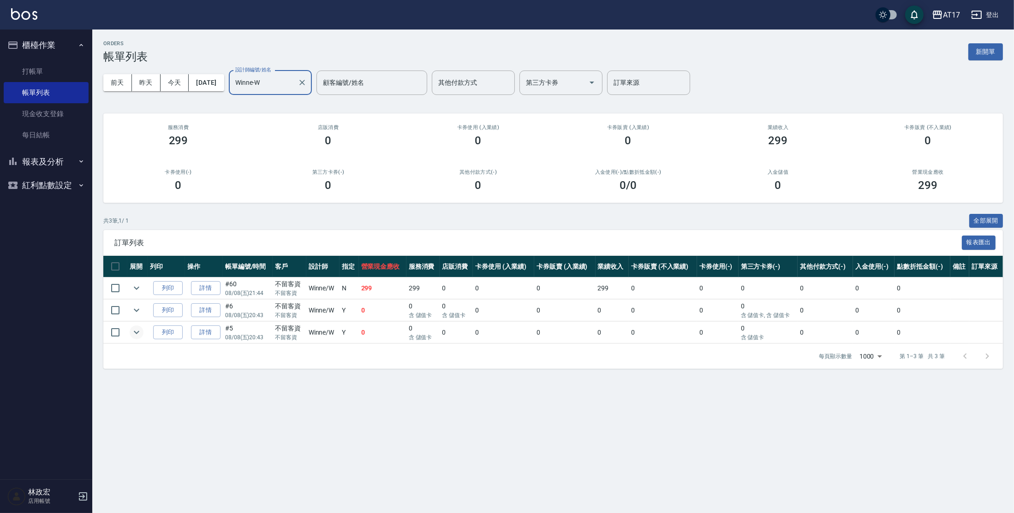
type input "Winne-W"
click at [137, 332] on icon "expand row" at bounding box center [136, 332] width 11 height 11
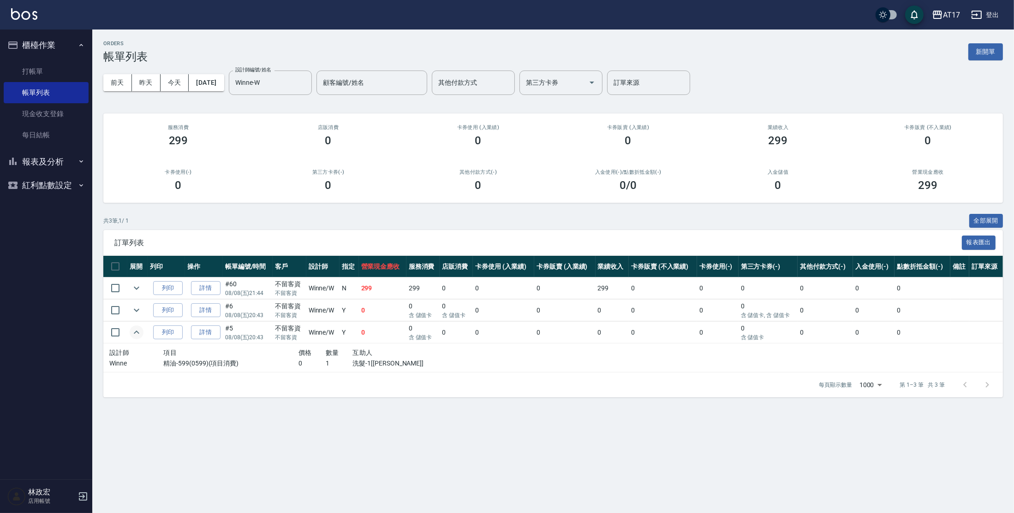
click at [200, 334] on link "詳情" at bounding box center [206, 333] width 30 height 14
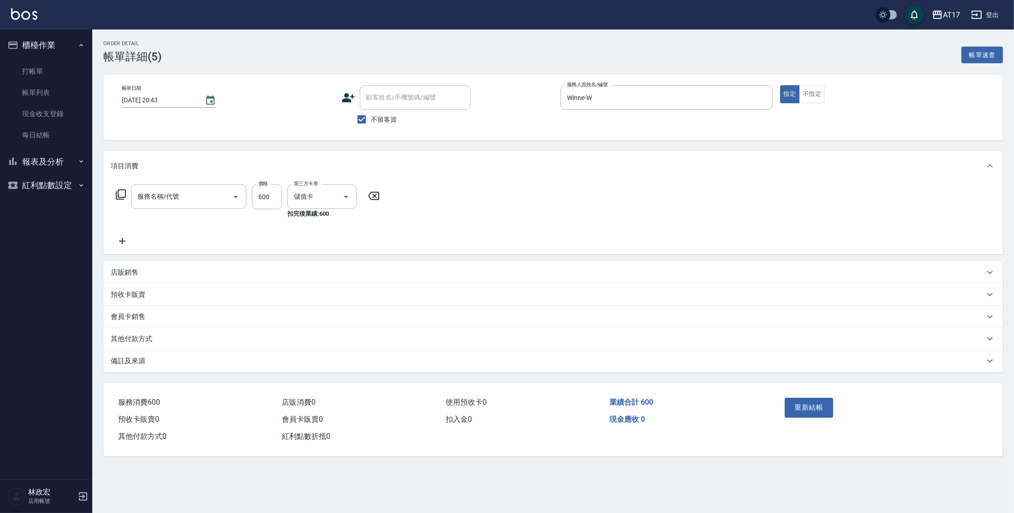
type input "2025/08/08 20:43"
checkbox input "true"
type input "Winne-W"
type input "精油-599(0599)"
click at [333, 196] on icon "Clear" at bounding box center [333, 197] width 6 height 6
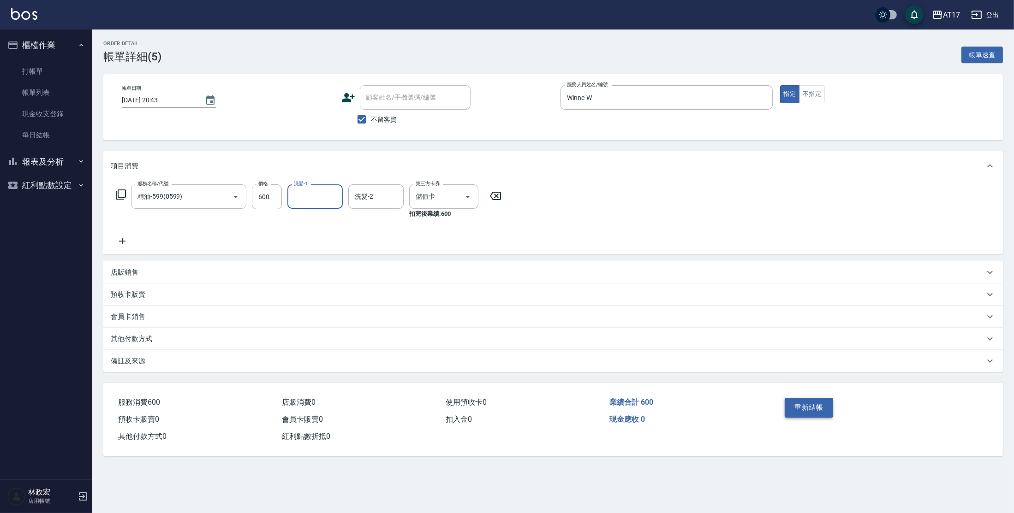
click at [804, 406] on button "重新結帳" at bounding box center [809, 407] width 49 height 19
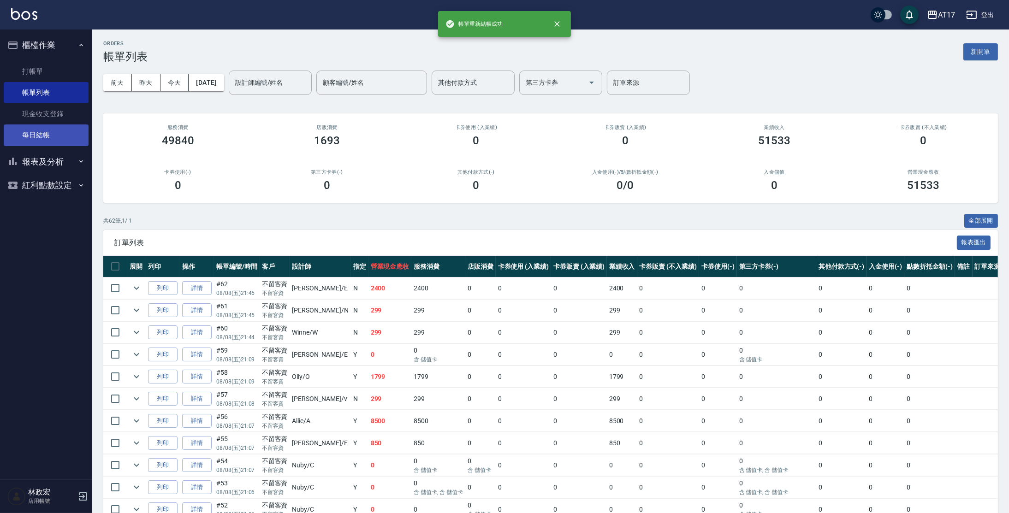
click at [53, 134] on link "每日結帳" at bounding box center [46, 135] width 85 height 21
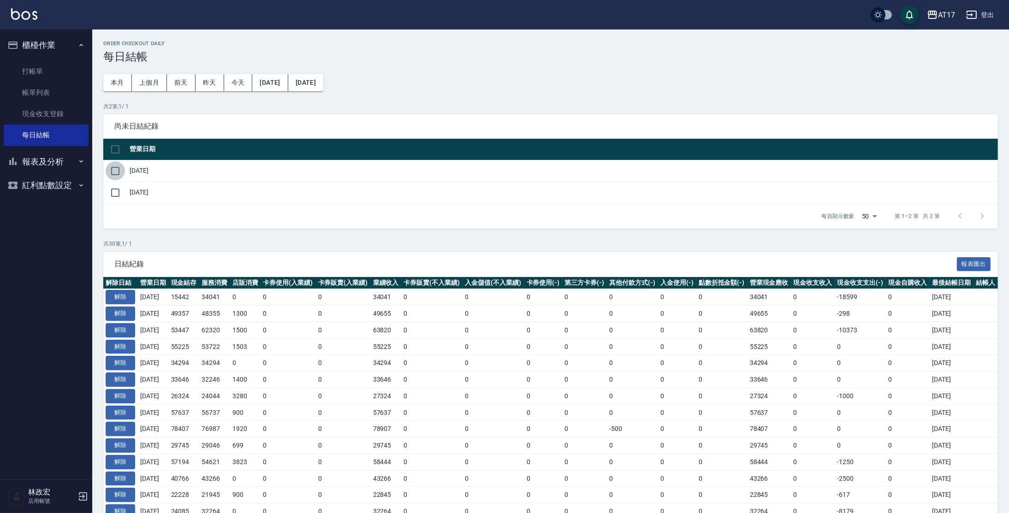
click at [118, 173] on input "checkbox" at bounding box center [115, 170] width 19 height 19
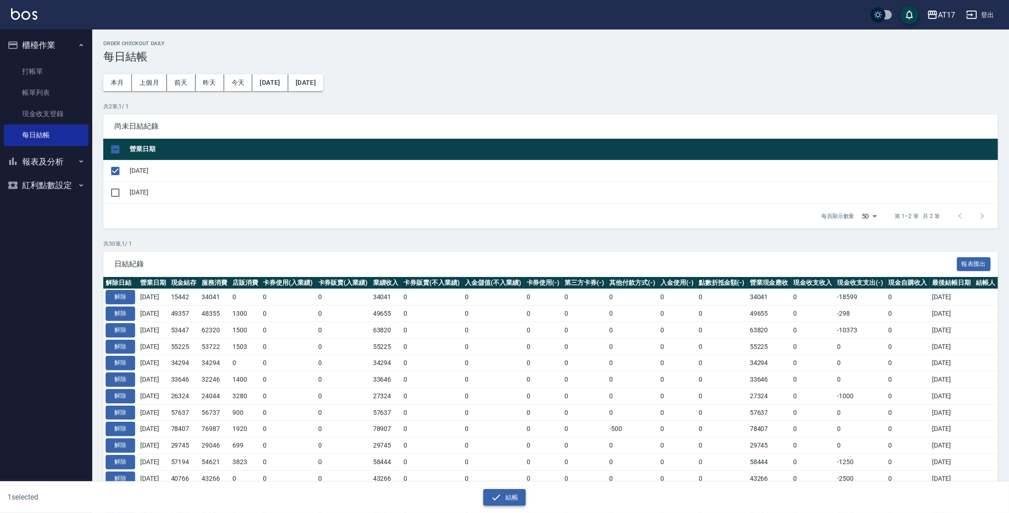
click at [505, 491] on button "結帳" at bounding box center [504, 497] width 43 height 17
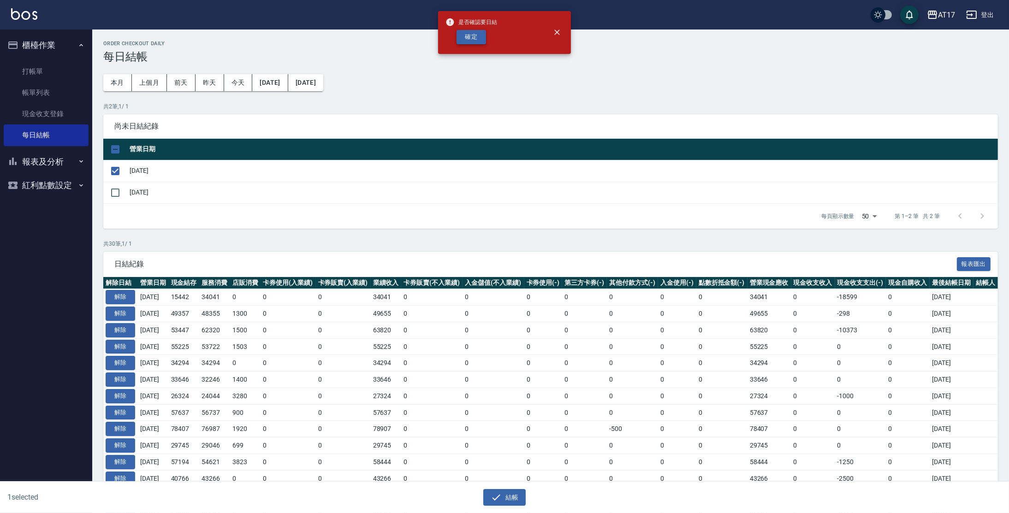
click at [469, 40] on button "確定" at bounding box center [472, 37] width 30 height 14
checkbox input "false"
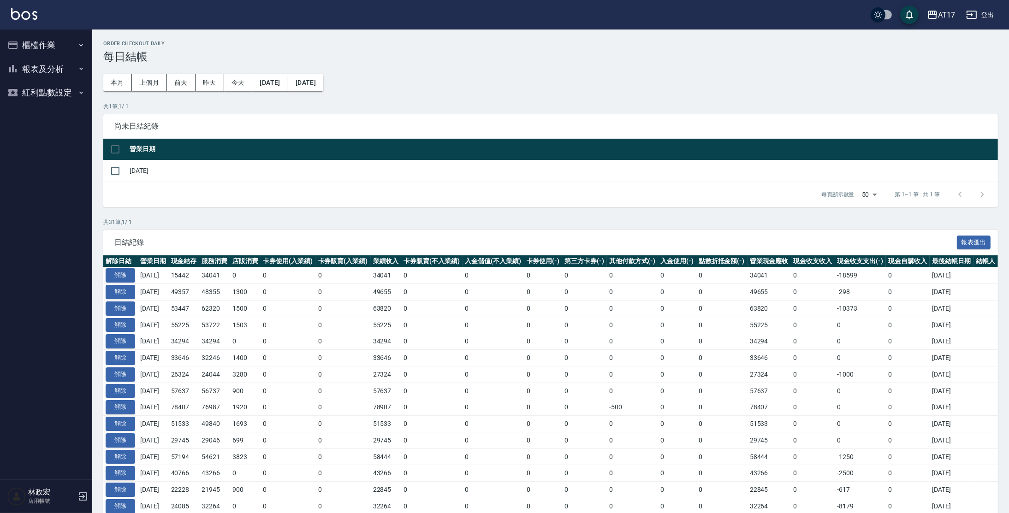
click at [39, 48] on button "櫃檯作業" at bounding box center [46, 45] width 85 height 24
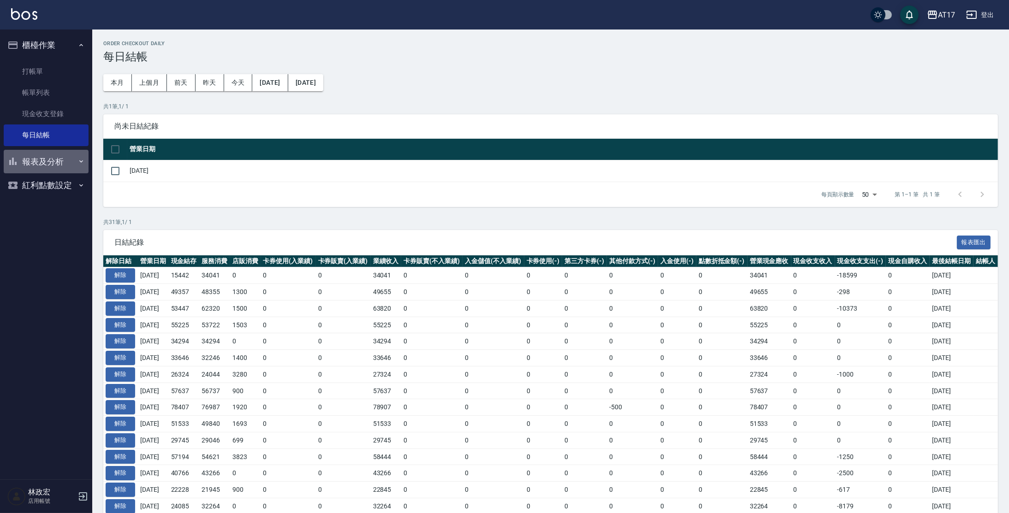
click at [60, 159] on button "報表及分析" at bounding box center [46, 162] width 85 height 24
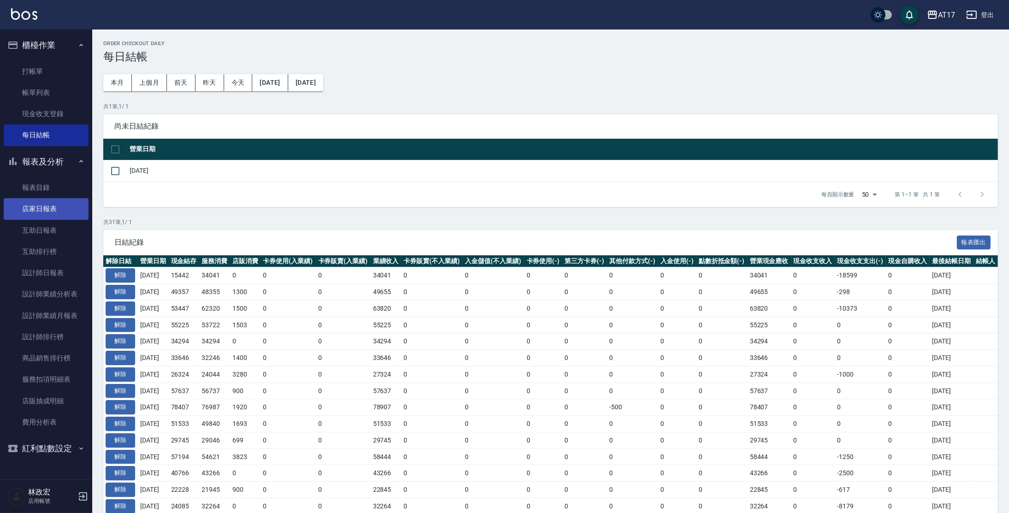
click at [59, 213] on link "店家日報表" at bounding box center [46, 208] width 85 height 21
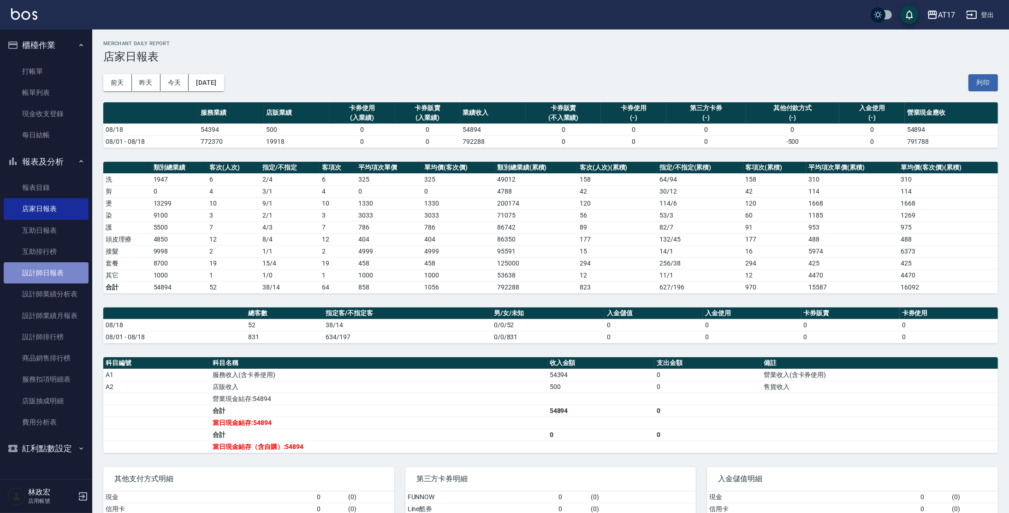
click at [60, 279] on link "設計師日報表" at bounding box center [46, 272] width 85 height 21
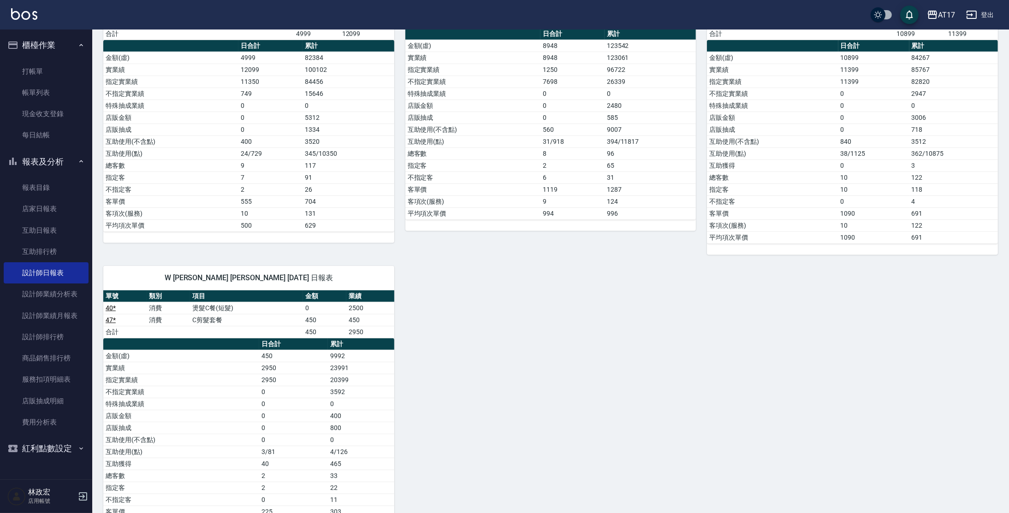
scroll to position [738, 0]
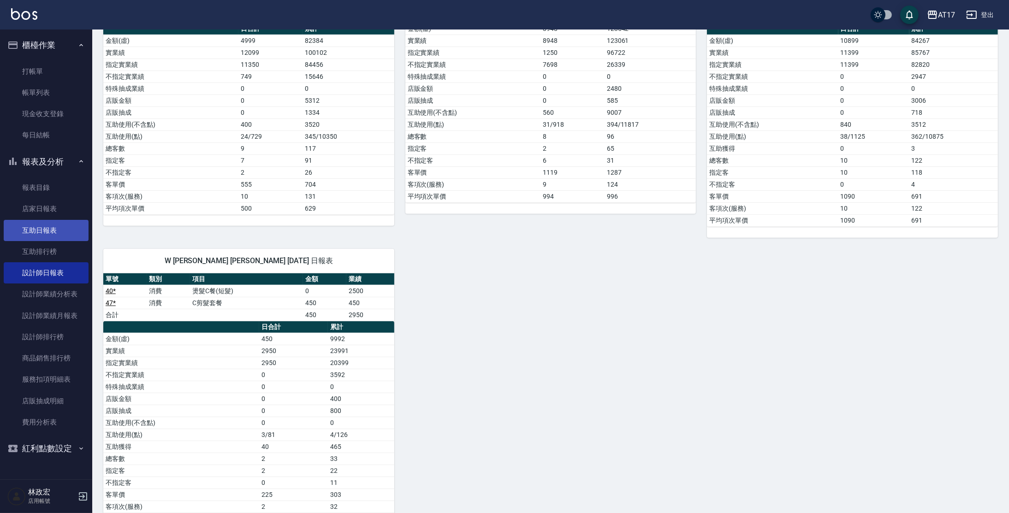
click at [38, 229] on link "互助日報表" at bounding box center [46, 230] width 85 height 21
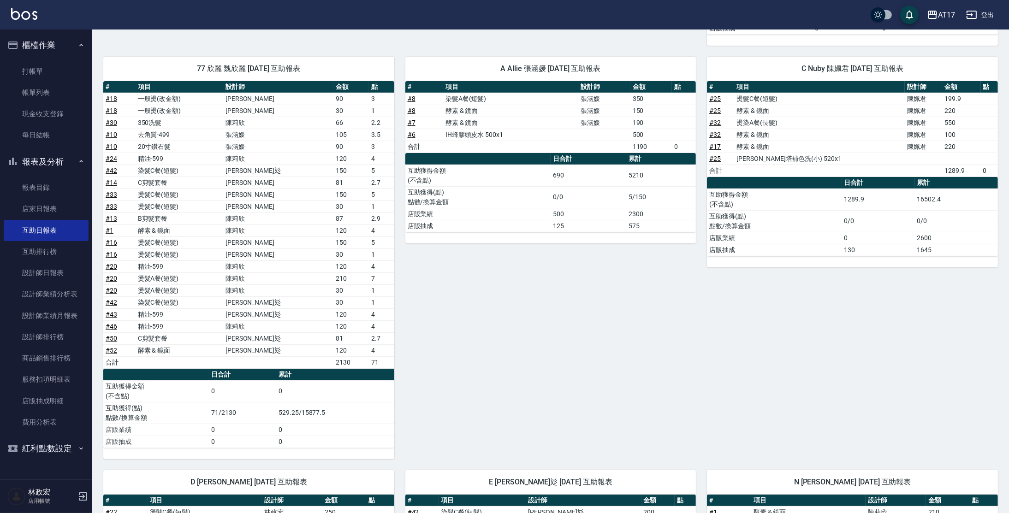
scroll to position [436, 0]
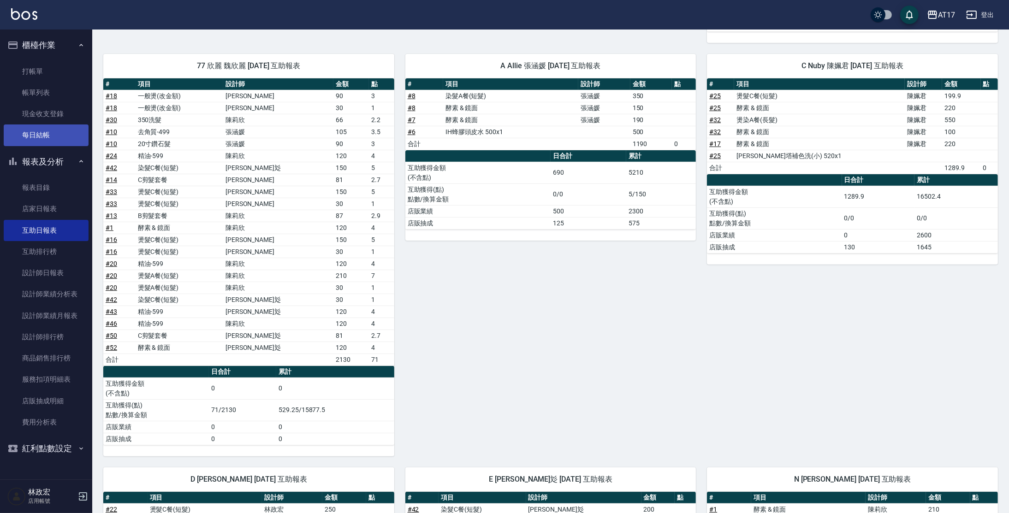
click at [31, 137] on link "每日結帳" at bounding box center [46, 135] width 85 height 21
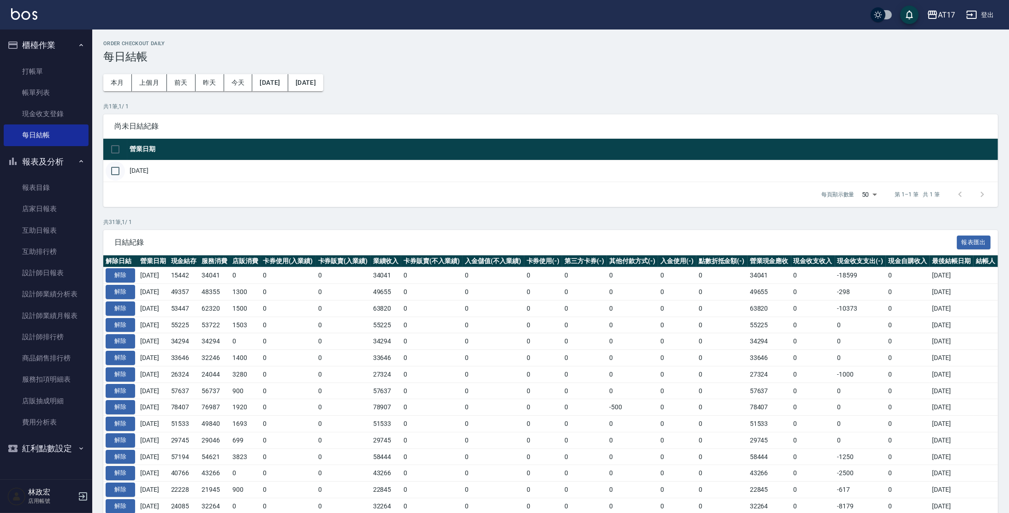
click at [108, 171] on input "checkbox" at bounding box center [115, 170] width 19 height 19
checkbox input "true"
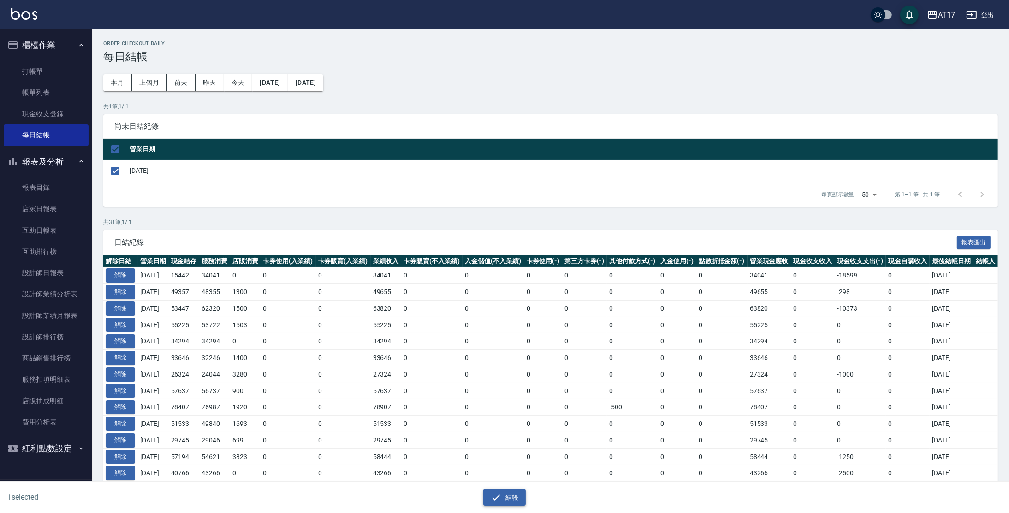
click at [517, 494] on button "結帳" at bounding box center [504, 497] width 43 height 17
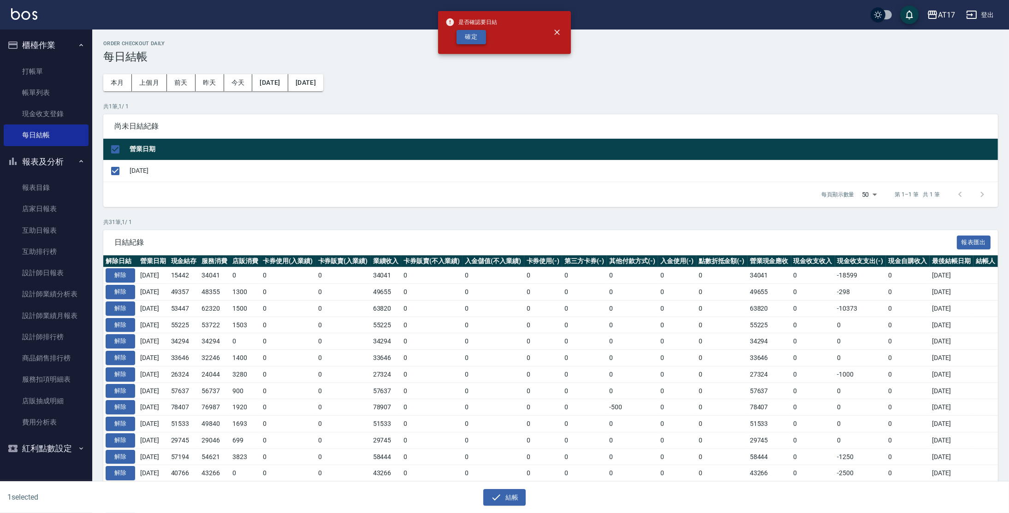
click at [473, 42] on button "確定" at bounding box center [472, 37] width 30 height 14
checkbox input "false"
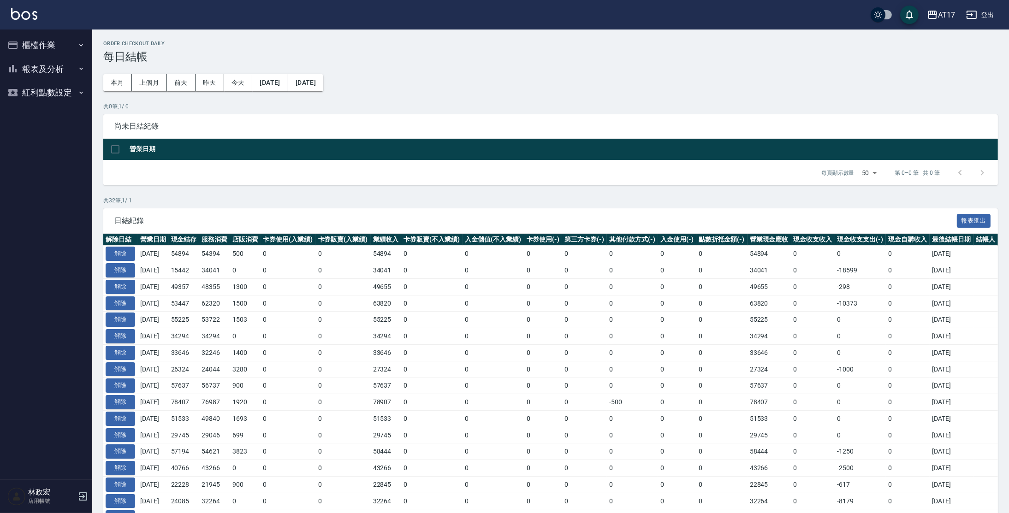
click at [73, 69] on button "報表及分析" at bounding box center [46, 69] width 85 height 24
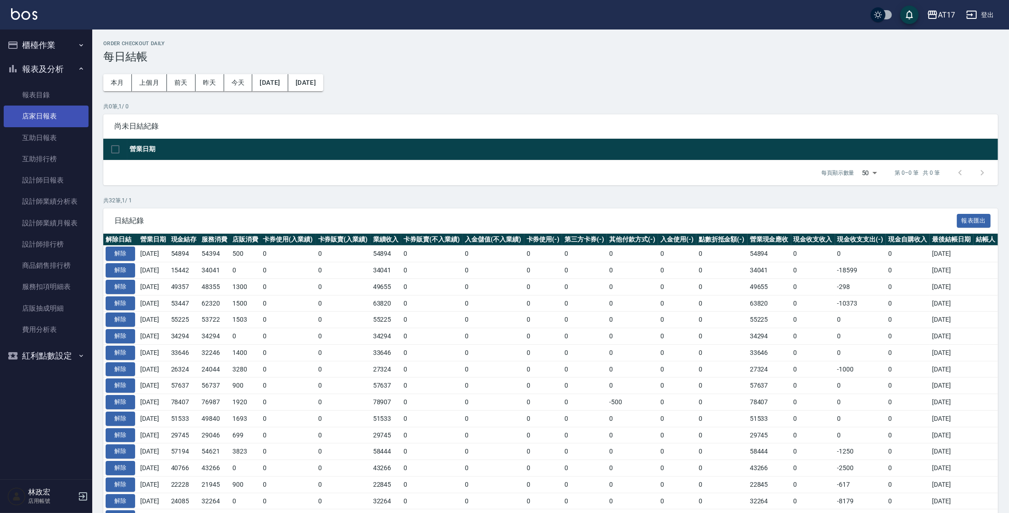
click at [53, 125] on link "店家日報表" at bounding box center [46, 116] width 85 height 21
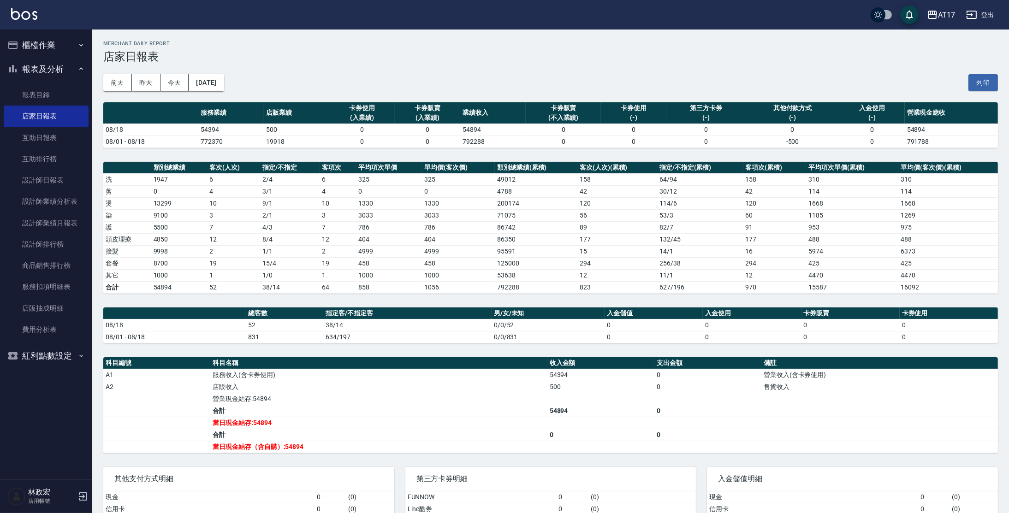
click at [54, 47] on button "櫃檯作業" at bounding box center [46, 45] width 85 height 24
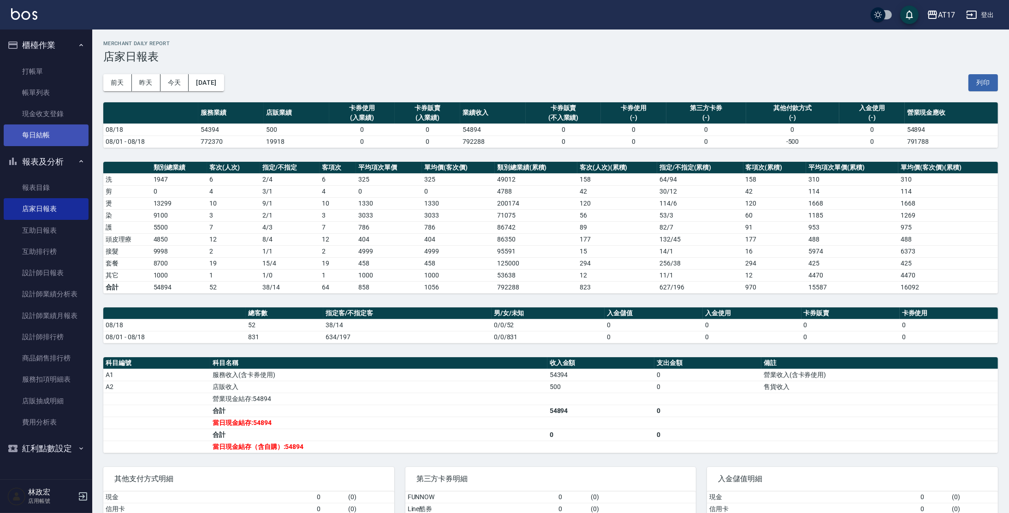
click at [37, 141] on link "每日結帳" at bounding box center [46, 135] width 85 height 21
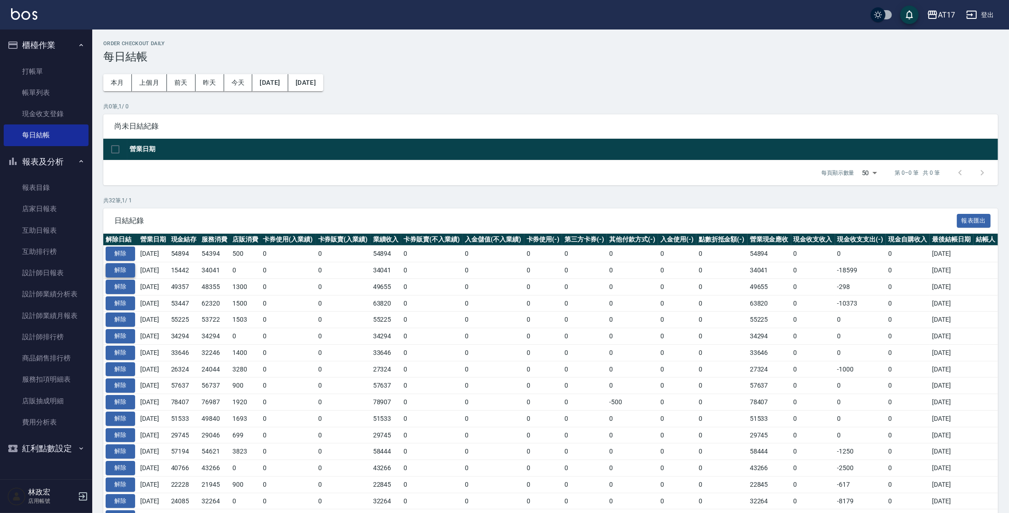
click at [119, 276] on button "解除" at bounding box center [121, 270] width 30 height 14
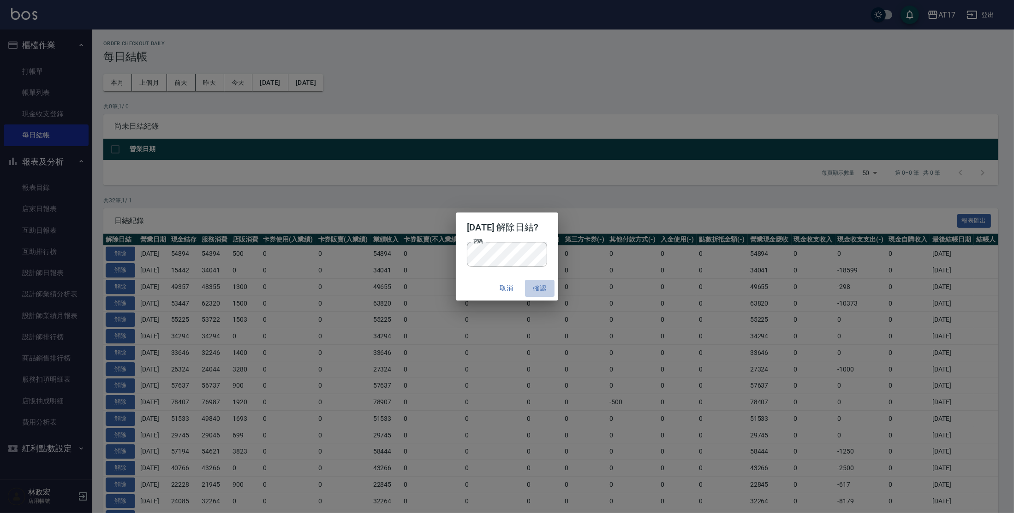
click at [551, 285] on button "確認" at bounding box center [540, 288] width 30 height 17
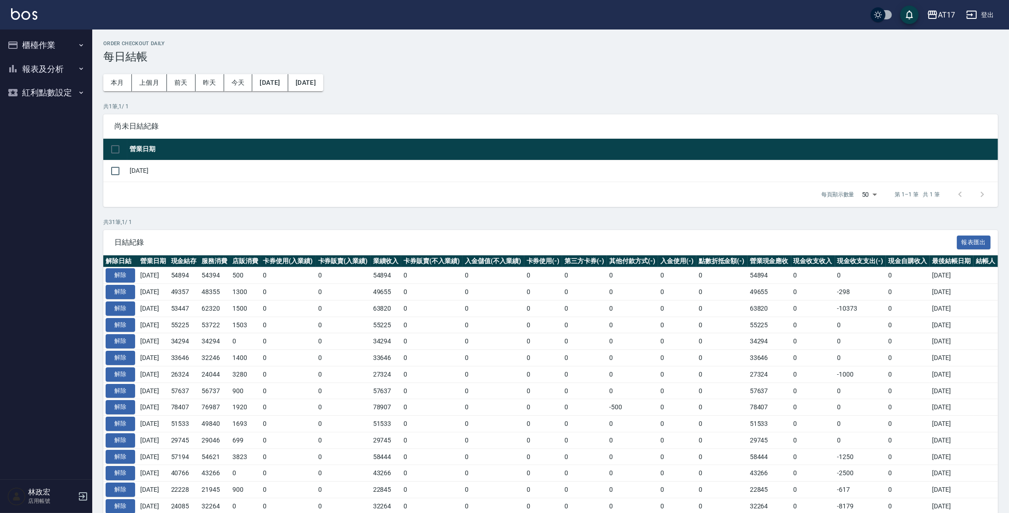
click at [36, 43] on button "櫃檯作業" at bounding box center [46, 45] width 85 height 24
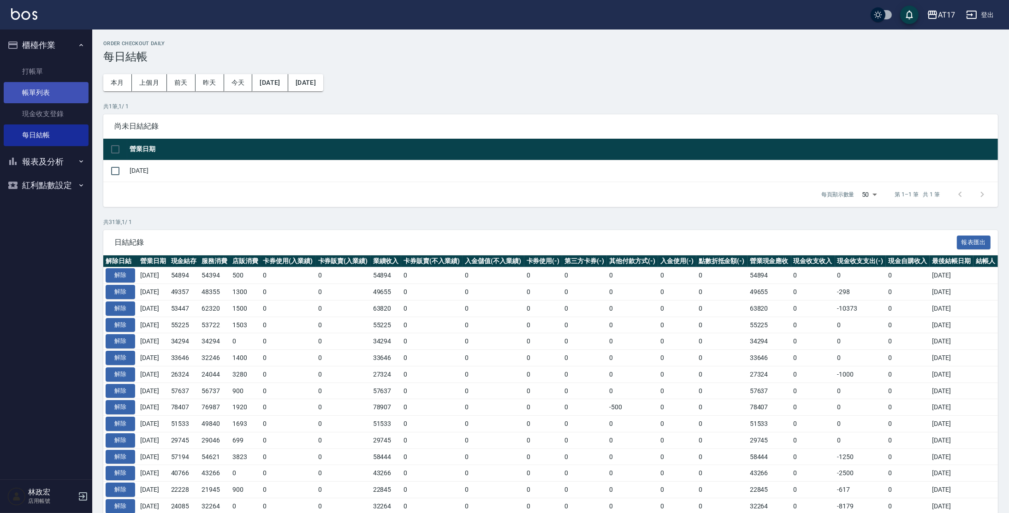
click at [37, 93] on link "帳單列表" at bounding box center [46, 92] width 85 height 21
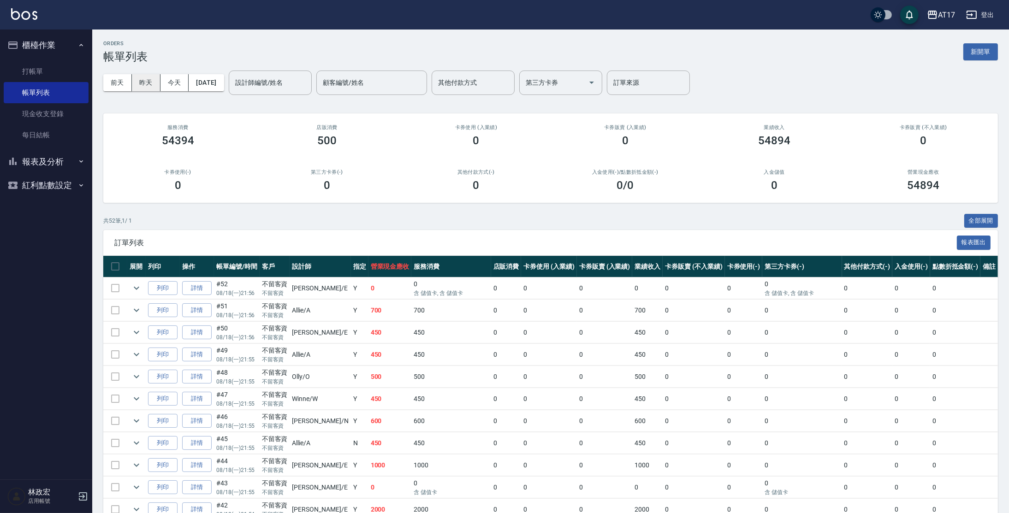
click at [145, 84] on button "昨天" at bounding box center [146, 82] width 29 height 17
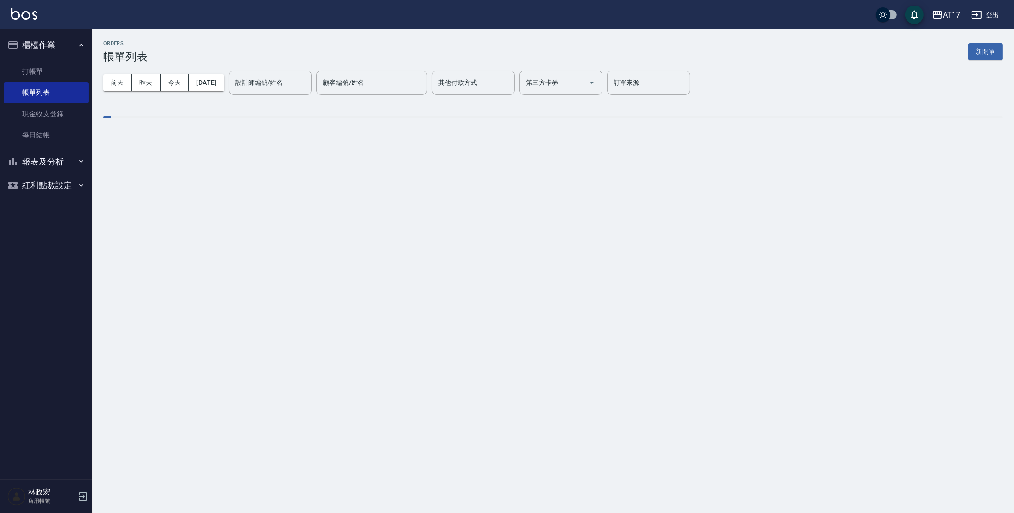
click at [268, 84] on div "設計師編號/姓名 設計師編號/姓名" at bounding box center [270, 83] width 83 height 24
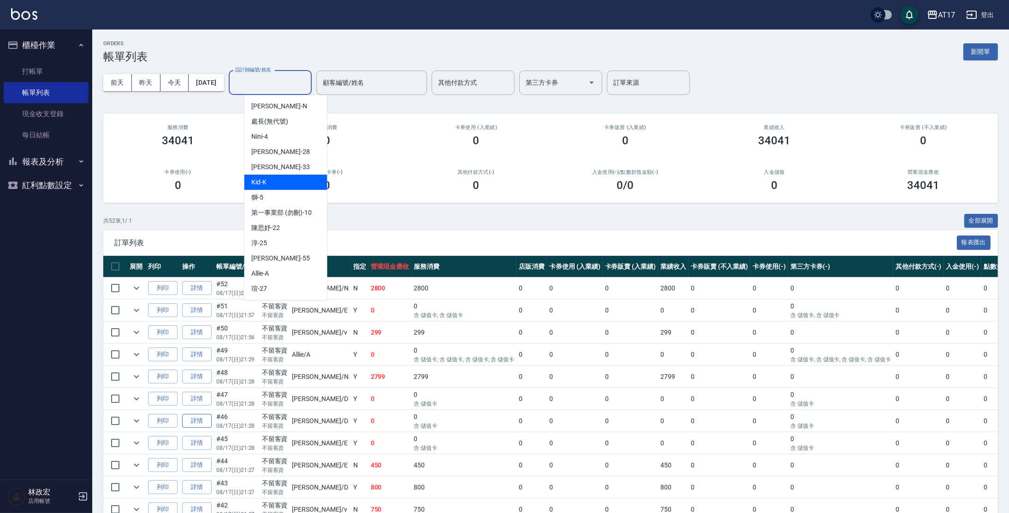
click at [191, 426] on link "詳情" at bounding box center [197, 421] width 30 height 14
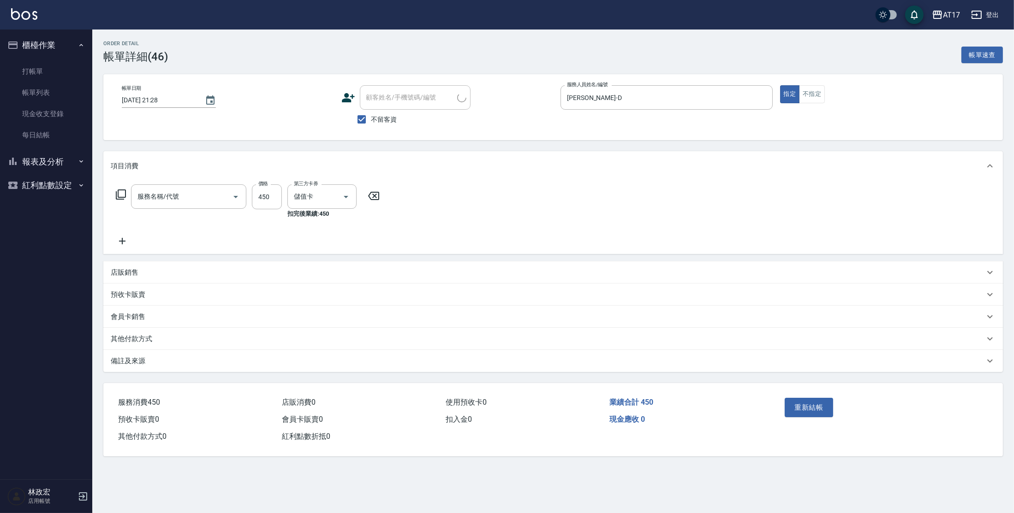
type input "[DATE] 21:28"
checkbox input "true"
type input "Benny-D"
type input "C剪髮套餐(2450)"
click at [329, 198] on icon "Clear" at bounding box center [332, 196] width 9 height 9
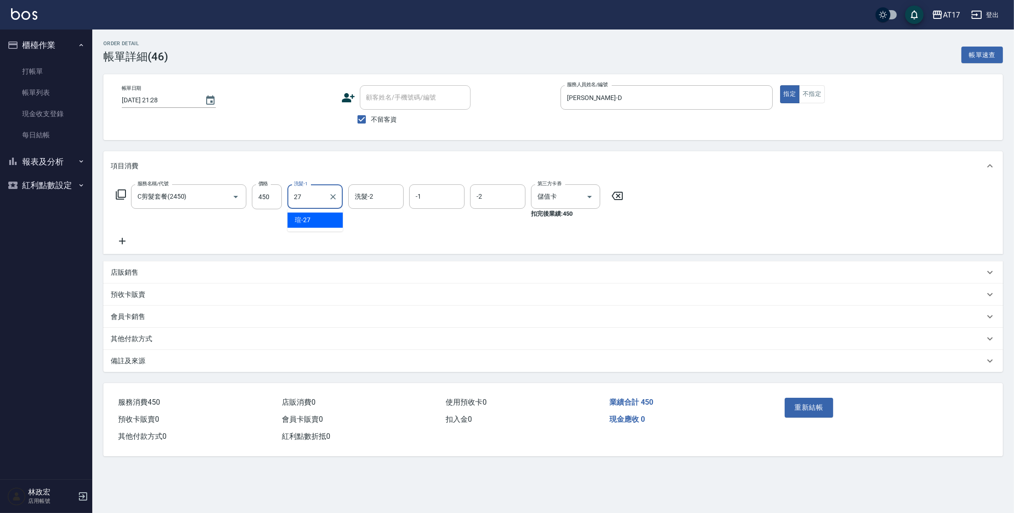
type input "瑄-27"
click at [800, 403] on button "重新結帳" at bounding box center [809, 407] width 49 height 19
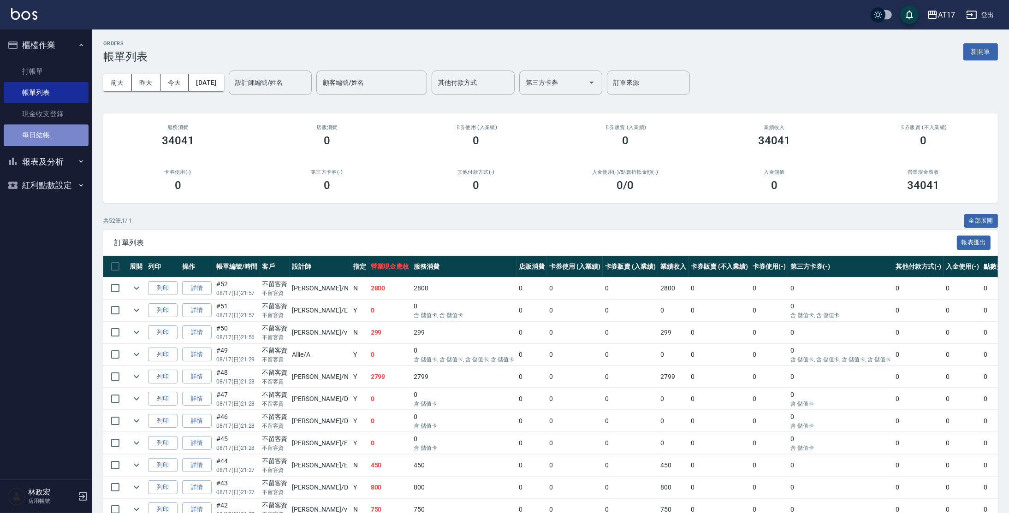
click at [41, 140] on link "每日結帳" at bounding box center [46, 135] width 85 height 21
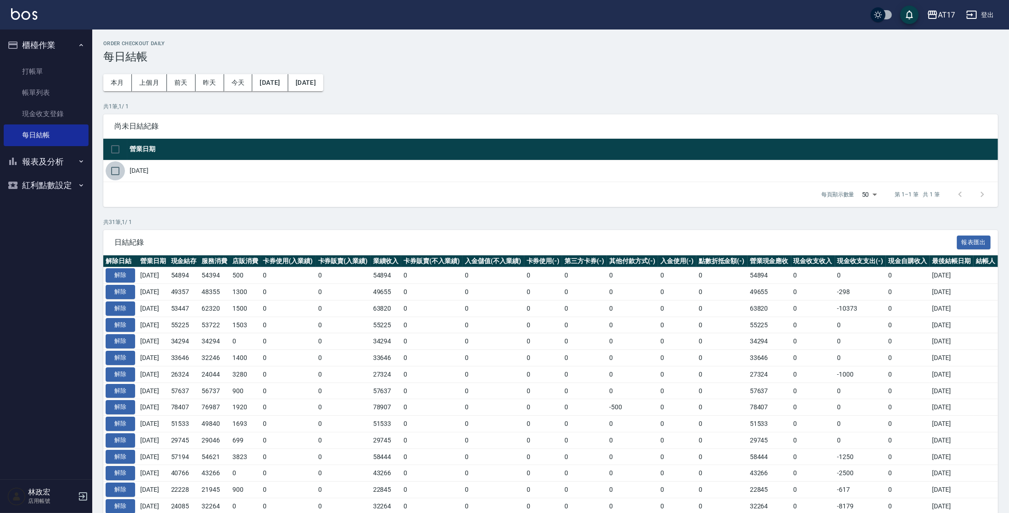
click at [115, 172] on input "checkbox" at bounding box center [115, 170] width 19 height 19
checkbox input "true"
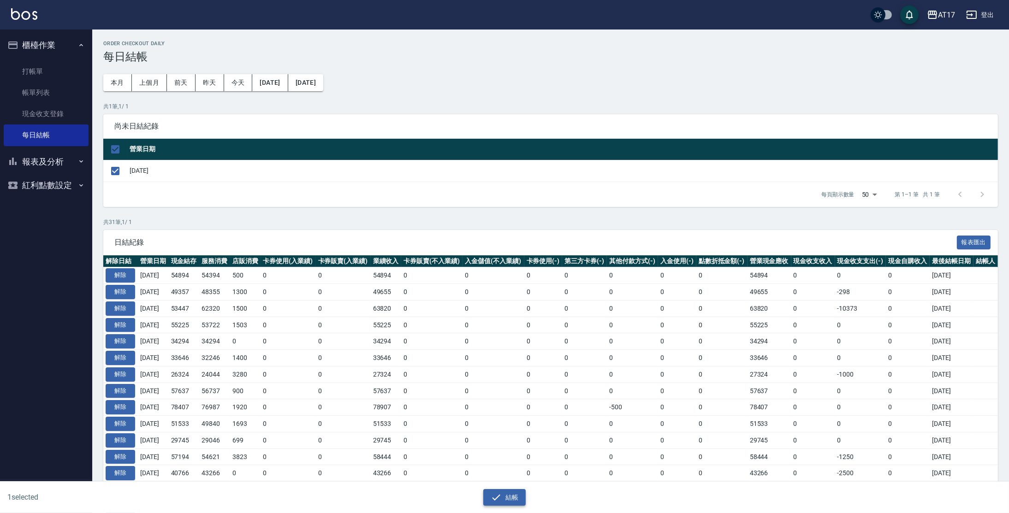
click at [503, 499] on button "結帳" at bounding box center [504, 497] width 43 height 17
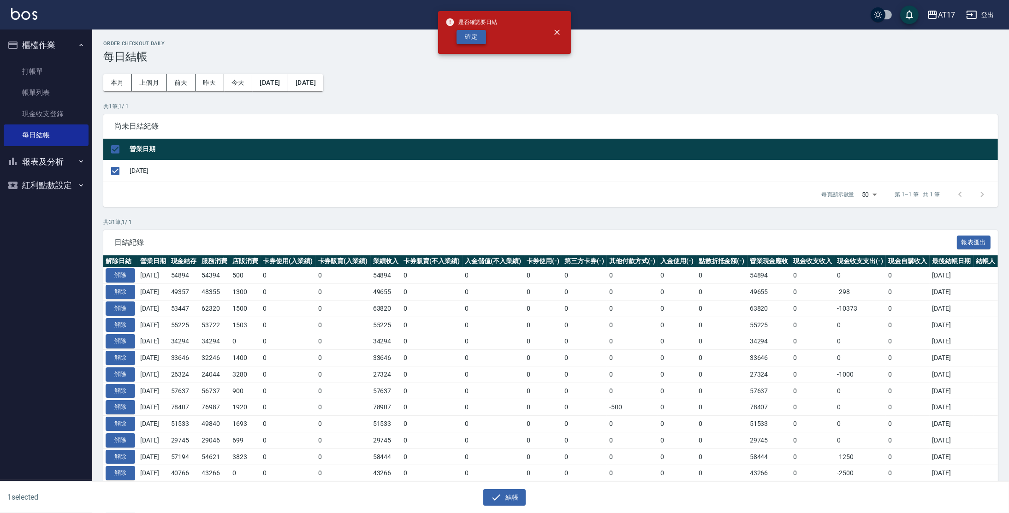
click at [475, 34] on button "確定" at bounding box center [472, 37] width 30 height 14
checkbox input "false"
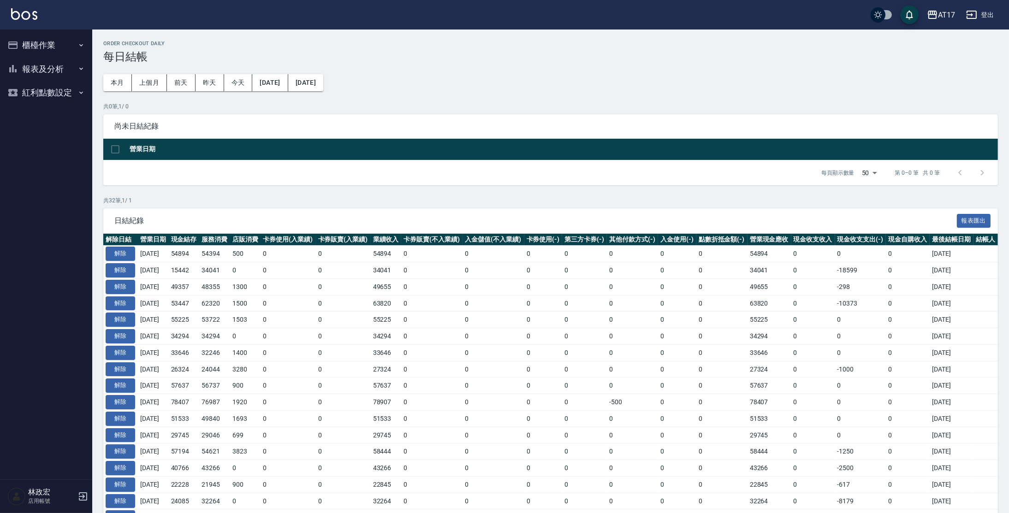
click at [45, 71] on button "報表及分析" at bounding box center [46, 69] width 85 height 24
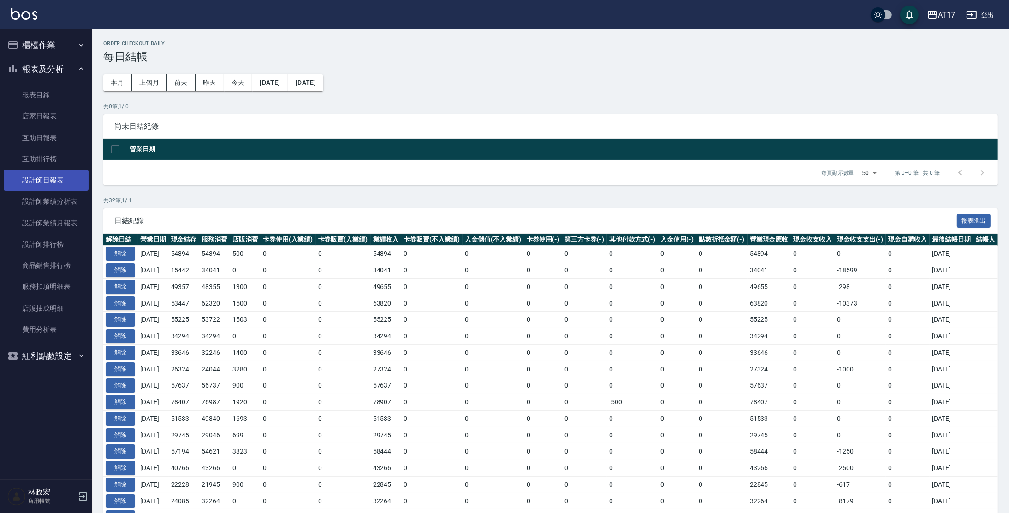
click at [62, 186] on link "設計師日報表" at bounding box center [46, 180] width 85 height 21
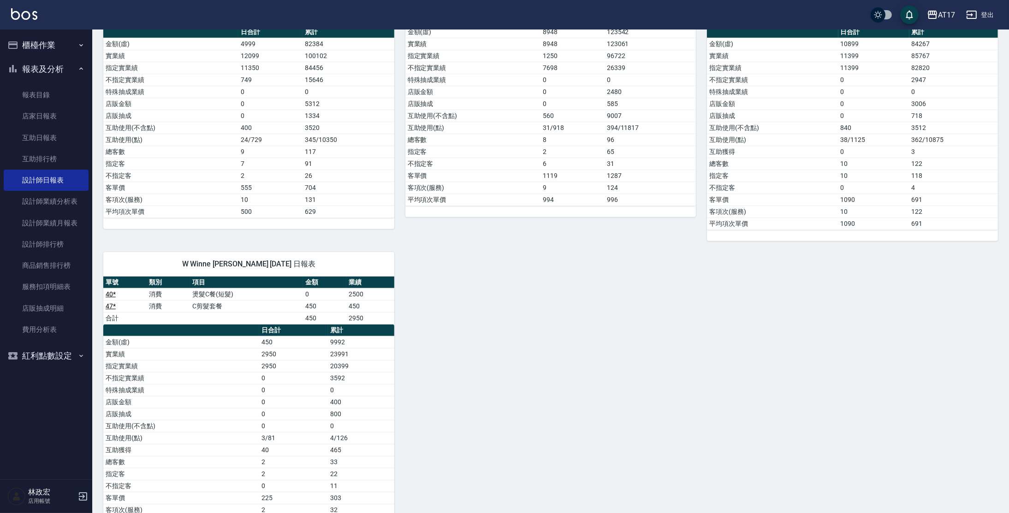
scroll to position [767, 0]
